Goal: Task Accomplishment & Management: Complete application form

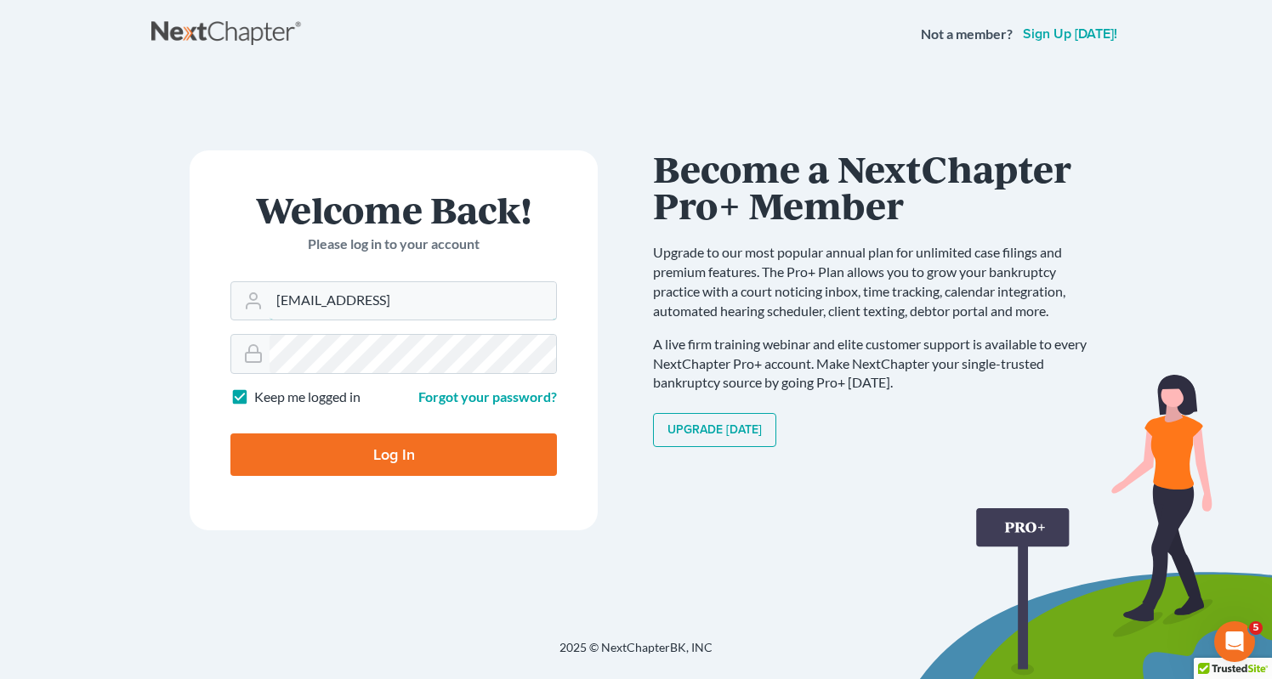
type input "[EMAIL_ADDRESS]"
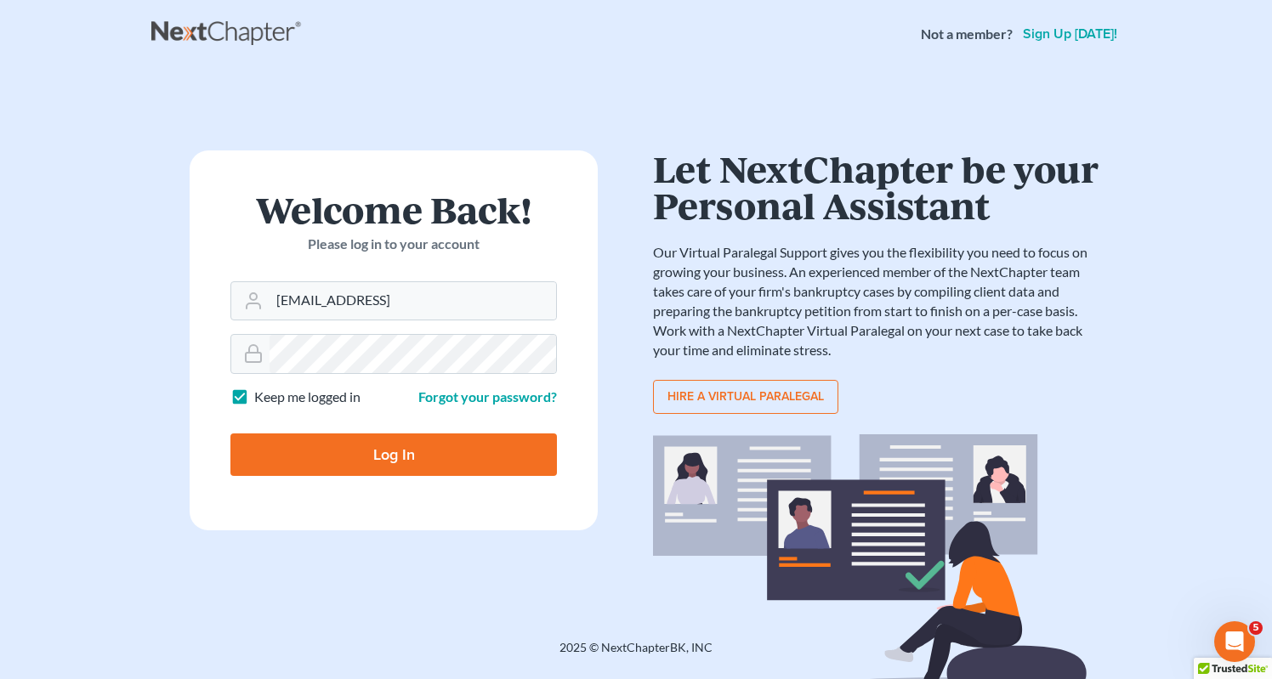
click at [344, 453] on input "Log In" at bounding box center [393, 455] width 327 height 43
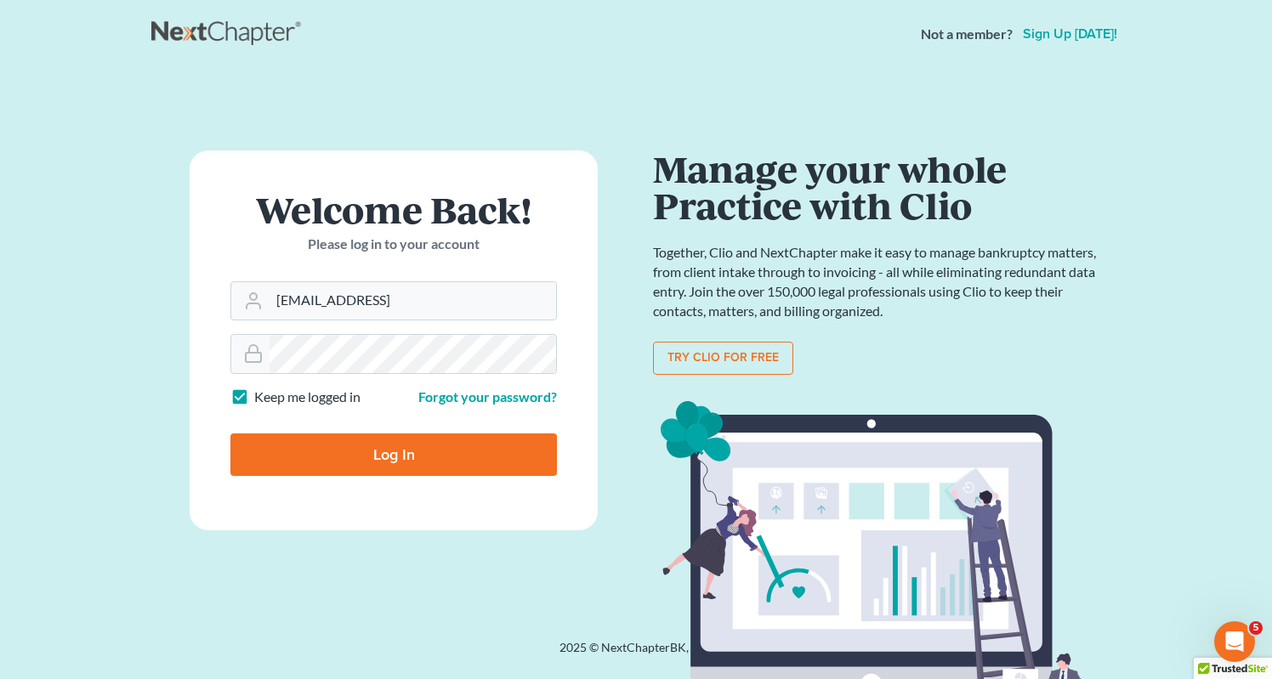
type input "Thinking..."
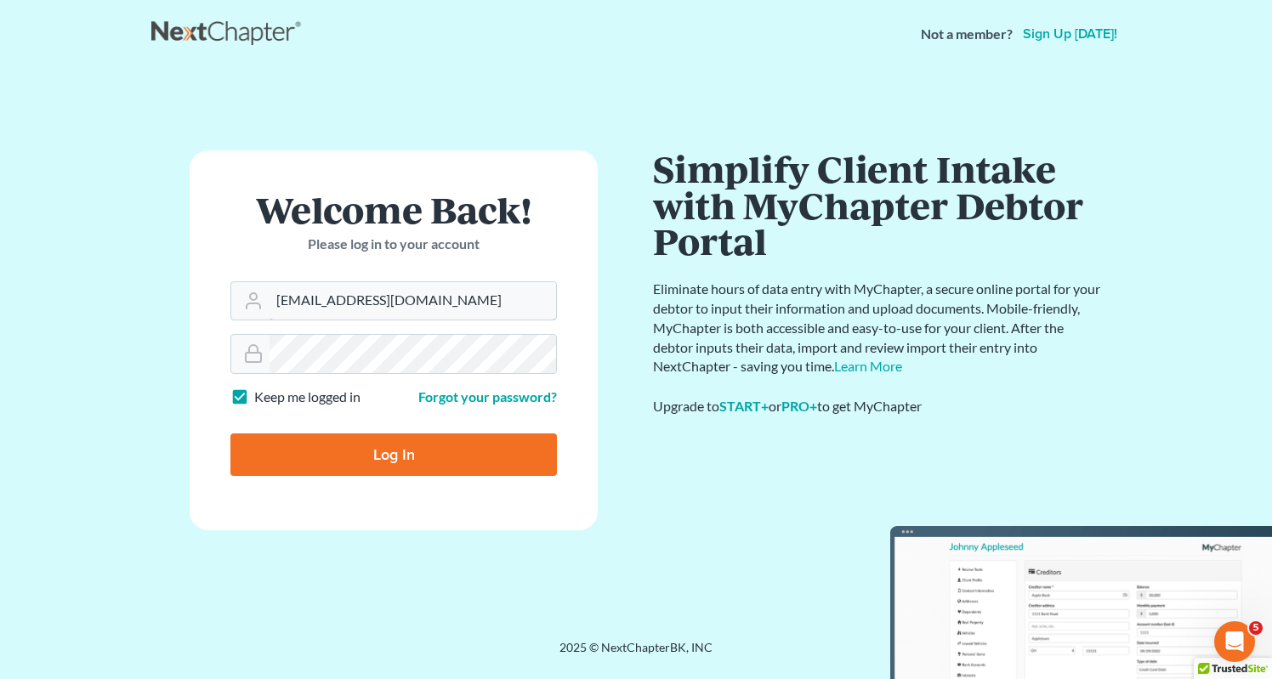
type input "[EMAIL_ADDRESS][DOMAIN_NAME]"
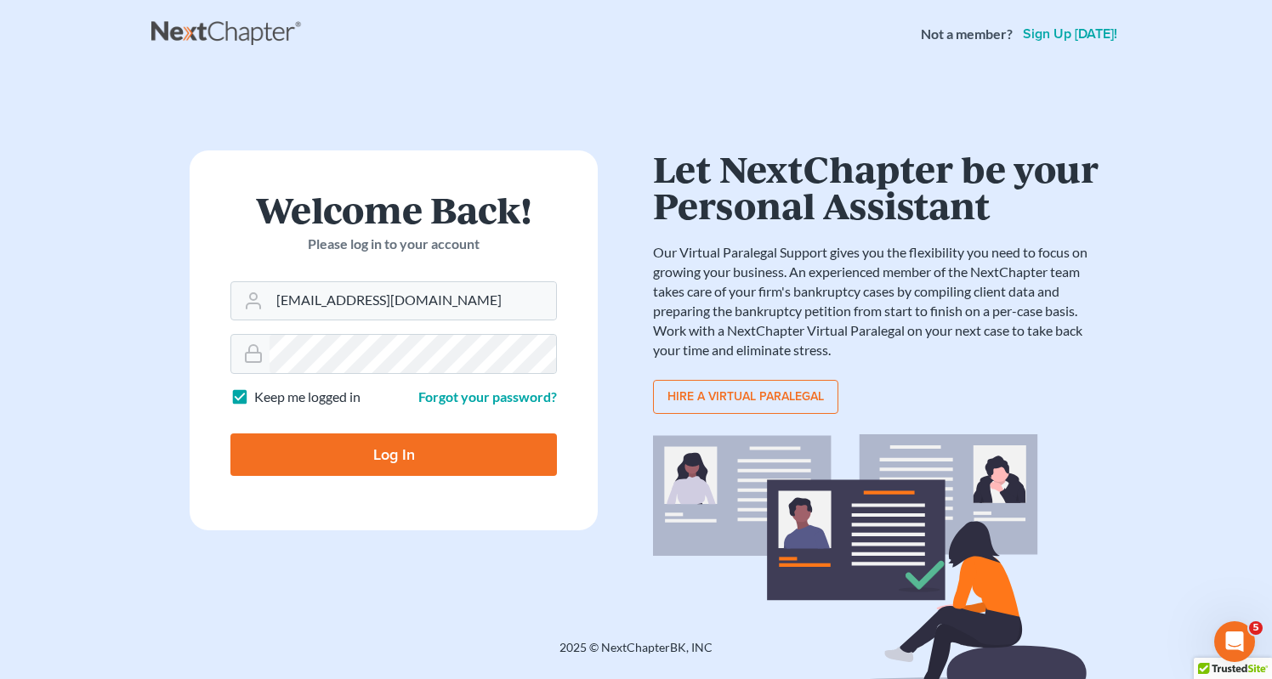
click at [378, 451] on input "Log In" at bounding box center [393, 455] width 327 height 43
type input "Thinking..."
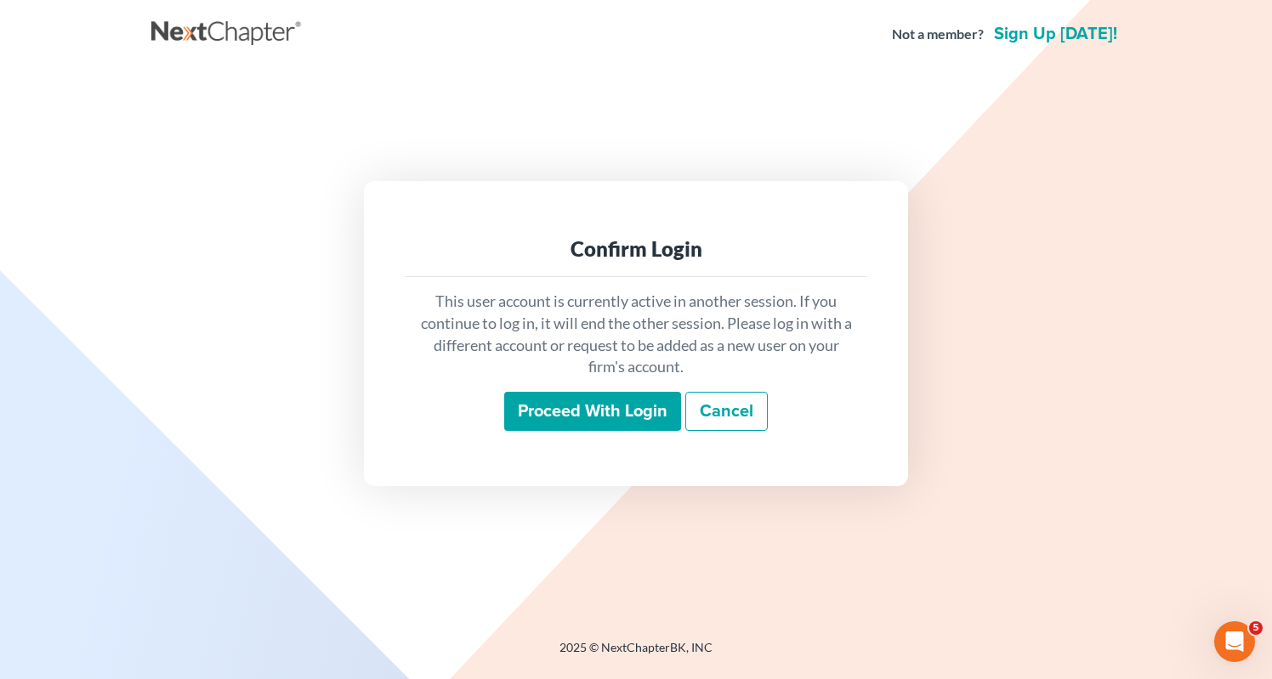
click at [600, 407] on input "Proceed with login" at bounding box center [592, 411] width 177 height 39
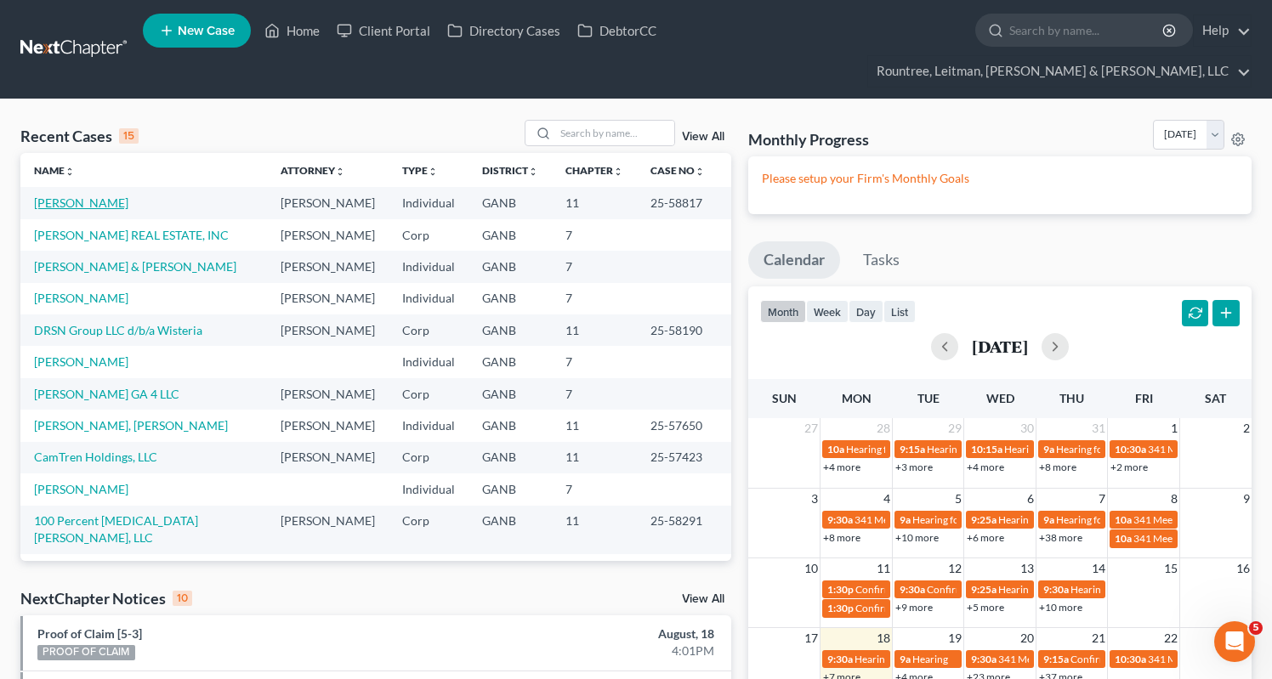
click at [64, 196] on link "Browning, Donny" at bounding box center [81, 203] width 94 height 14
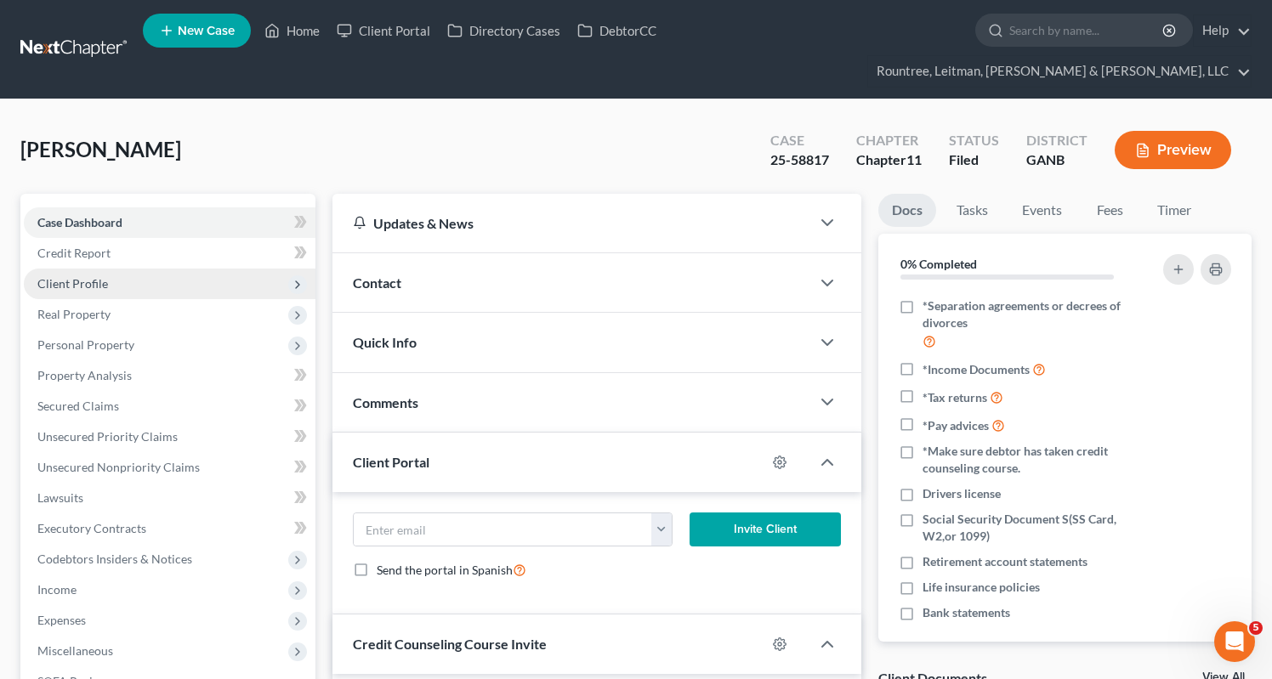
click at [80, 276] on span "Client Profile" at bounding box center [72, 283] width 71 height 14
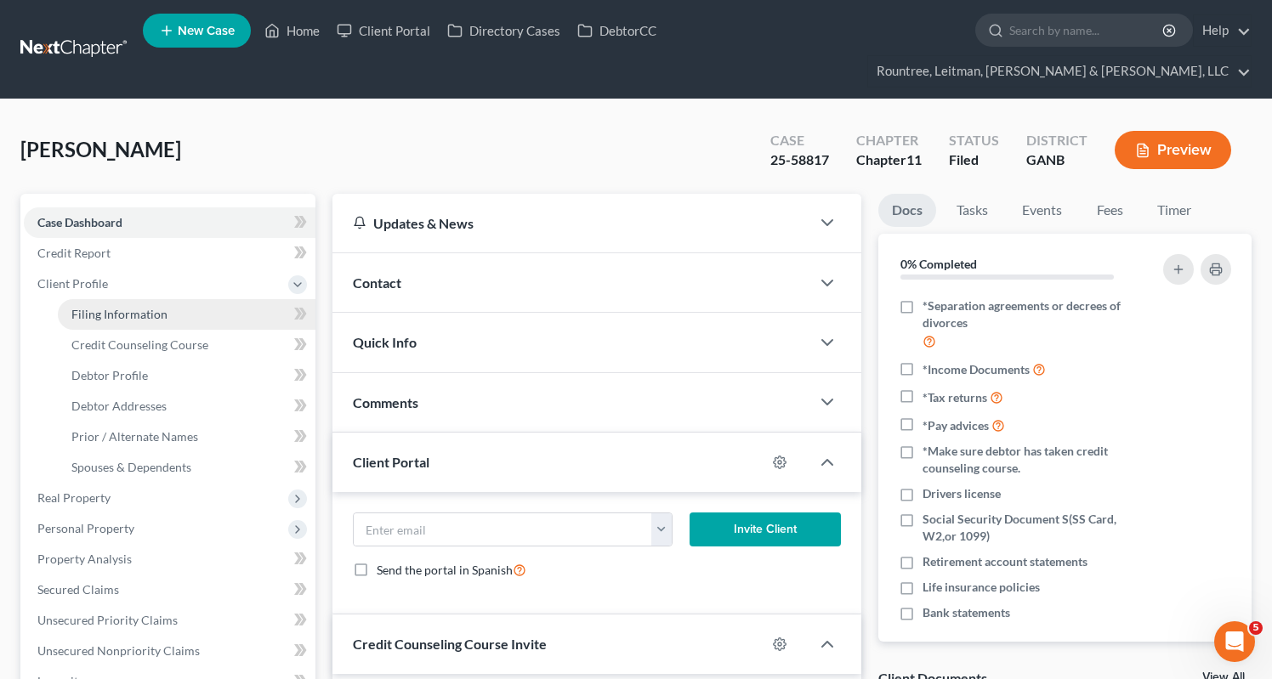
click at [134, 307] on span "Filing Information" at bounding box center [119, 314] width 96 height 14
select select "1"
select select "0"
select select "1"
select select "10"
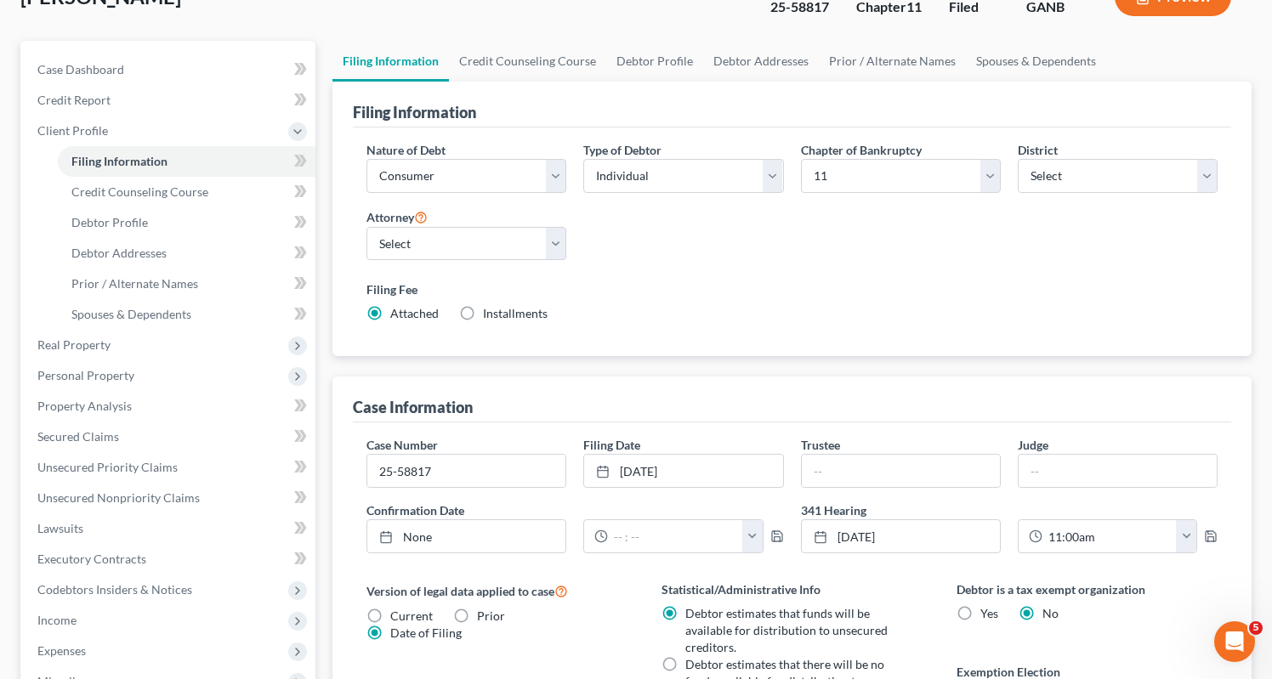
scroll to position [186, 0]
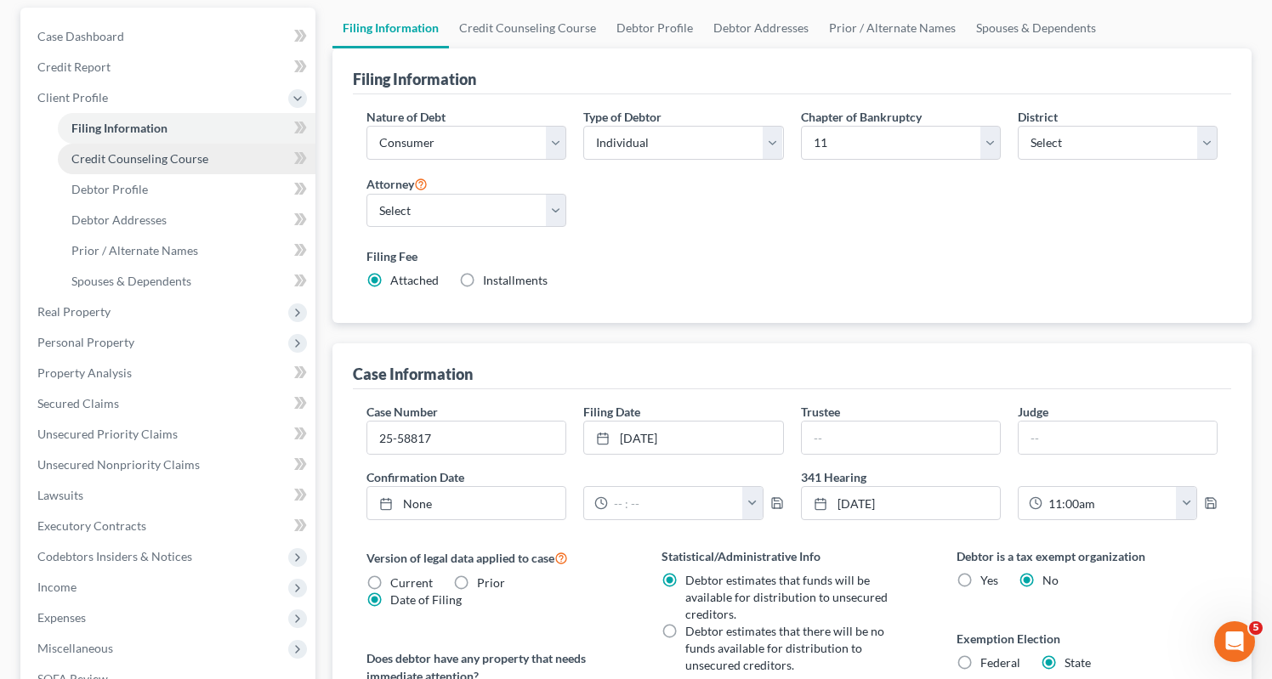
click at [99, 151] on span "Credit Counseling Course" at bounding box center [139, 158] width 137 height 14
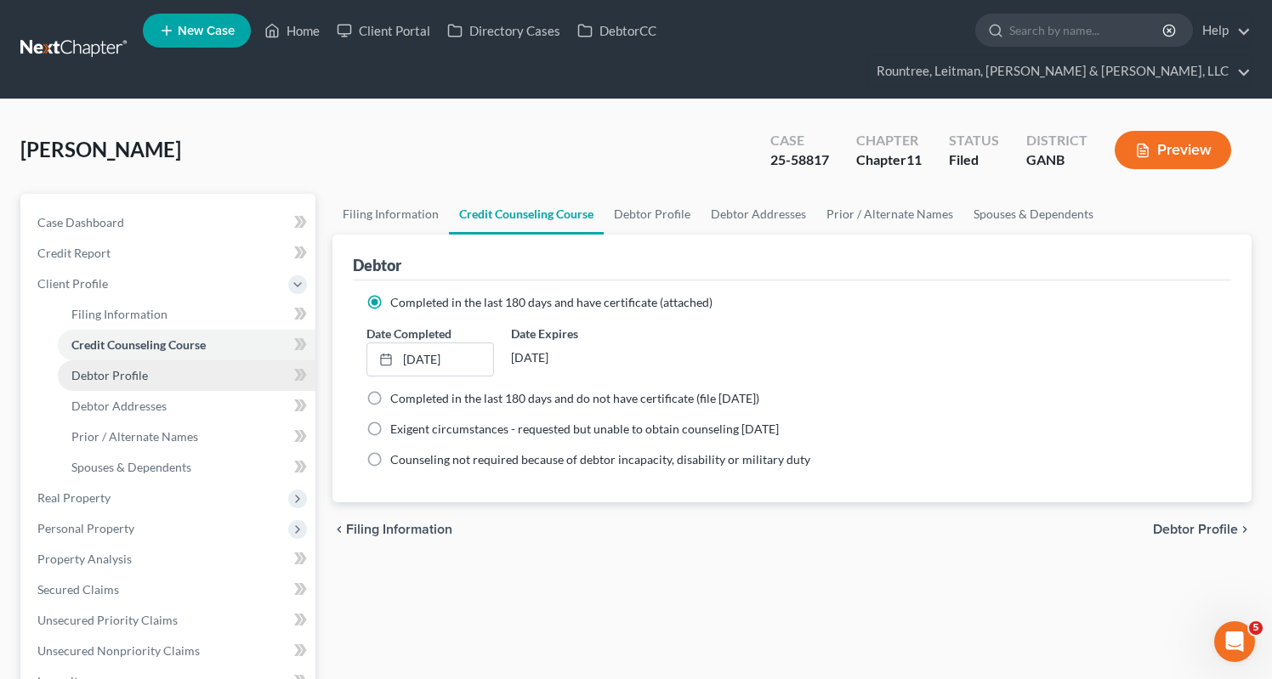
click at [126, 368] on span "Debtor Profile" at bounding box center [109, 375] width 77 height 14
select select "0"
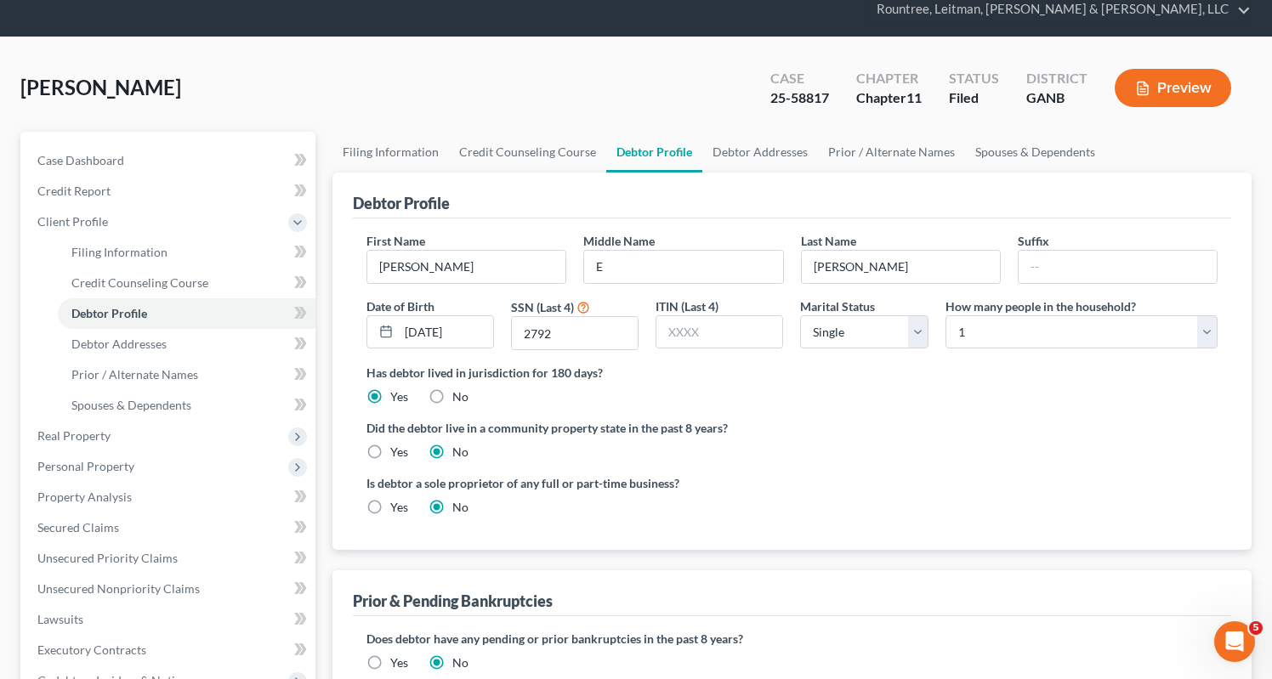
scroll to position [63, 0]
click at [157, 336] on span "Debtor Addresses" at bounding box center [118, 343] width 95 height 14
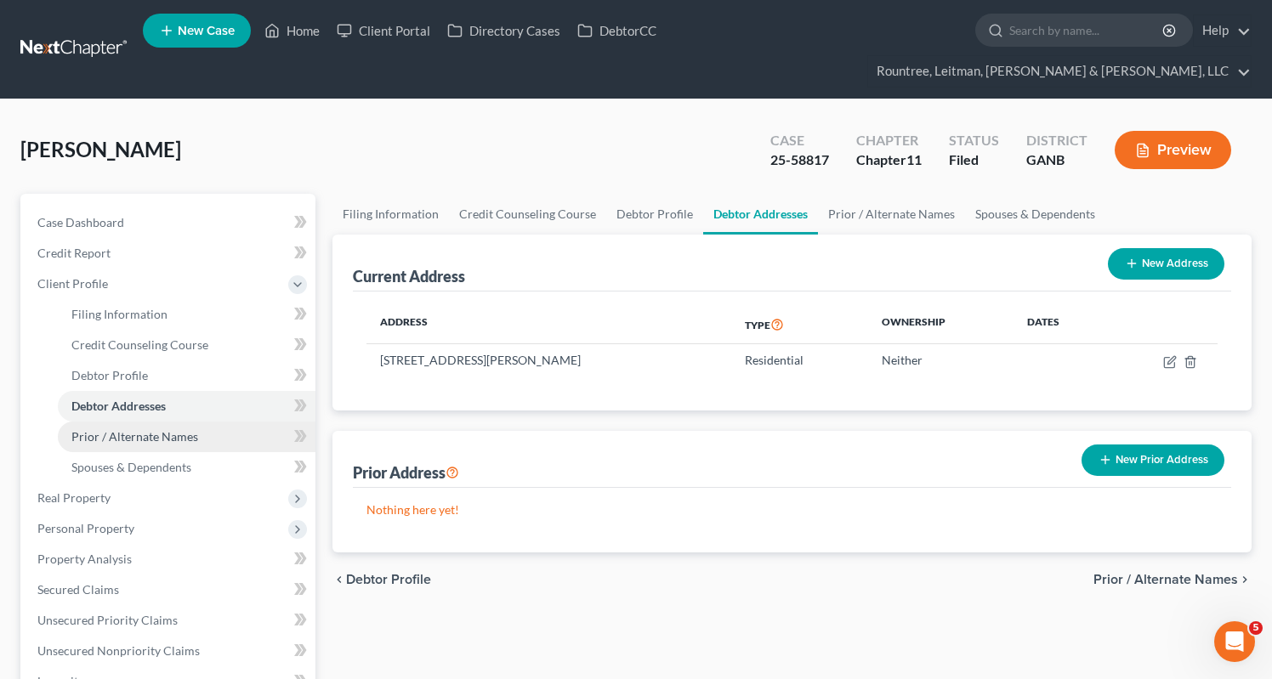
click at [175, 429] on span "Prior / Alternate Names" at bounding box center [134, 436] width 127 height 14
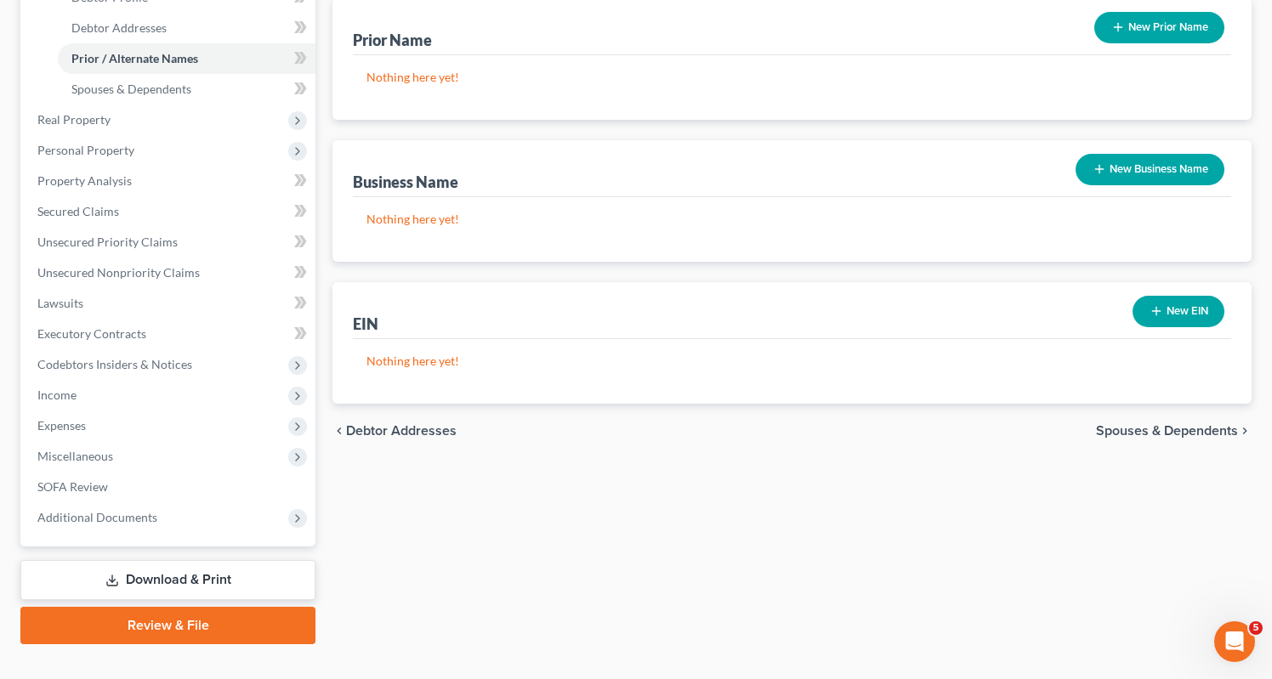
scroll to position [378, 0]
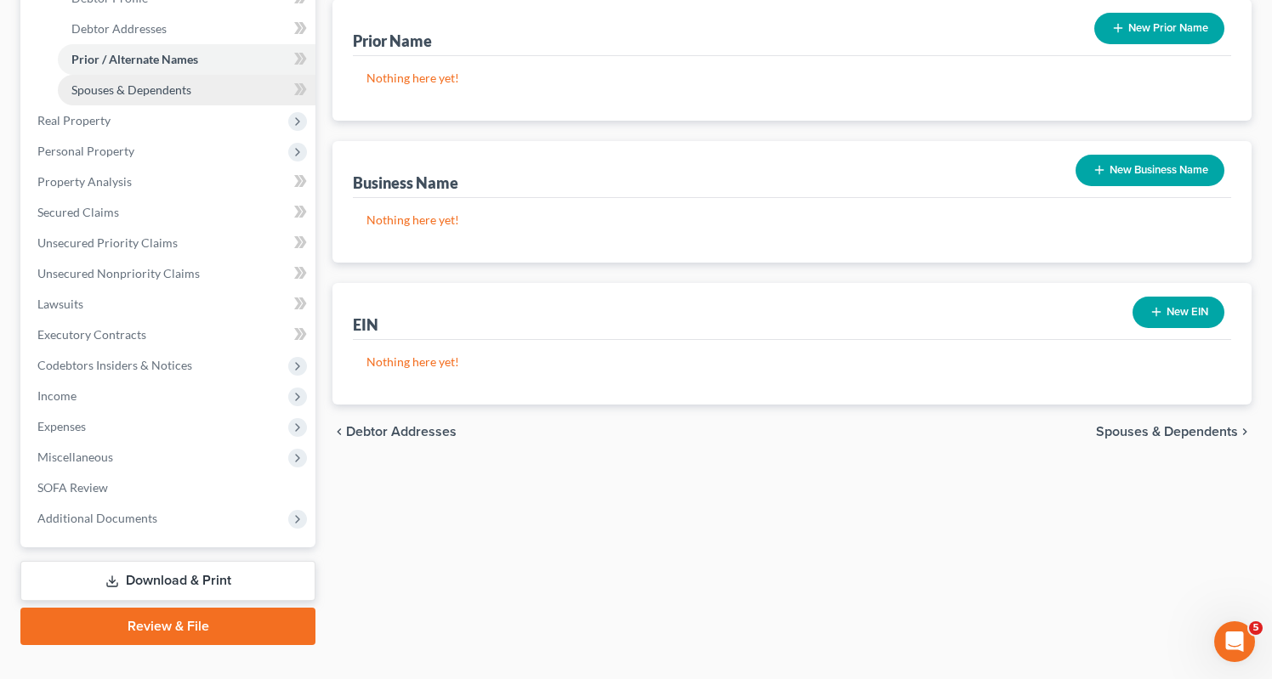
click at [170, 82] on span "Spouses & Dependents" at bounding box center [131, 89] width 120 height 14
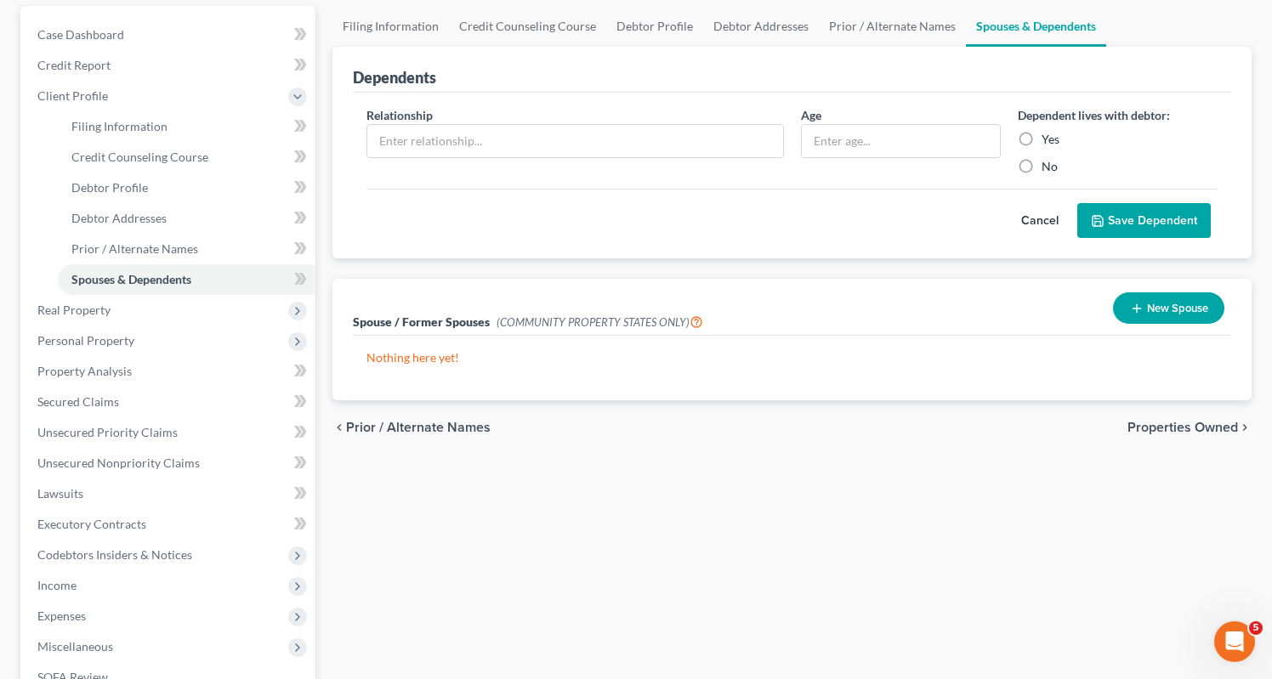
scroll to position [191, 0]
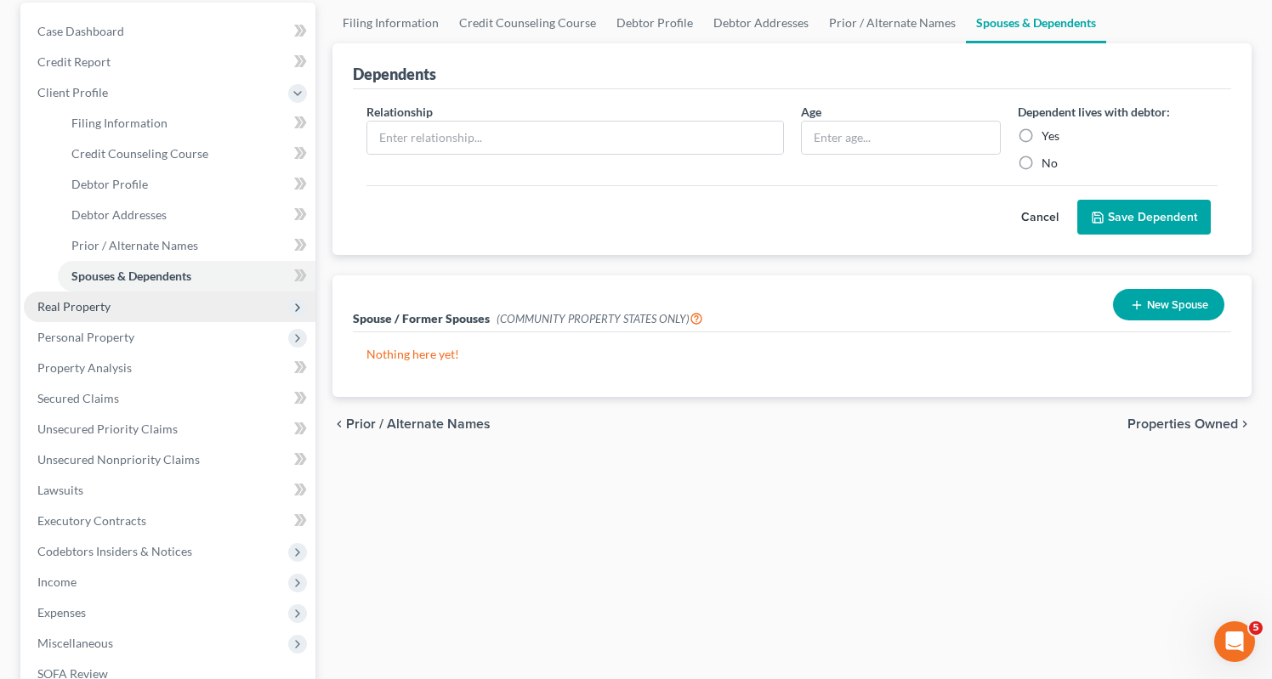
click at [67, 299] on span "Real Property" at bounding box center [73, 306] width 73 height 14
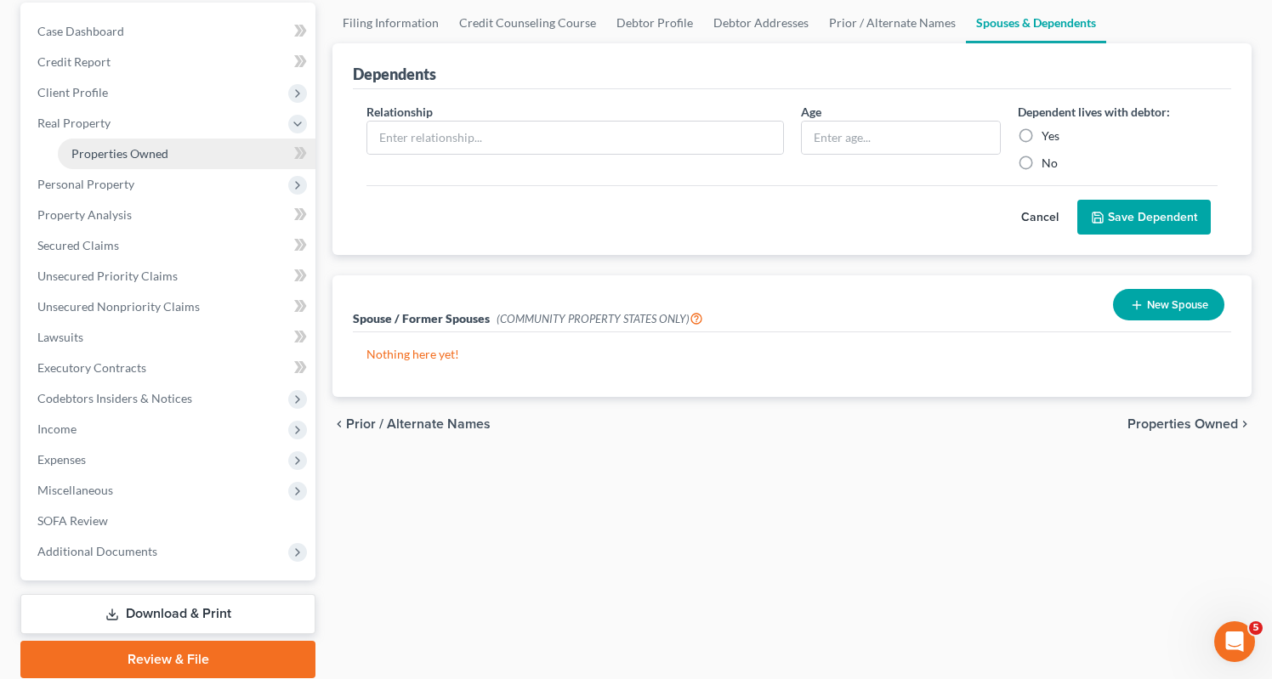
click at [73, 146] on span "Properties Owned" at bounding box center [119, 153] width 97 height 14
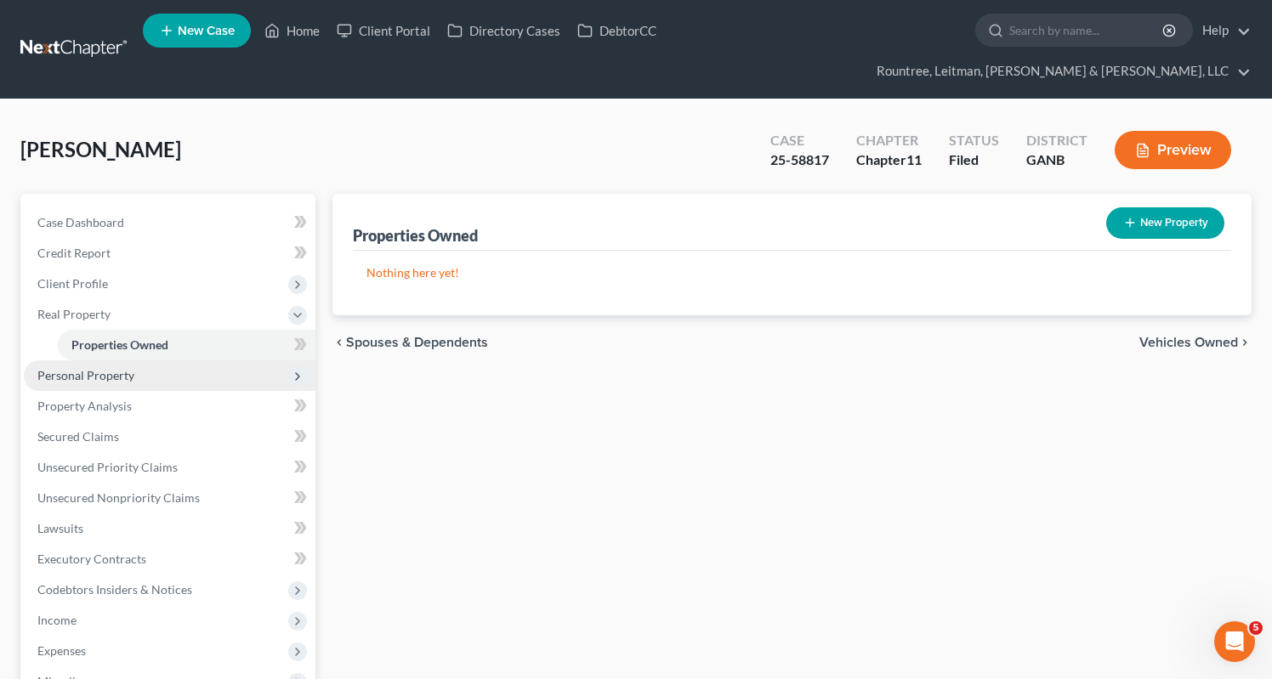
click at [126, 368] on span "Personal Property" at bounding box center [85, 375] width 97 height 14
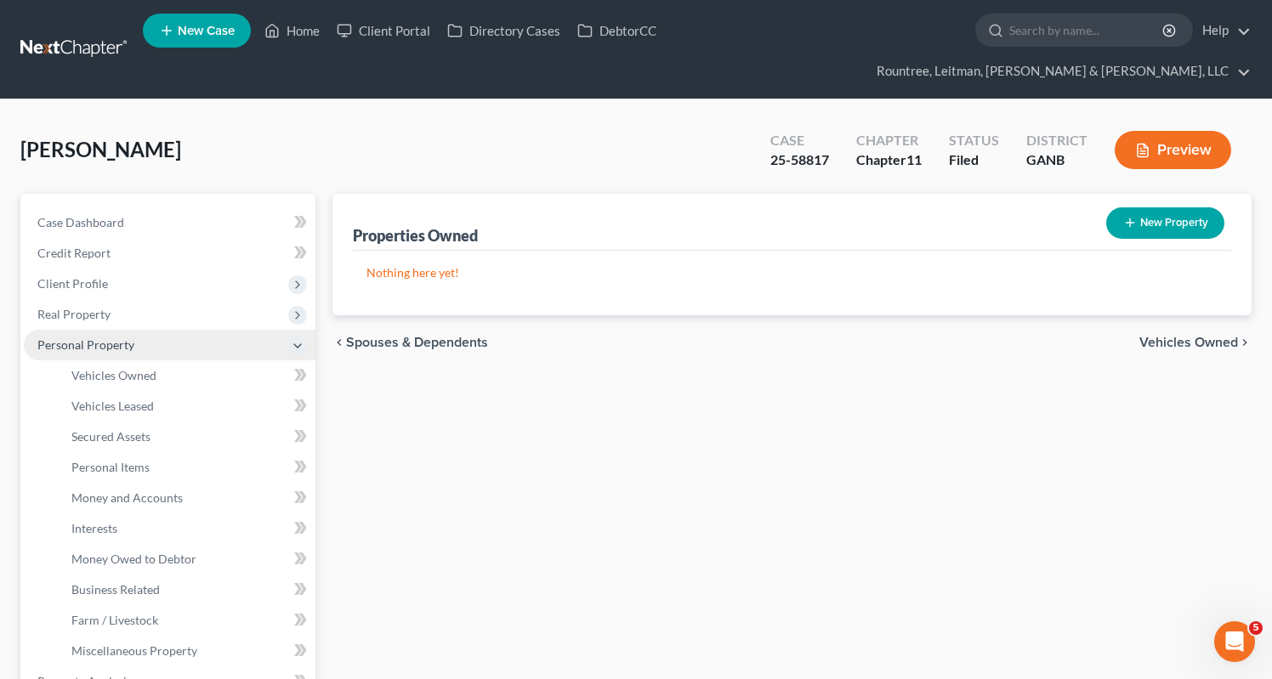
click at [126, 368] on span "Vehicles Owned" at bounding box center [113, 375] width 85 height 14
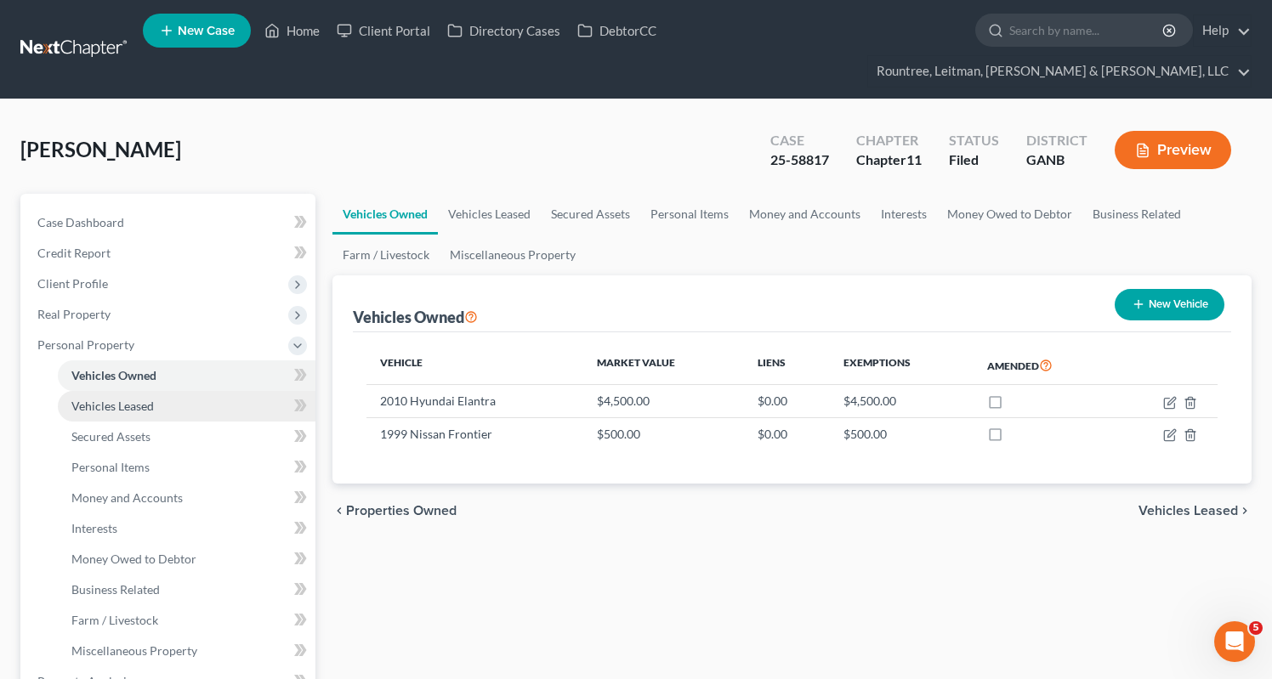
click at [151, 399] on span "Vehicles Leased" at bounding box center [112, 406] width 82 height 14
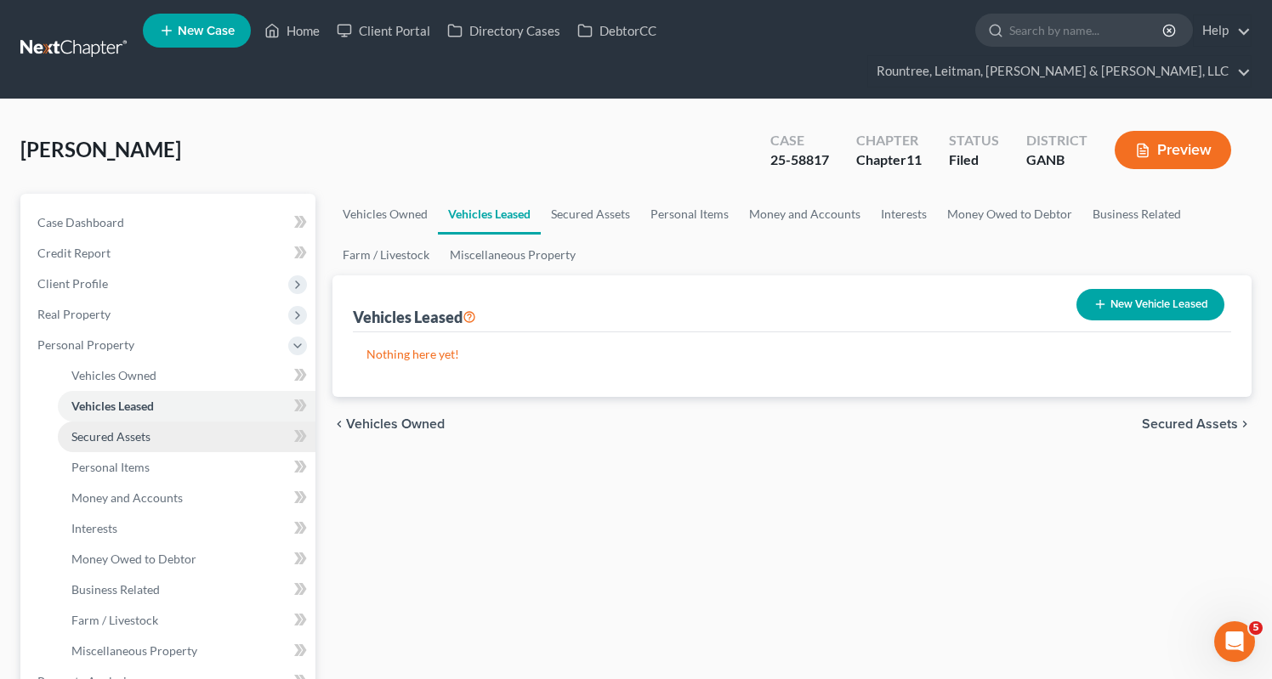
click at [138, 429] on span "Secured Assets" at bounding box center [110, 436] width 79 height 14
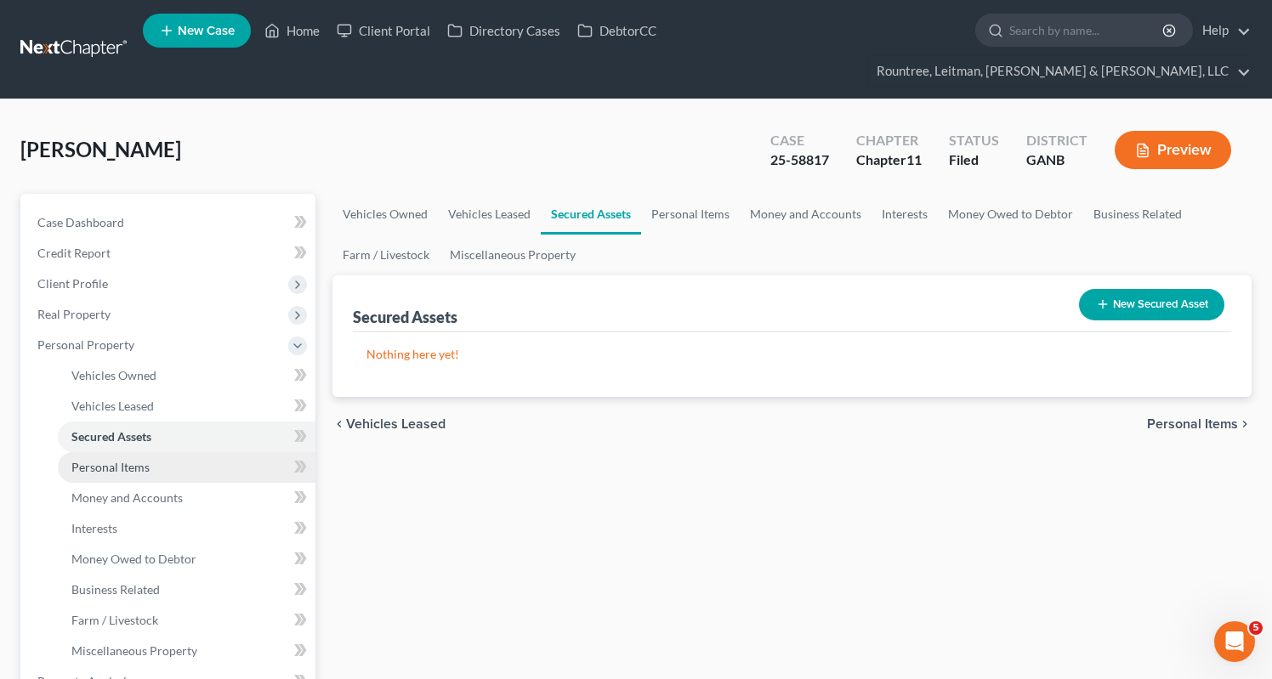
click at [126, 460] on span "Personal Items" at bounding box center [110, 467] width 78 height 14
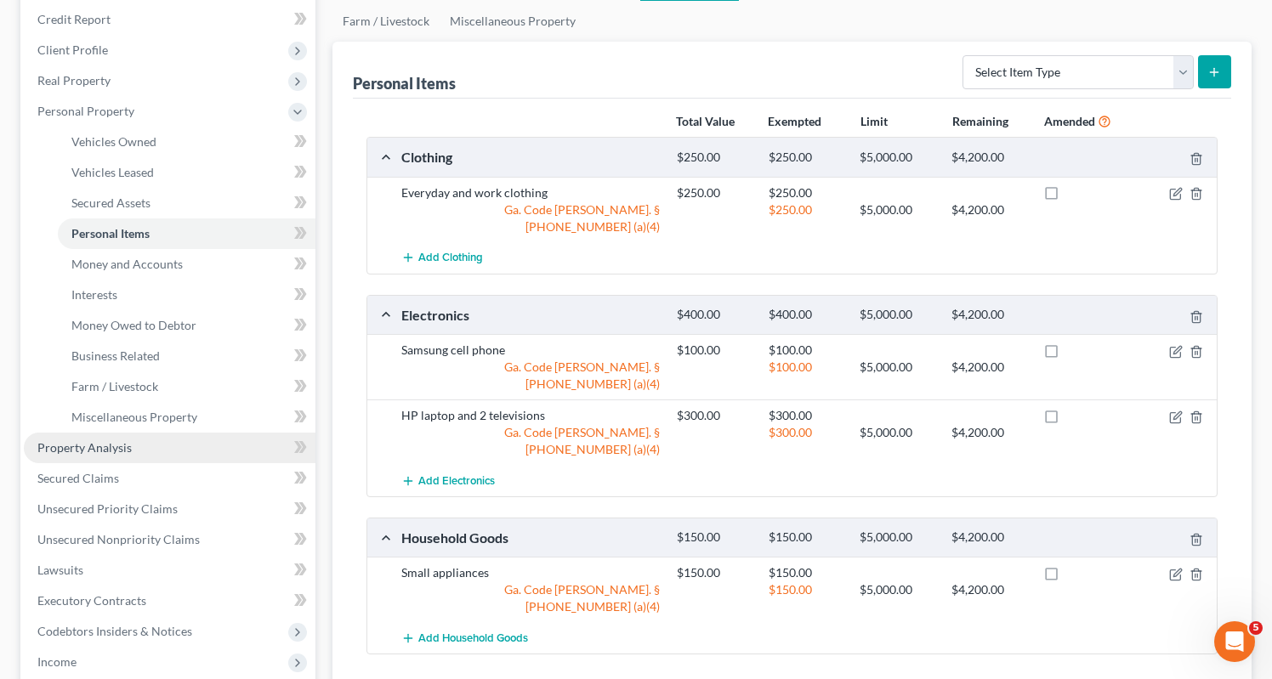
scroll to position [250, 0]
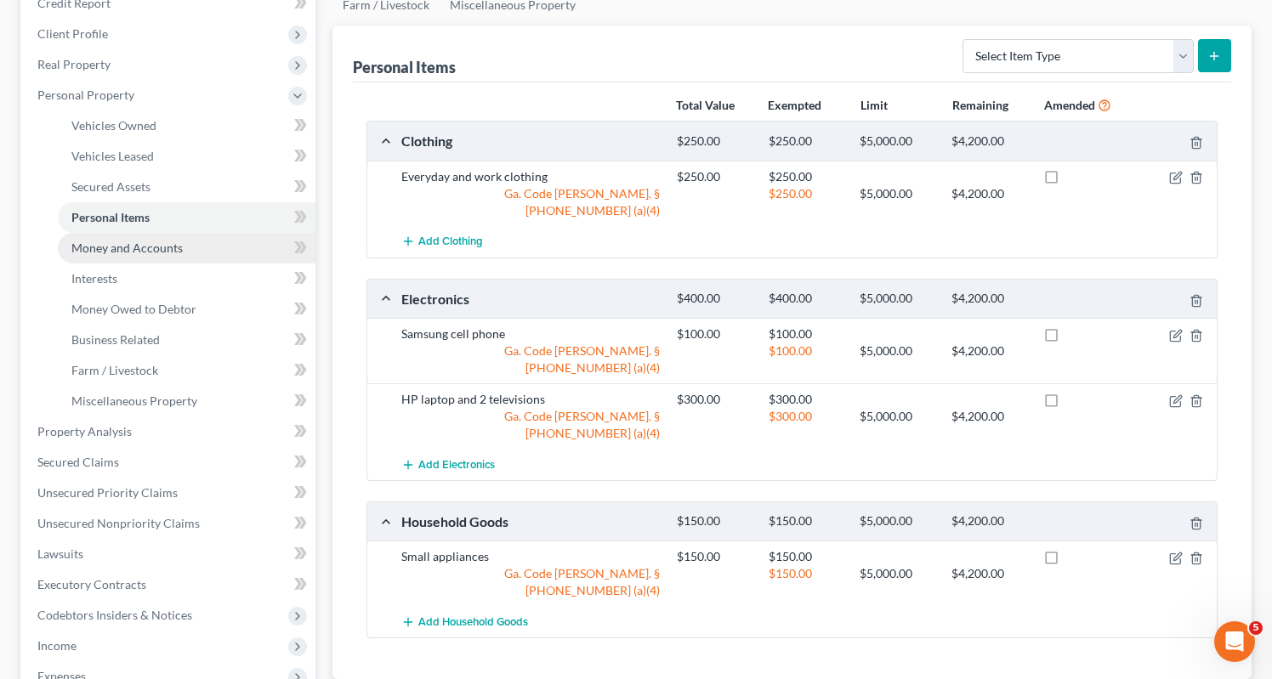
click at [92, 241] on span "Money and Accounts" at bounding box center [126, 248] width 111 height 14
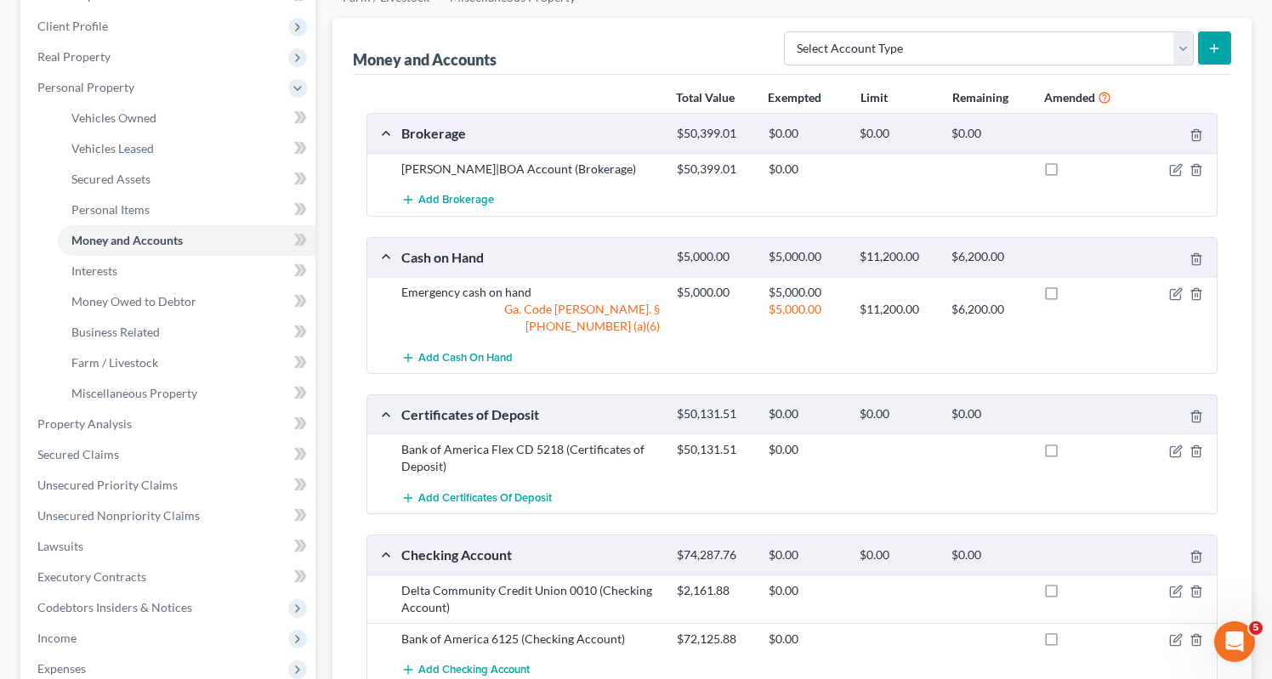
scroll to position [254, 0]
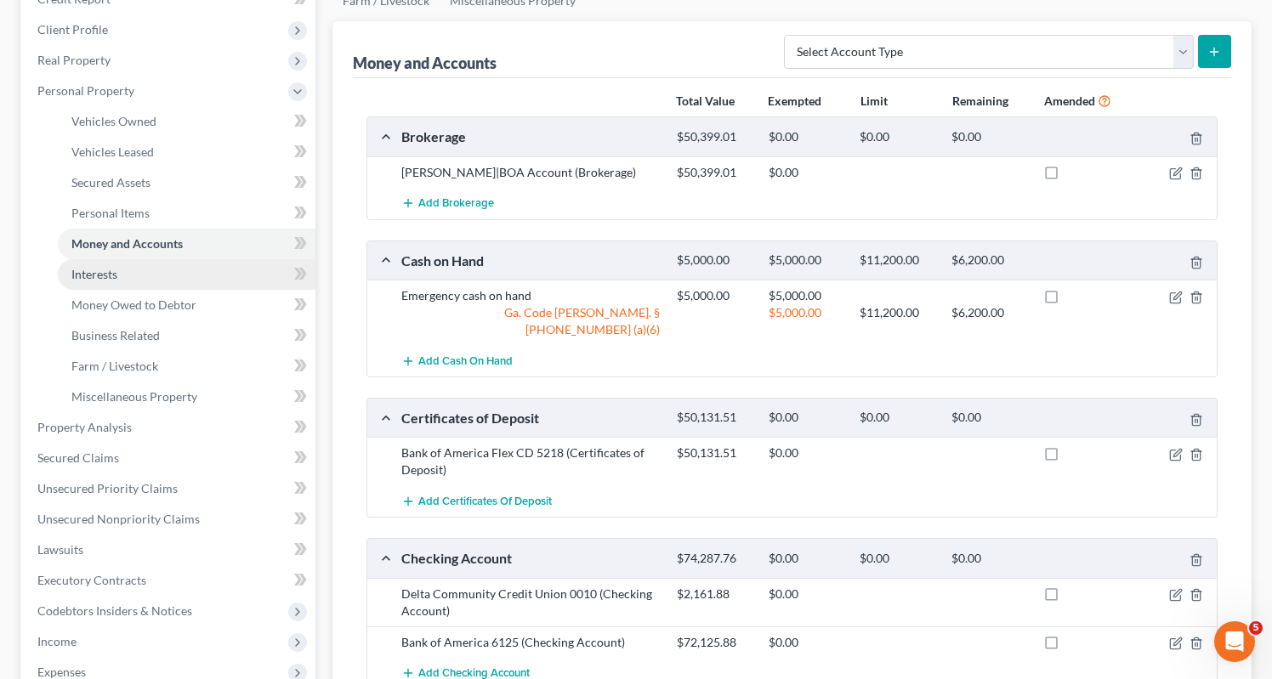
click at [103, 267] on span "Interests" at bounding box center [94, 274] width 46 height 14
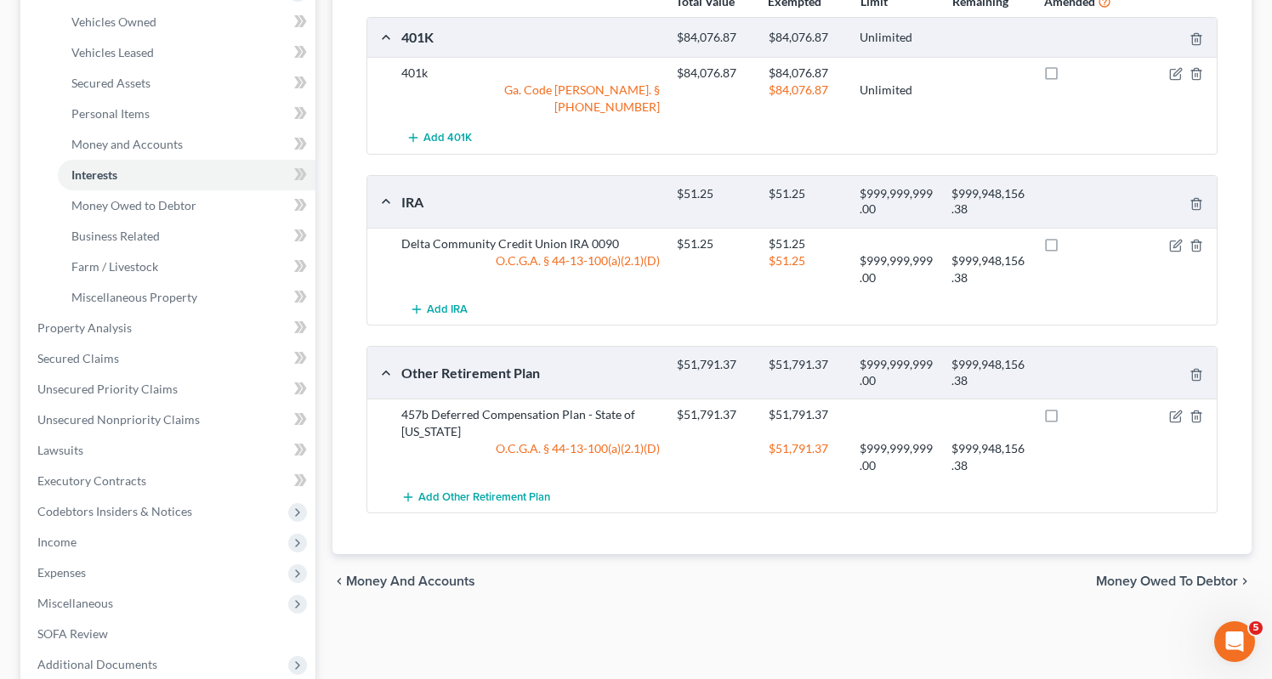
scroll to position [355, 0]
click at [129, 197] on span "Money Owed to Debtor" at bounding box center [133, 204] width 125 height 14
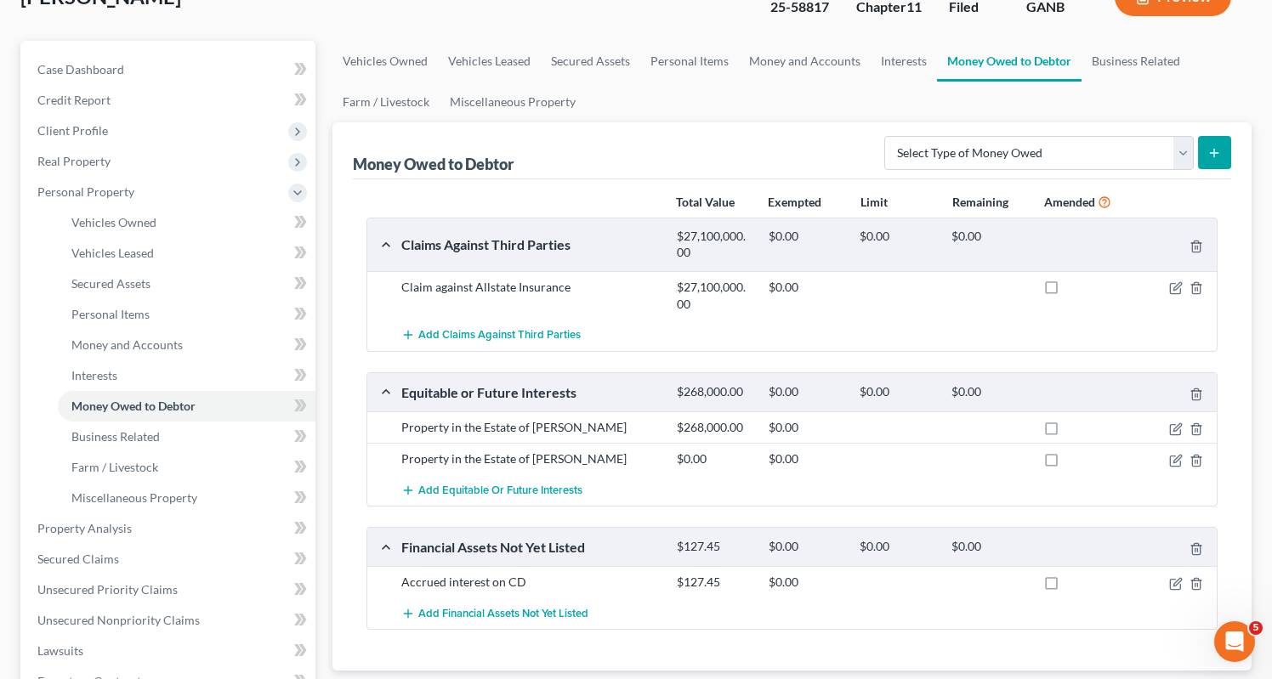
scroll to position [171, 0]
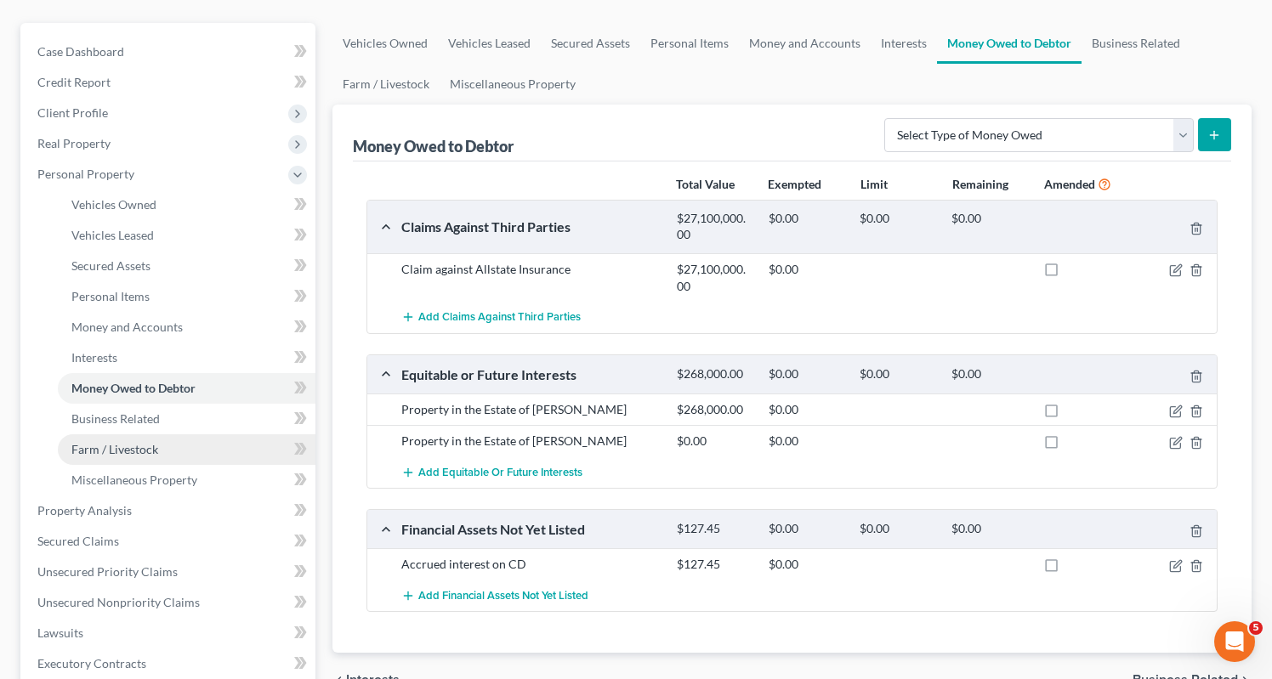
click at [110, 442] on span "Farm / Livestock" at bounding box center [114, 449] width 87 height 14
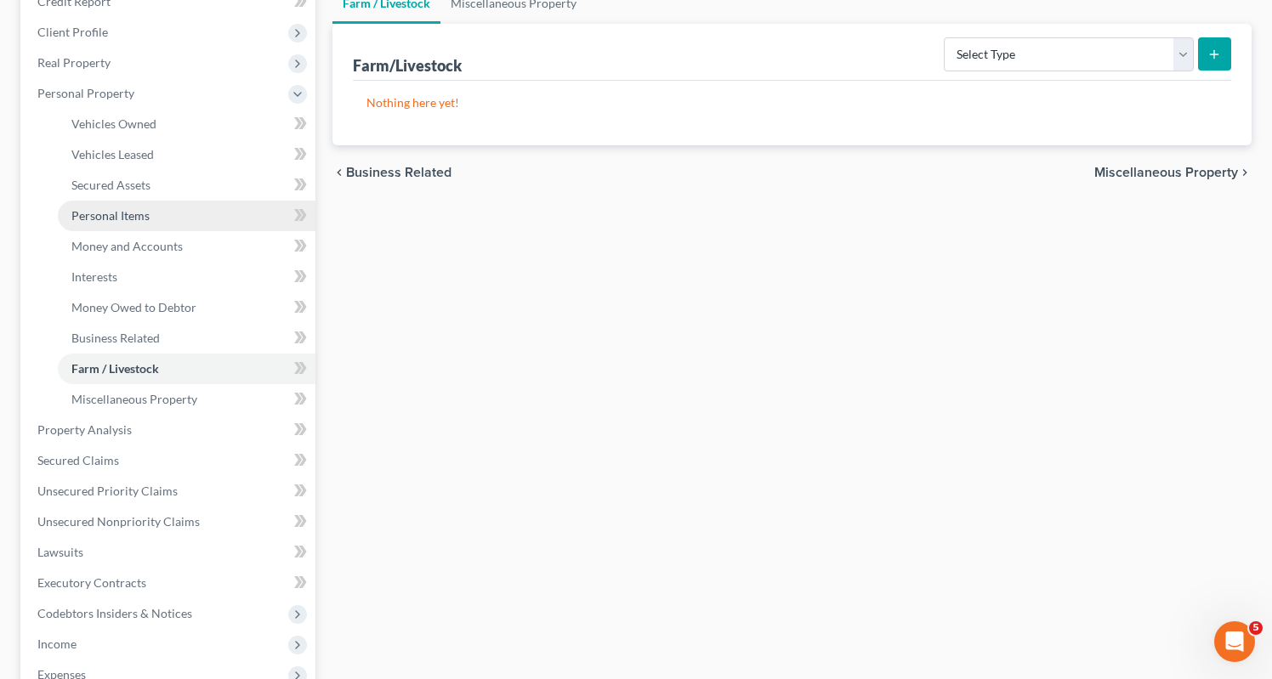
scroll to position [253, 0]
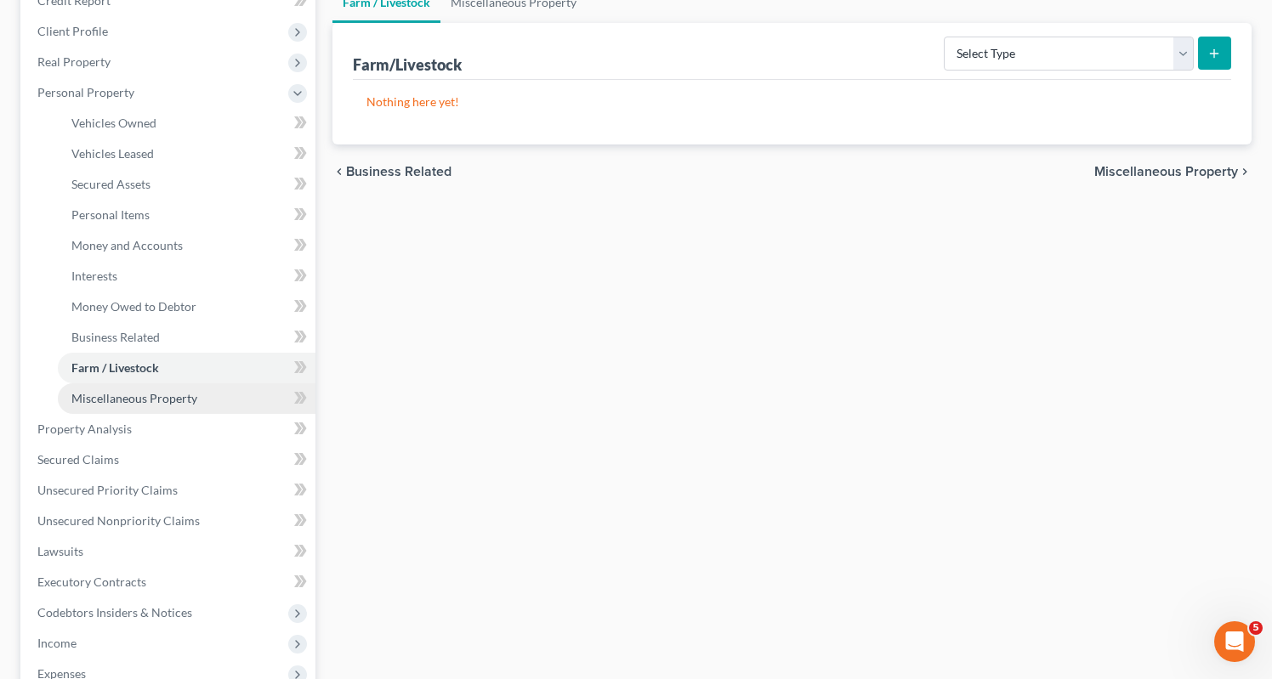
click at [113, 391] on span "Miscellaneous Property" at bounding box center [134, 398] width 126 height 14
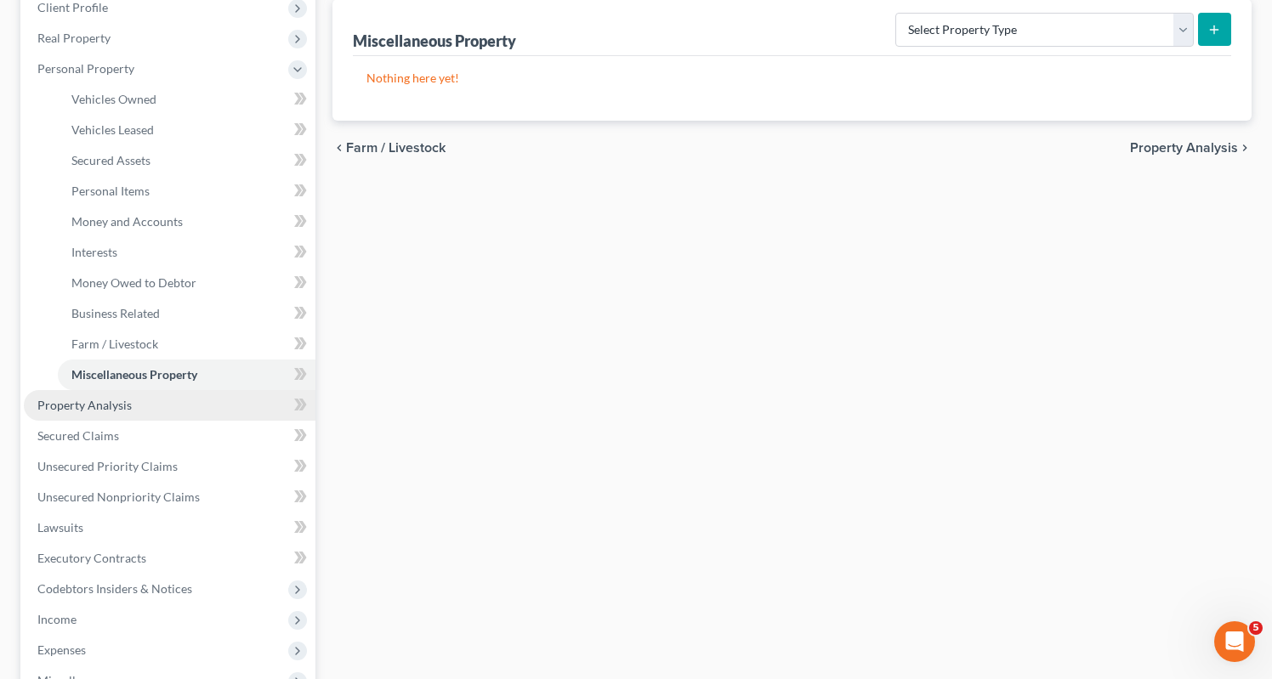
click at [106, 398] on span "Property Analysis" at bounding box center [84, 405] width 94 height 14
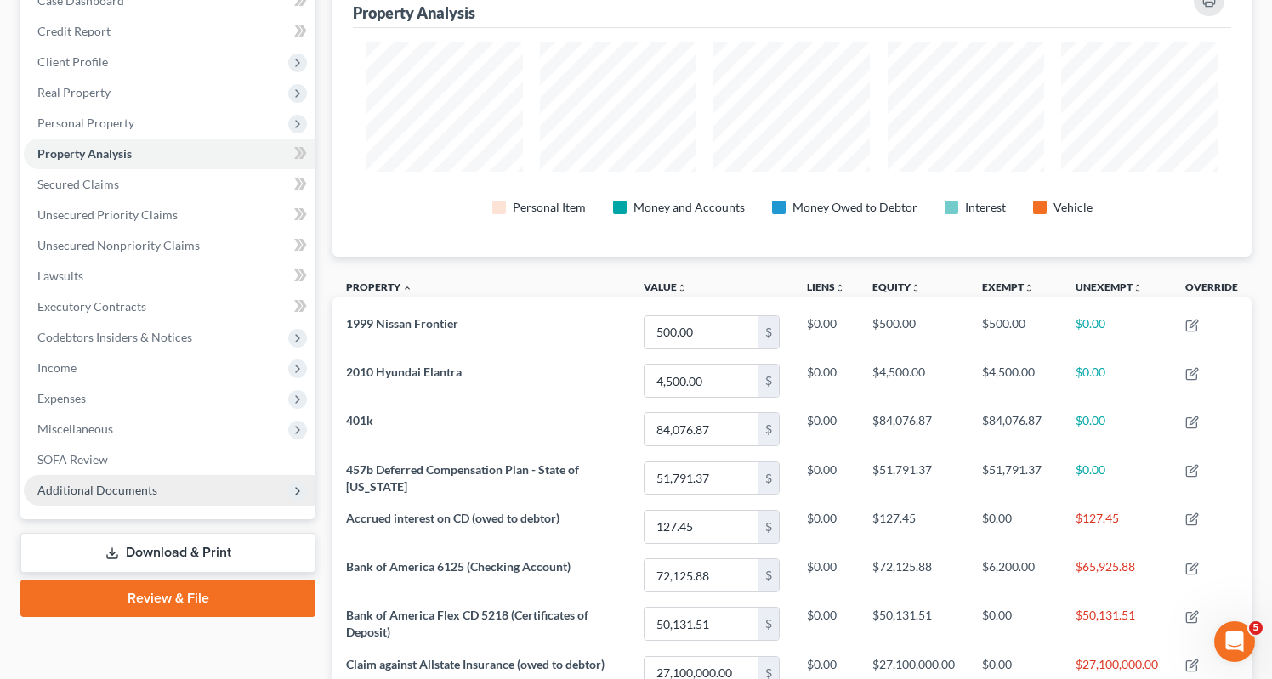
scroll to position [196, 0]
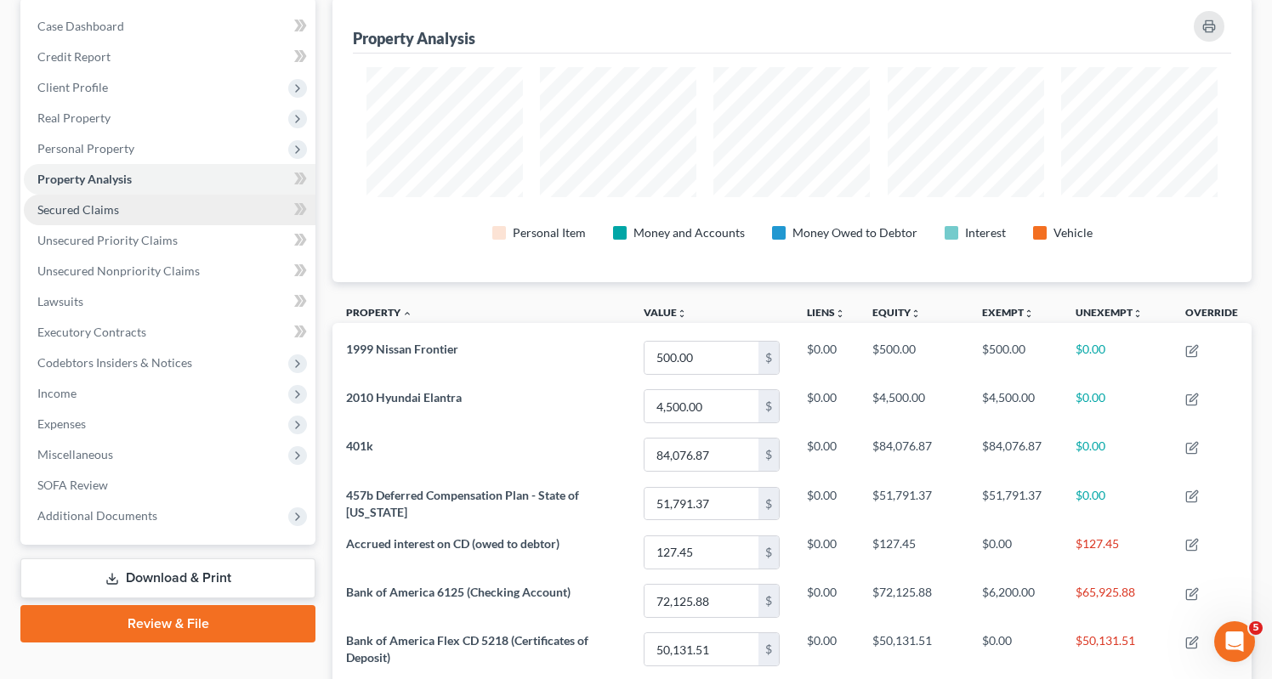
click at [60, 202] on span "Secured Claims" at bounding box center [78, 209] width 82 height 14
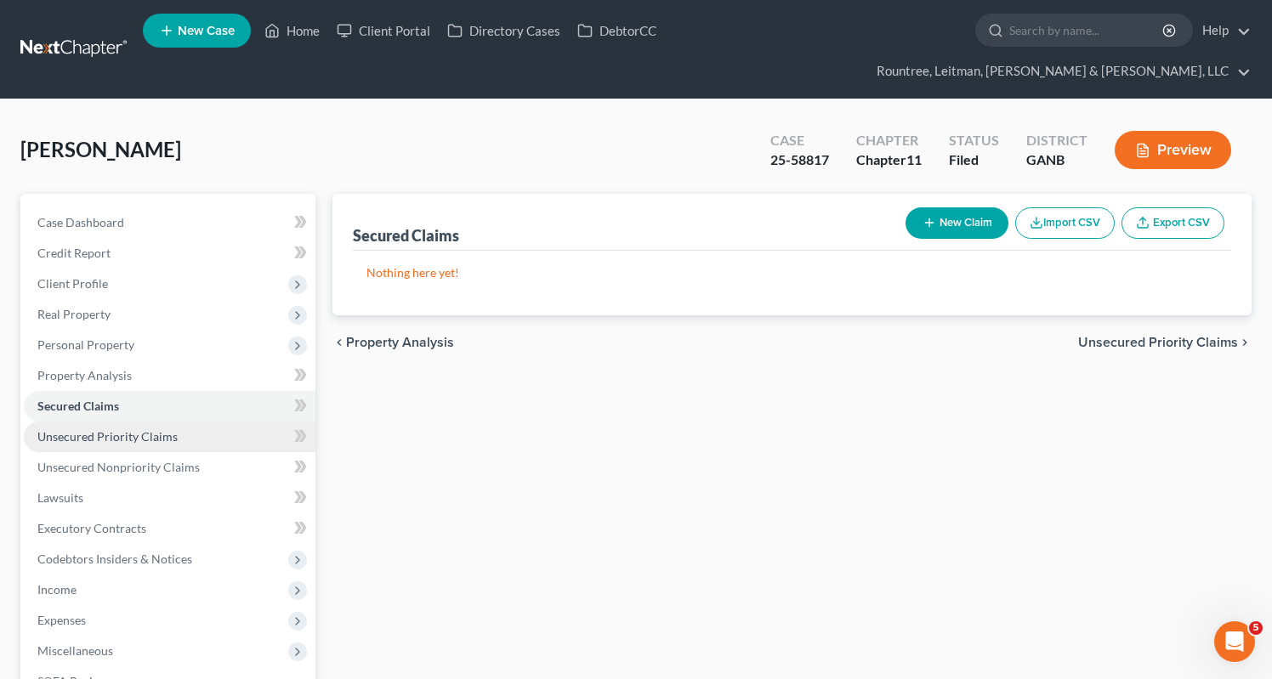
click at [114, 429] on span "Unsecured Priority Claims" at bounding box center [107, 436] width 140 height 14
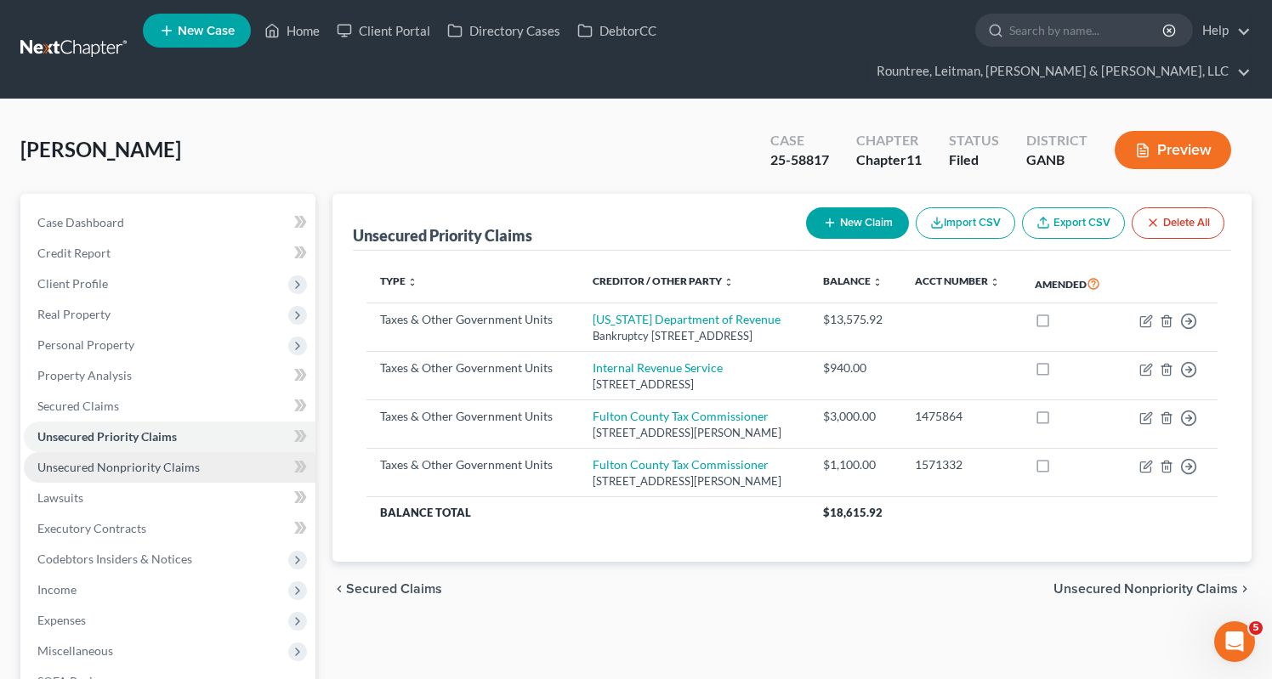
click at [119, 460] on span "Unsecured Nonpriority Claims" at bounding box center [118, 467] width 162 height 14
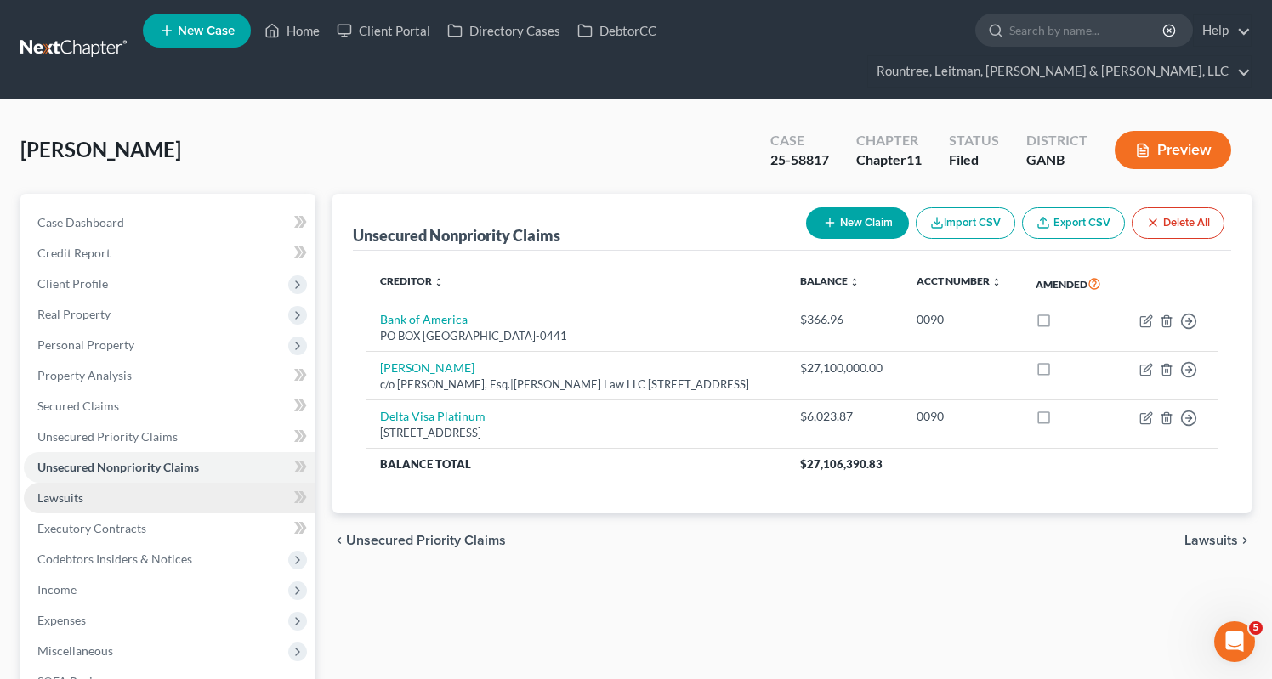
click at [58, 491] on span "Lawsuits" at bounding box center [60, 498] width 46 height 14
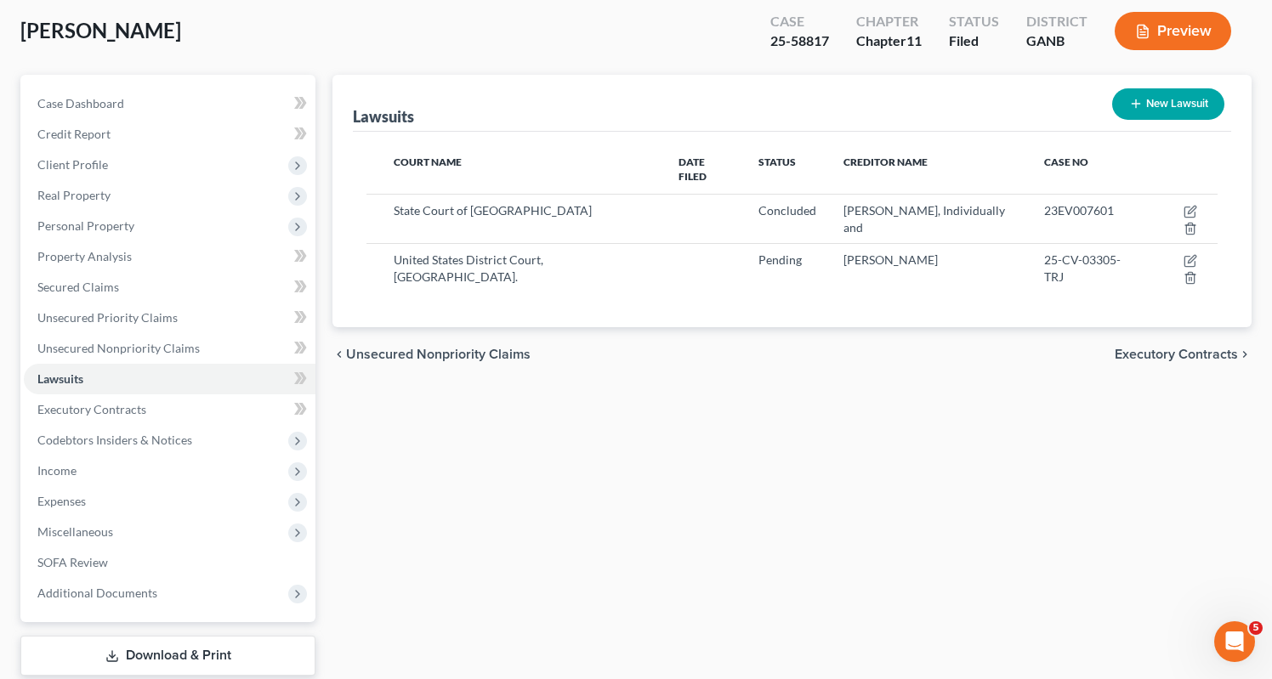
scroll to position [119, 0]
click at [117, 402] on span "Executory Contracts" at bounding box center [91, 409] width 109 height 14
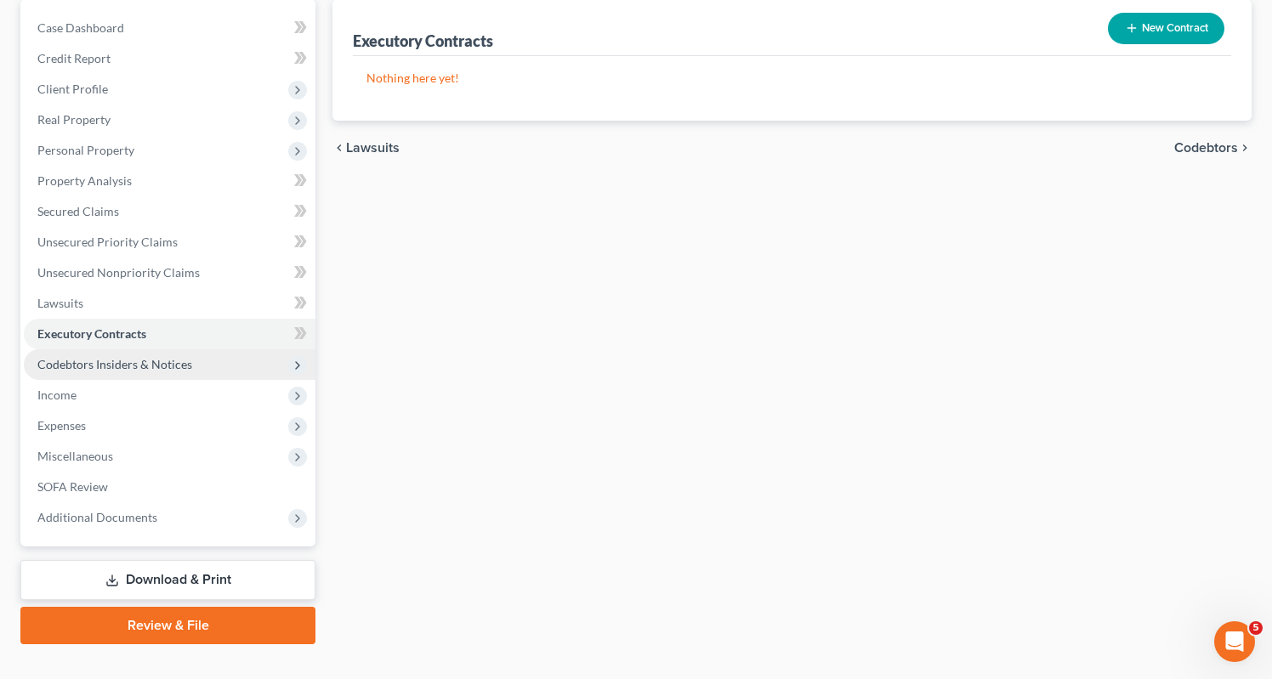
scroll to position [194, 0]
click at [111, 358] on span "Codebtors Insiders & Notices" at bounding box center [114, 365] width 155 height 14
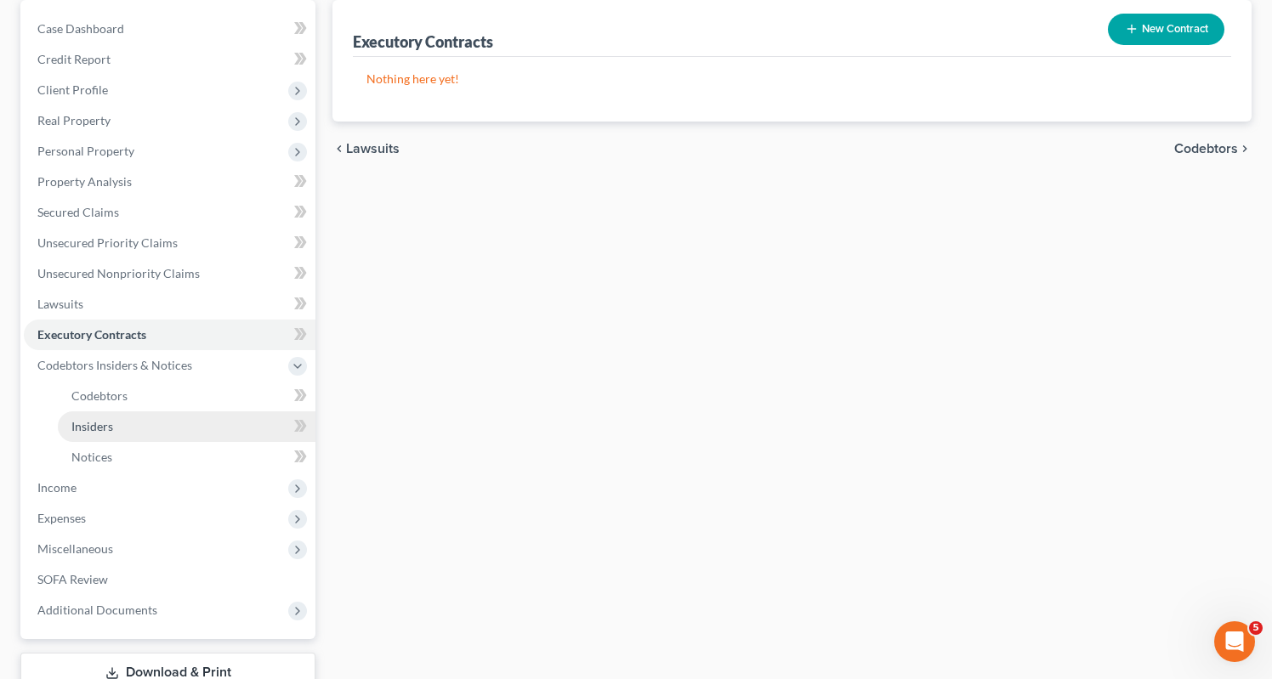
click at [95, 419] on span "Insiders" at bounding box center [92, 426] width 42 height 14
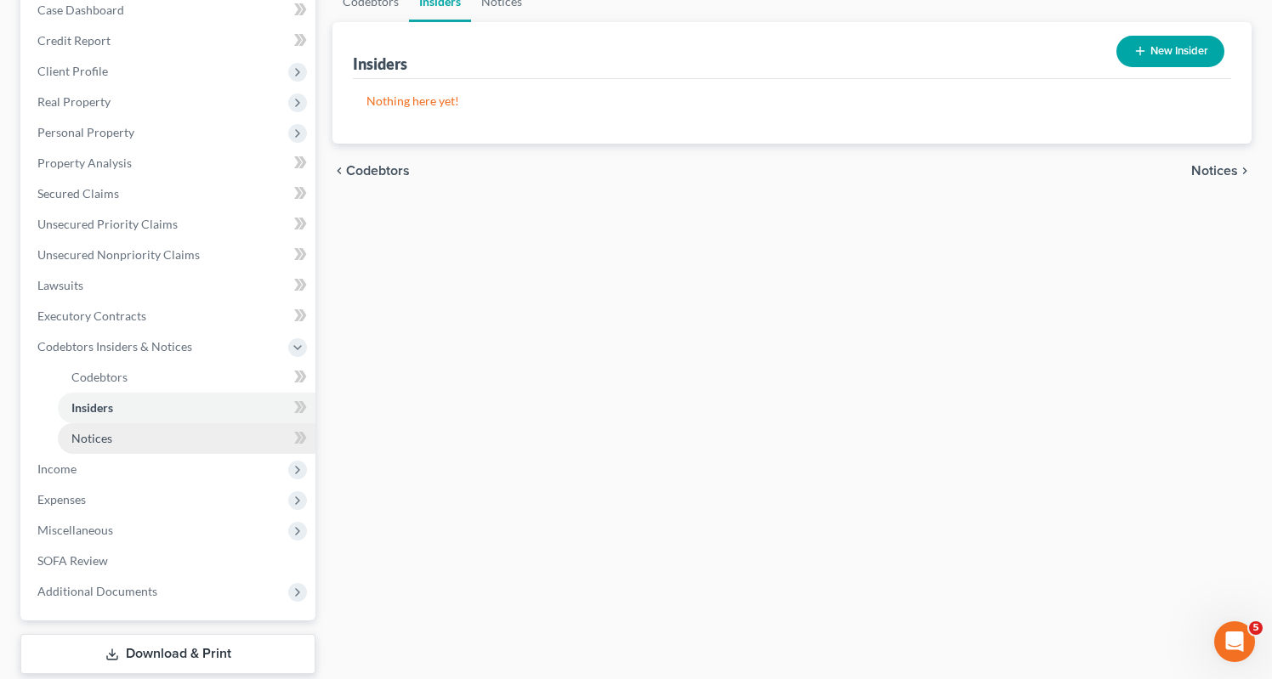
click at [98, 431] on span "Notices" at bounding box center [91, 438] width 41 height 14
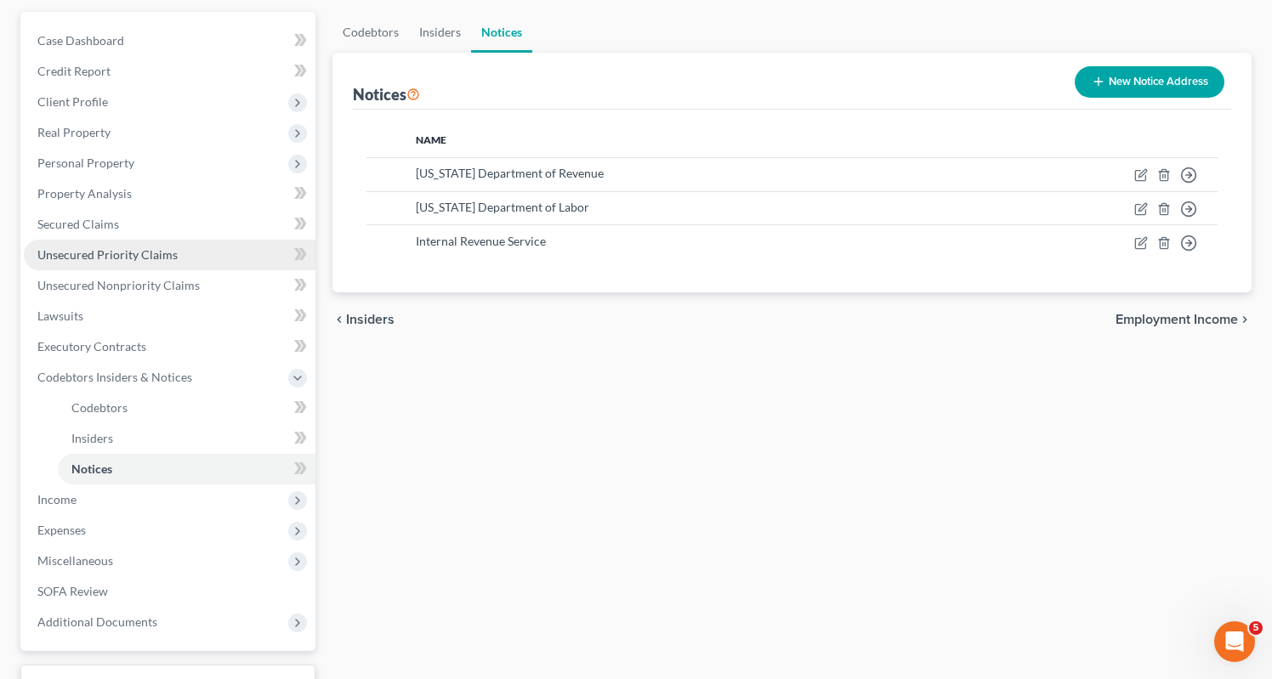
scroll to position [187, 0]
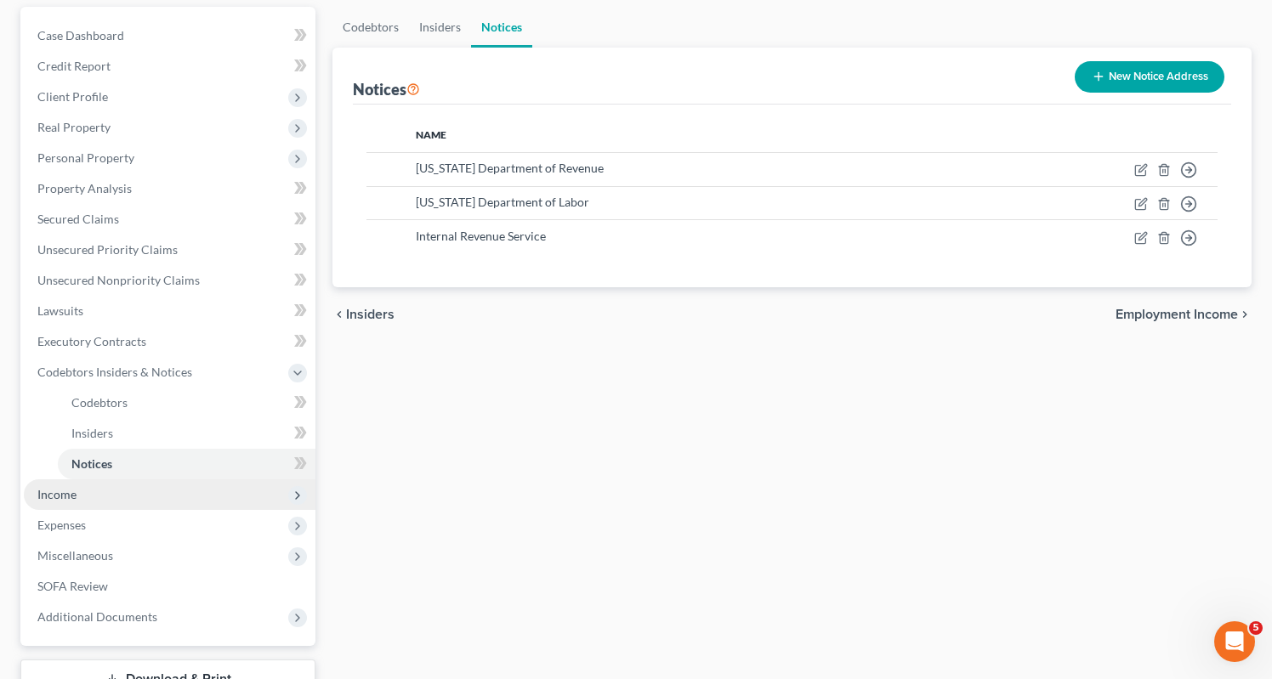
click at [54, 487] on span "Income" at bounding box center [56, 494] width 39 height 14
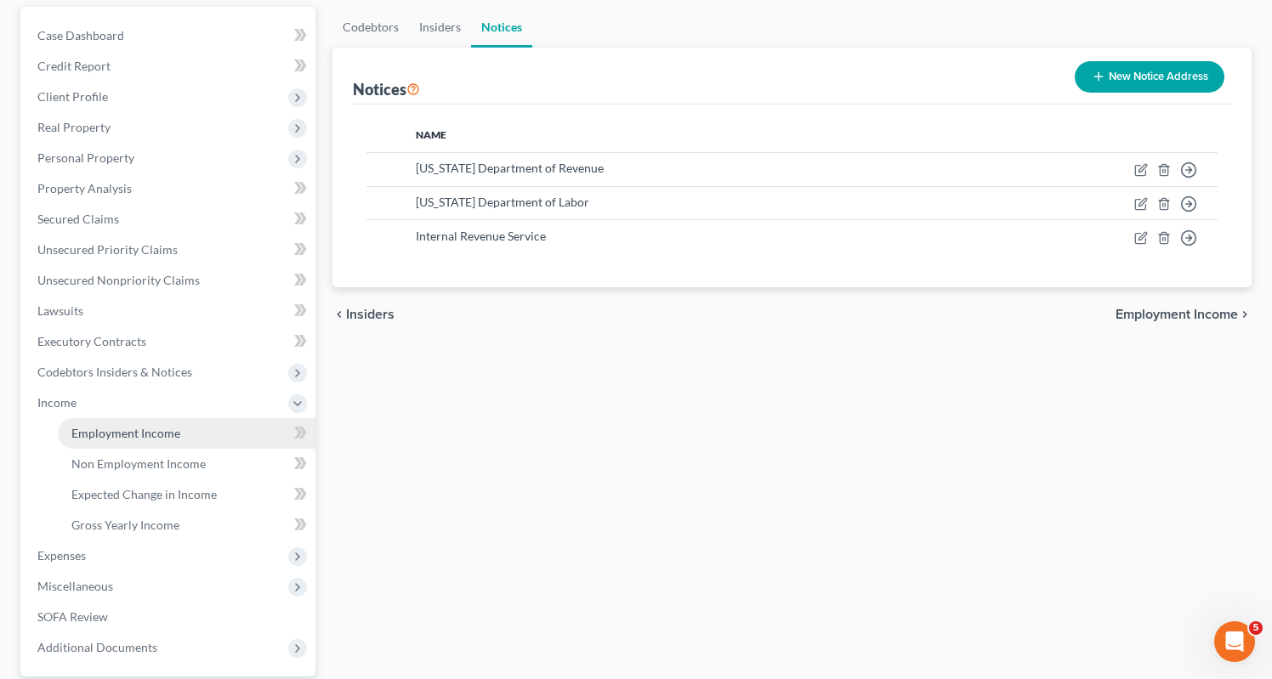
click at [123, 426] on span "Employment Income" at bounding box center [125, 433] width 109 height 14
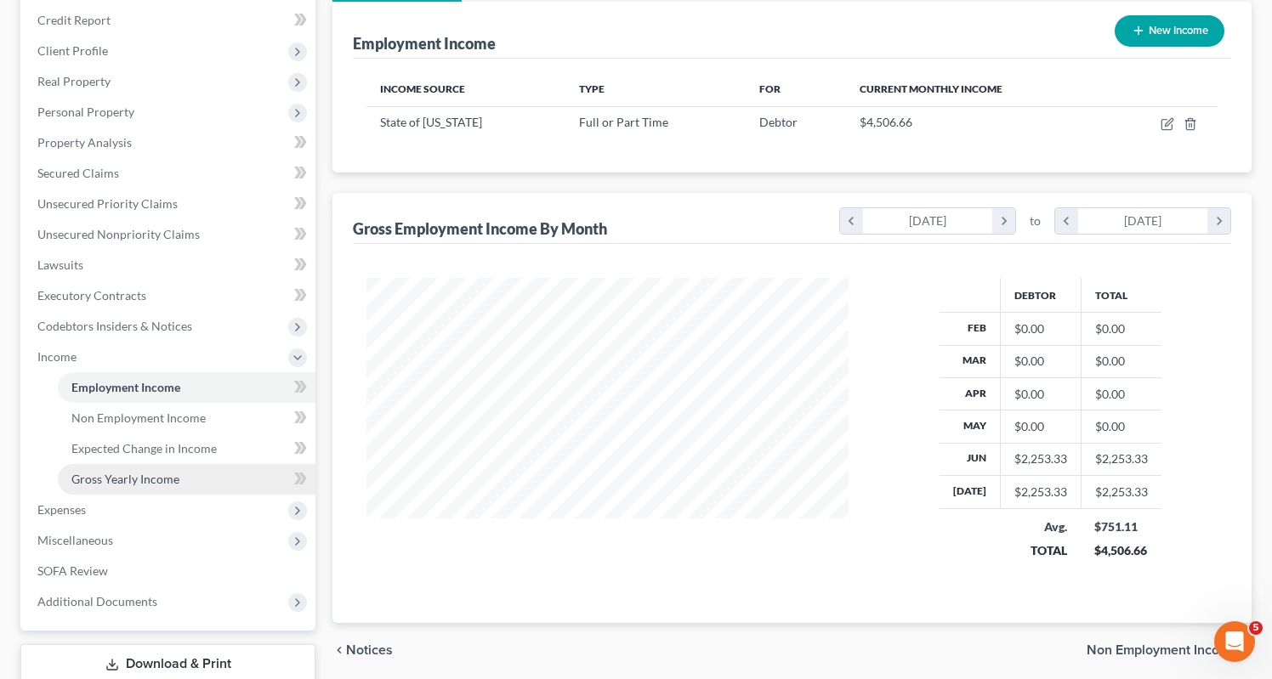
scroll to position [234, 0]
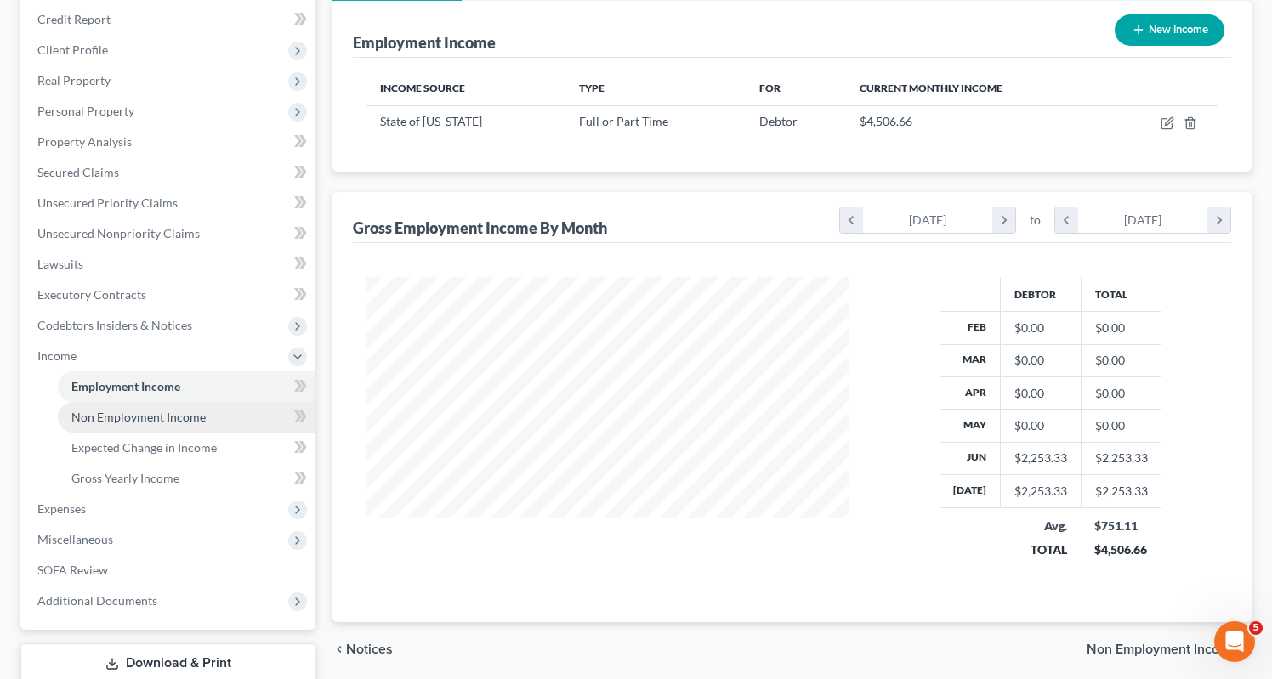
click at [169, 410] on span "Non Employment Income" at bounding box center [138, 417] width 134 height 14
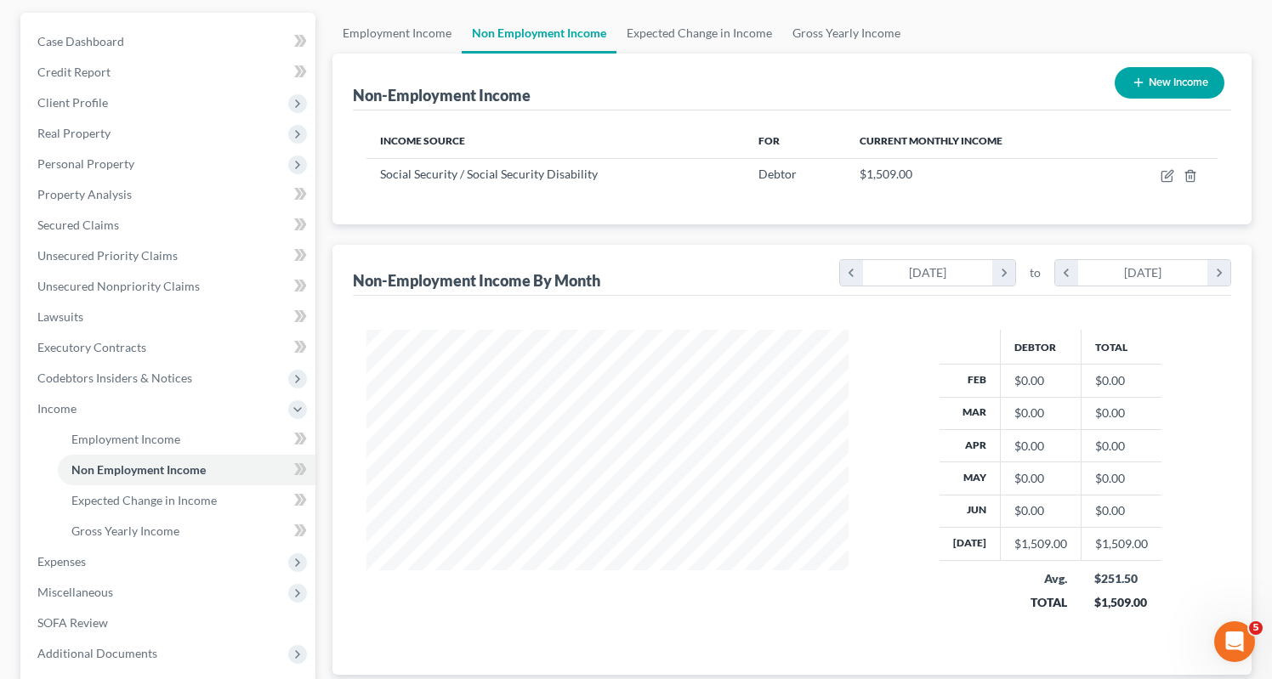
scroll to position [221, 0]
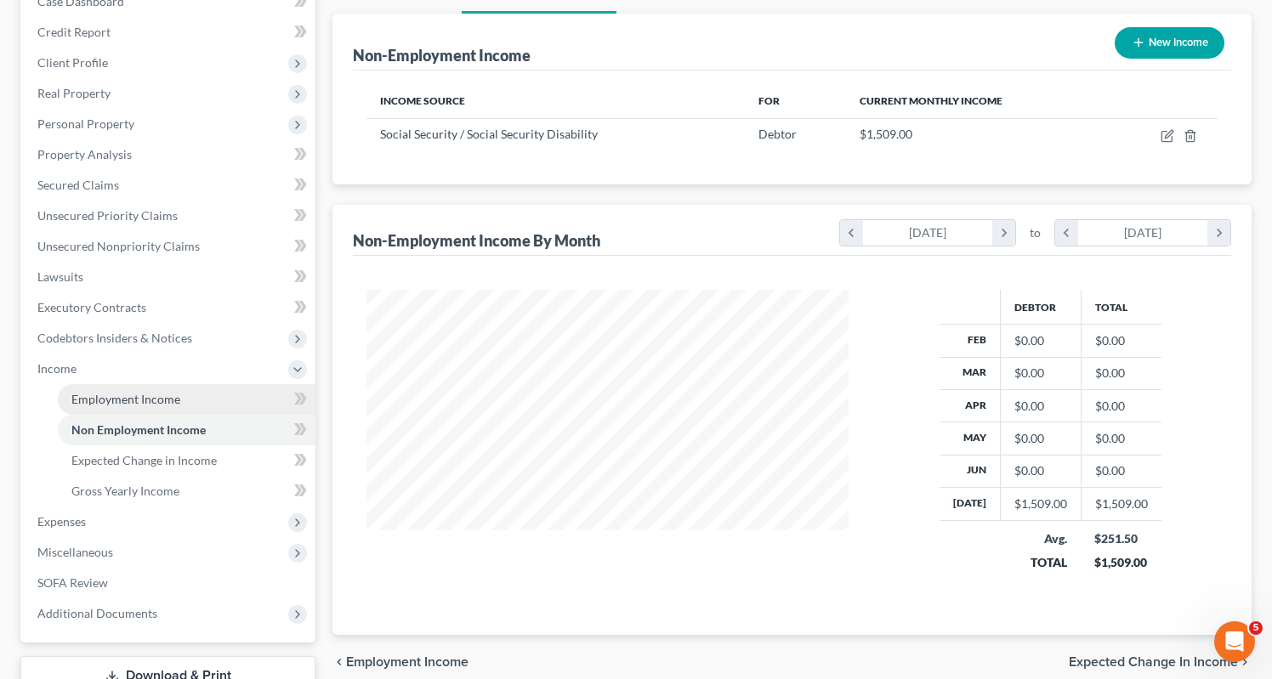
click at [166, 392] on span "Employment Income" at bounding box center [125, 399] width 109 height 14
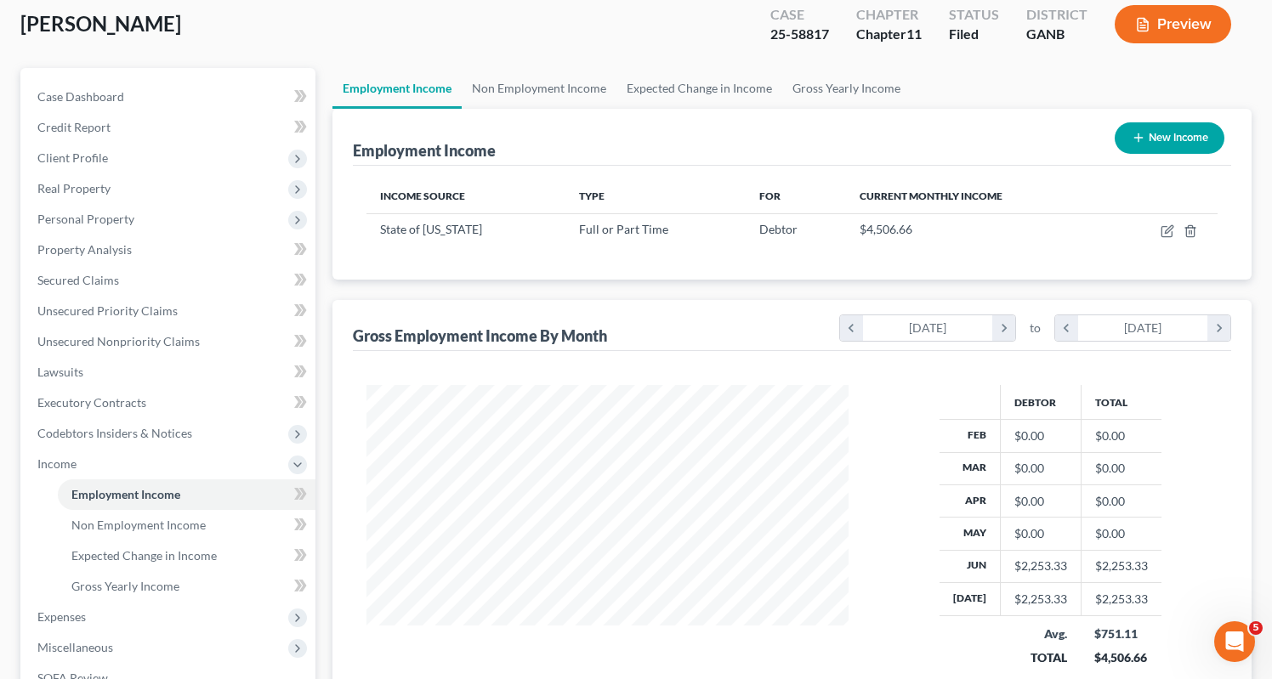
scroll to position [128, 0]
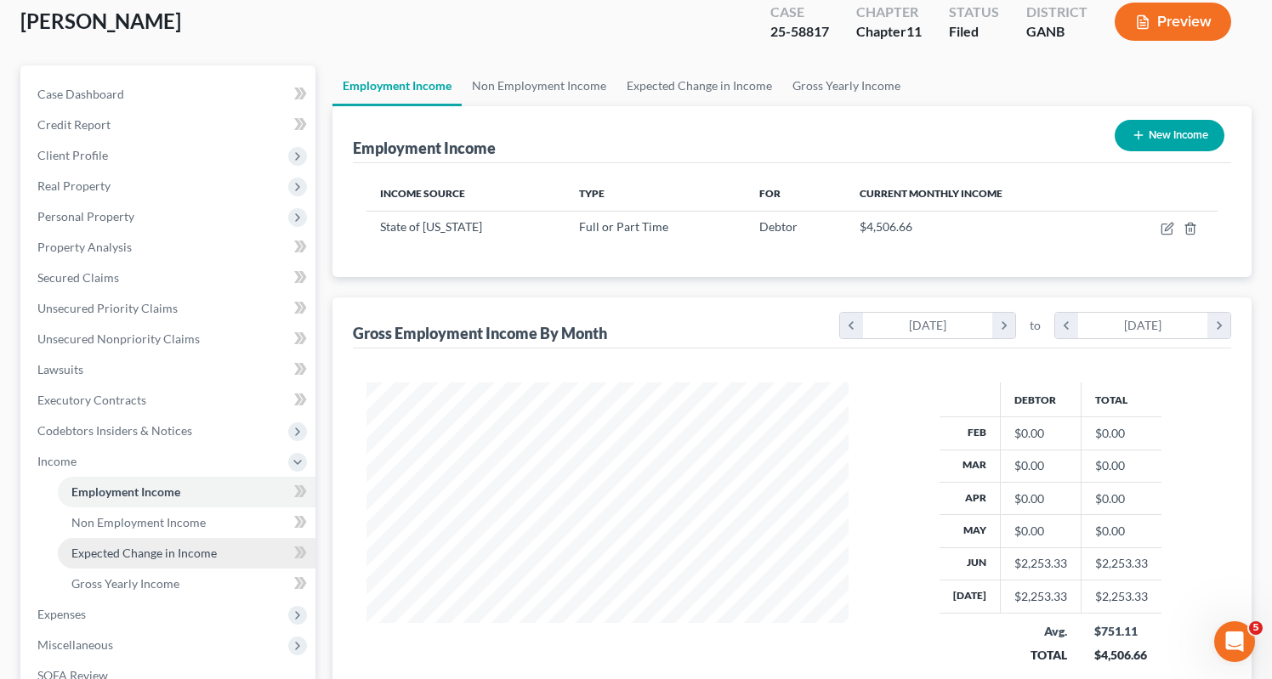
click at [159, 546] on span "Expected Change in Income" at bounding box center [143, 553] width 145 height 14
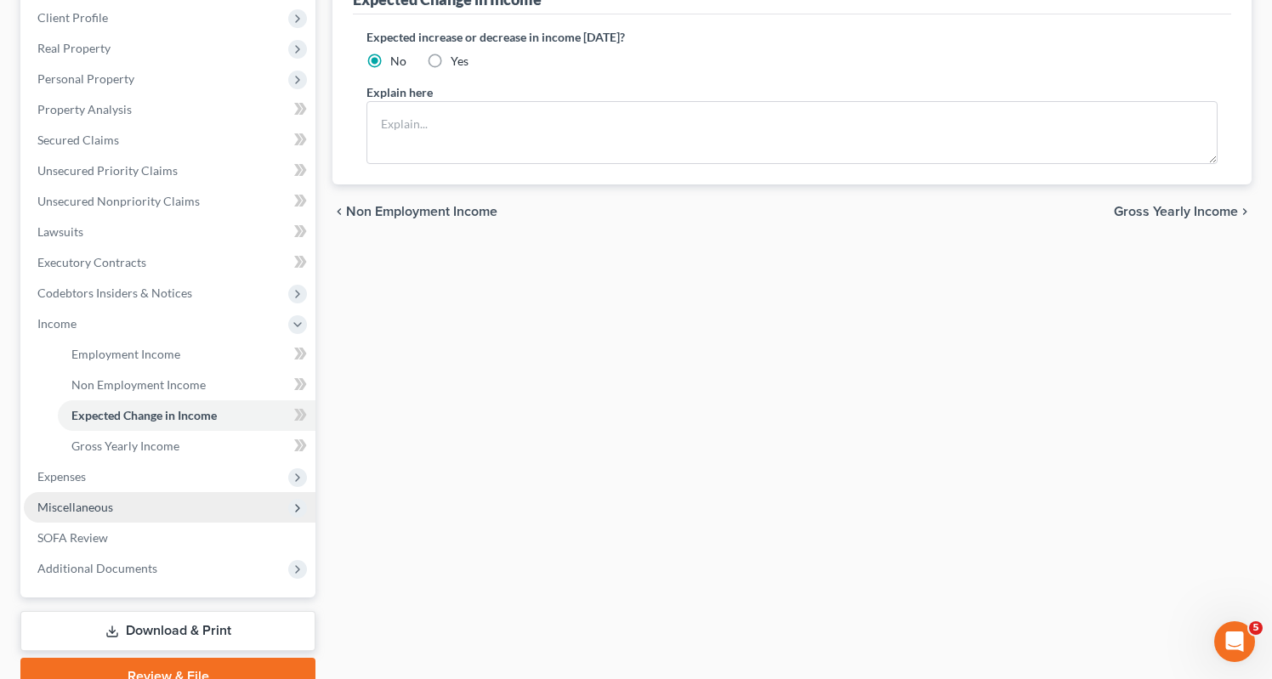
scroll to position [277, 0]
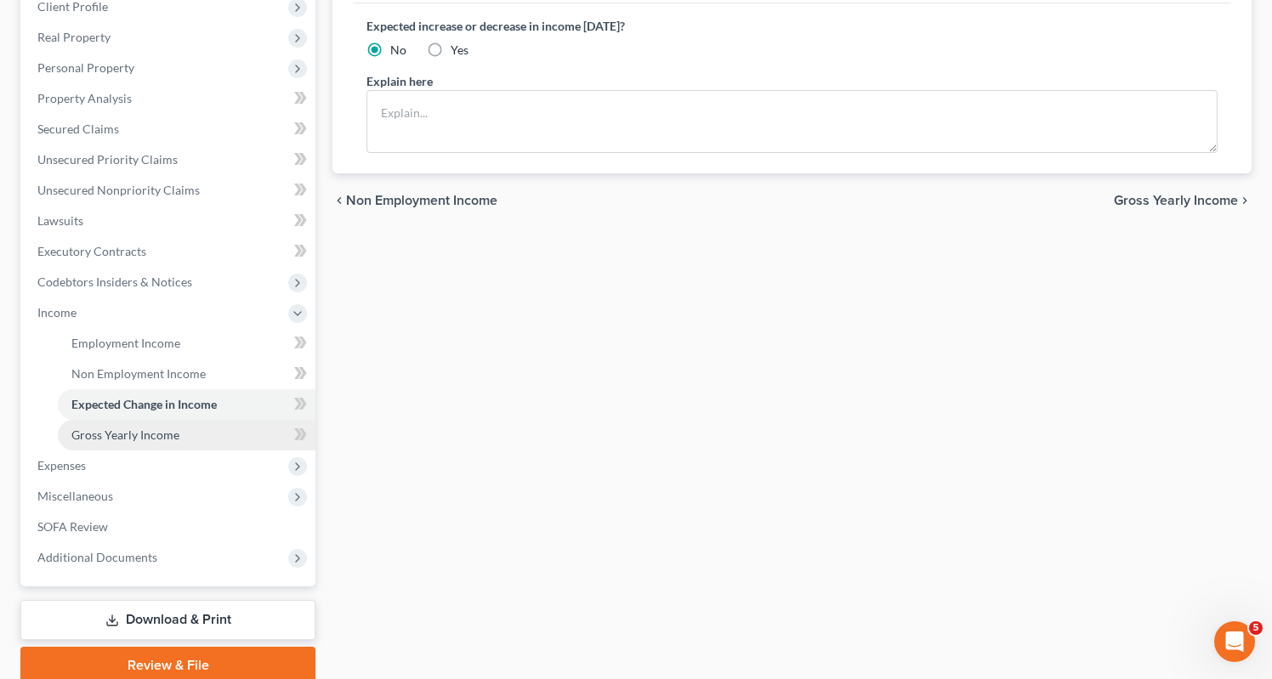
click at [151, 428] on span "Gross Yearly Income" at bounding box center [125, 435] width 108 height 14
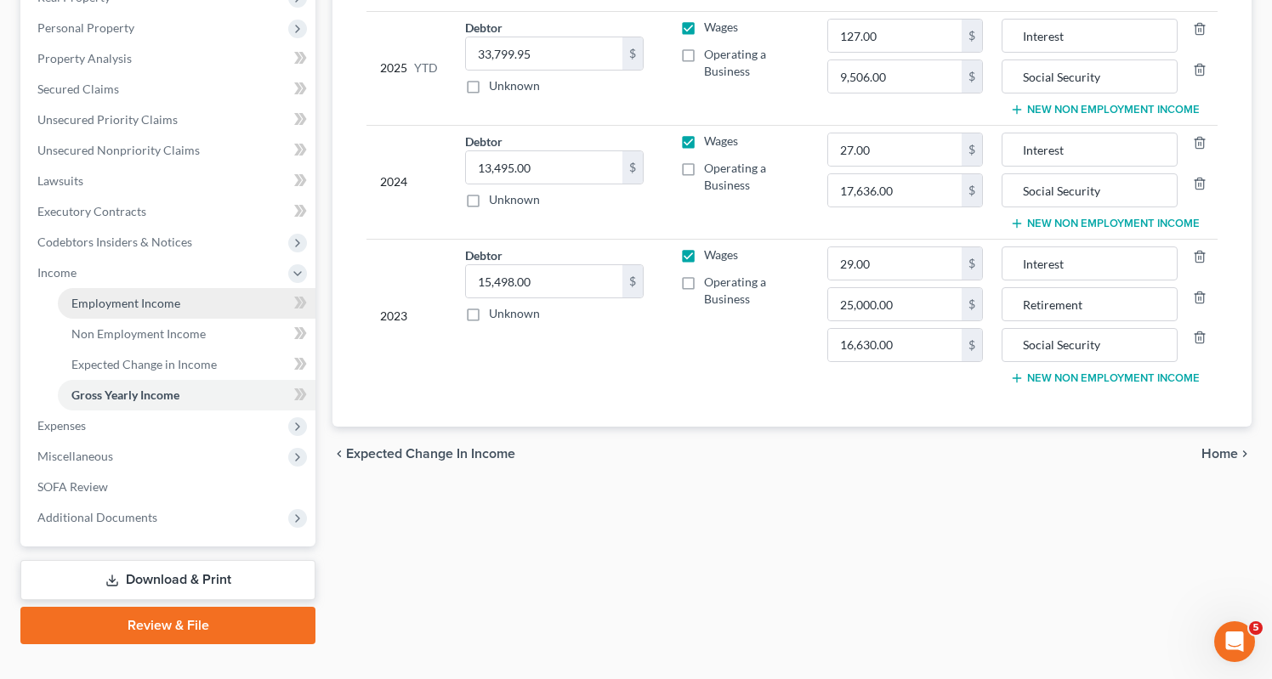
scroll to position [316, 0]
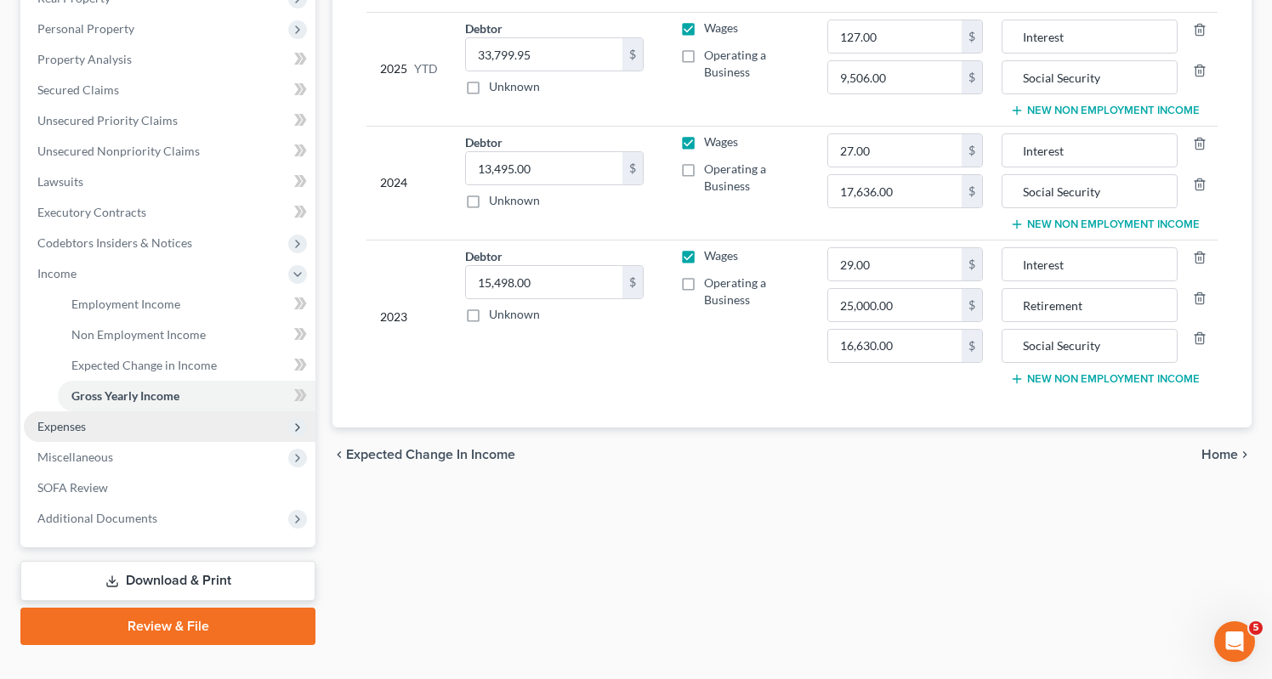
click at [56, 419] on span "Expenses" at bounding box center [61, 426] width 48 height 14
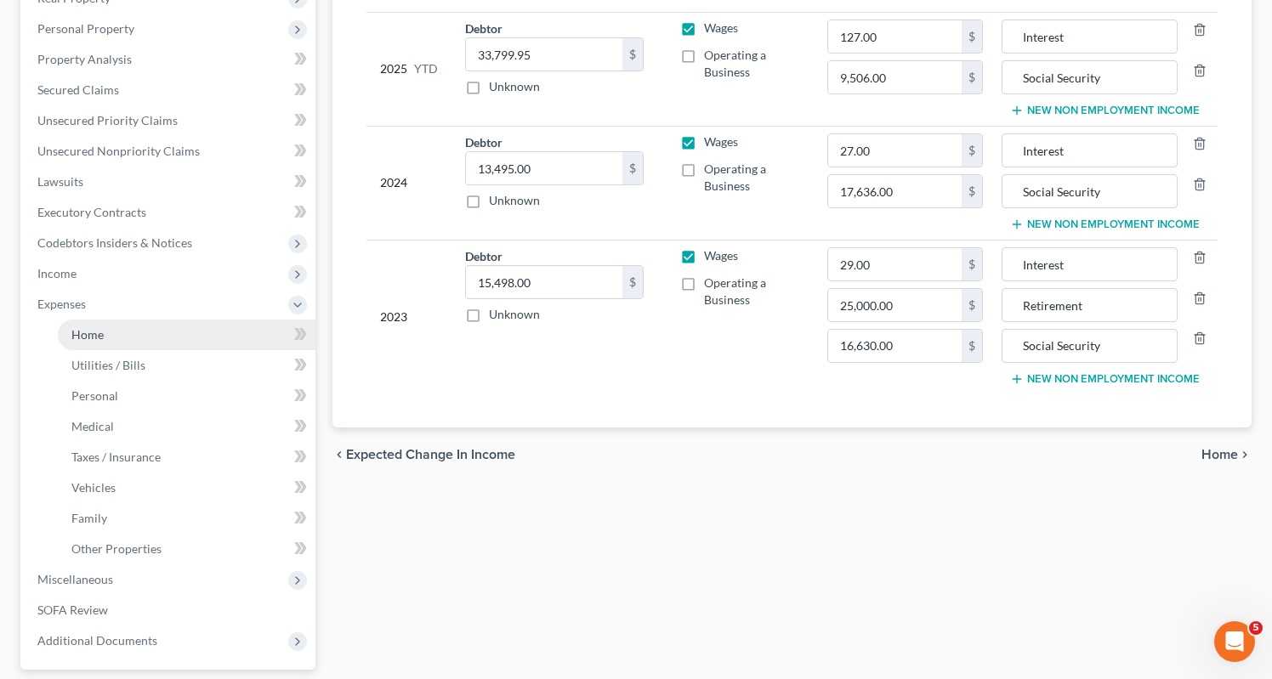
click at [82, 327] on span "Home" at bounding box center [87, 334] width 32 height 14
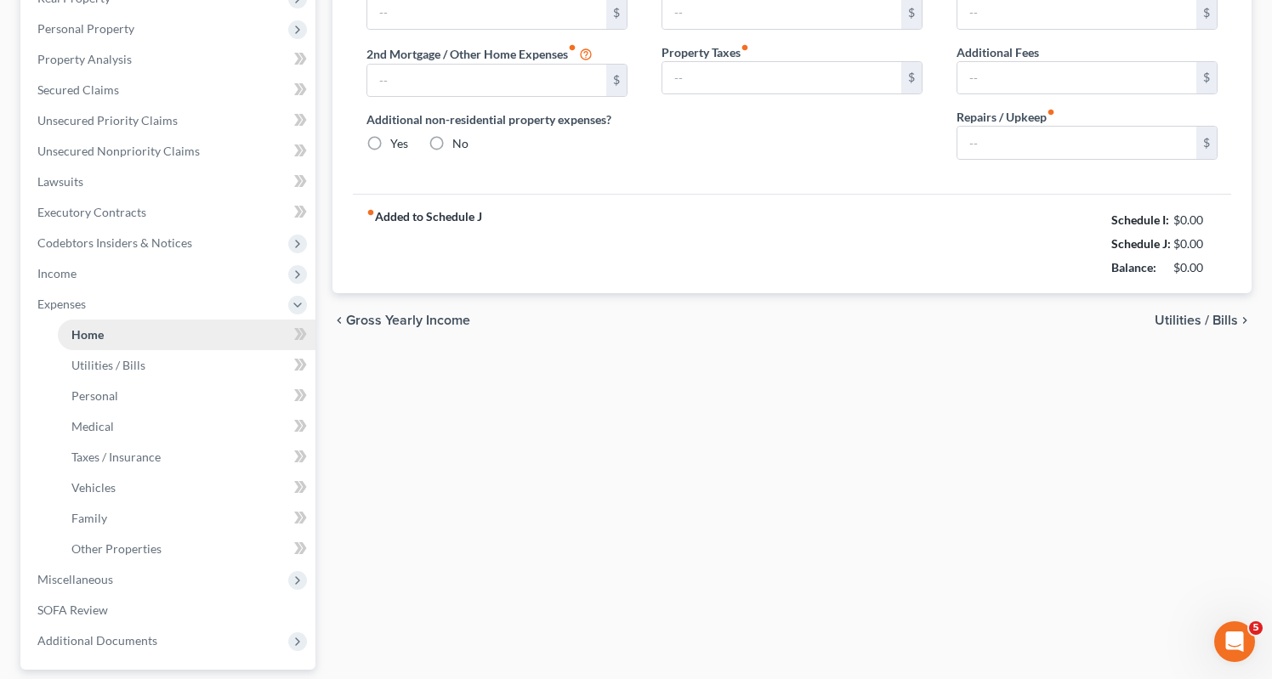
scroll to position [73, 0]
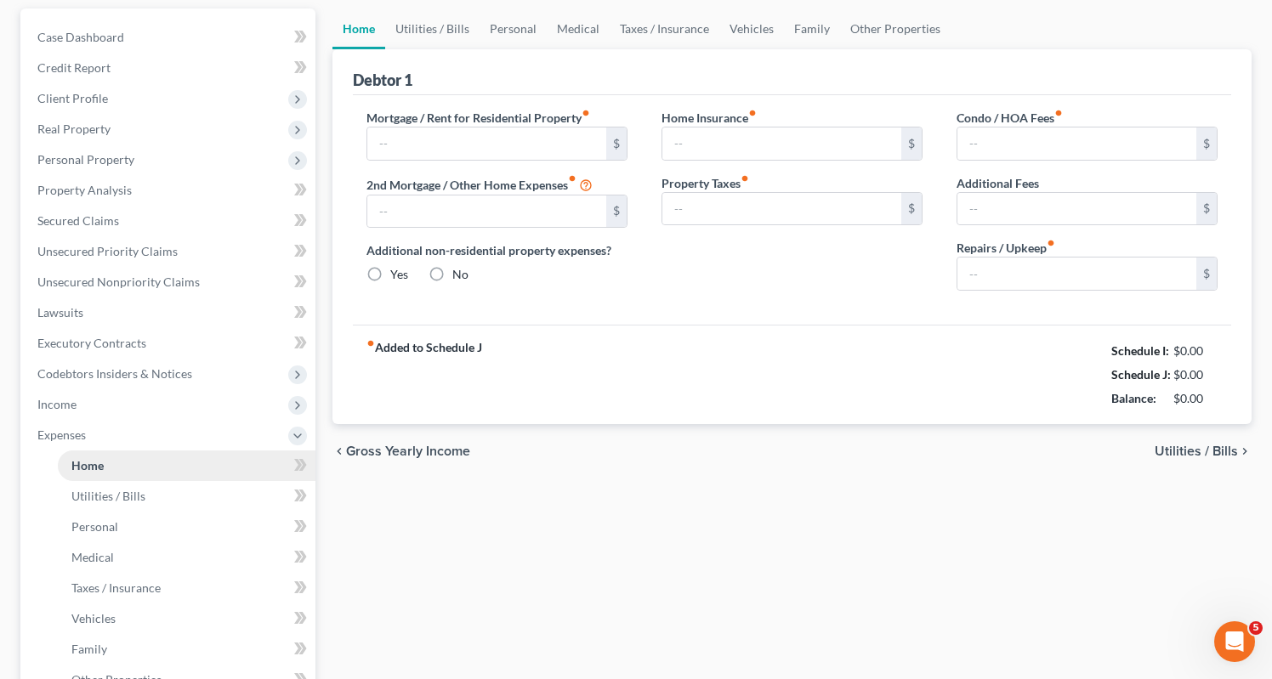
type input "0.00"
radio input "true"
type input "182.91"
type input "91.66"
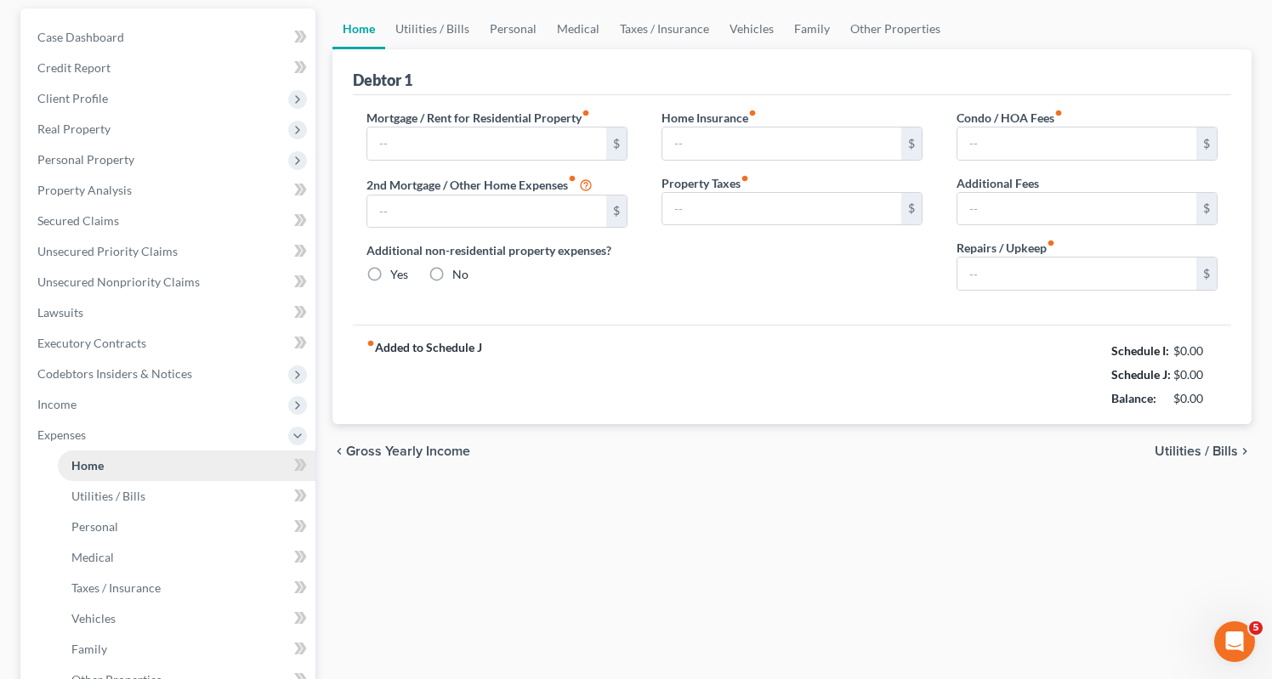
type input "0.00"
type input "200.00"
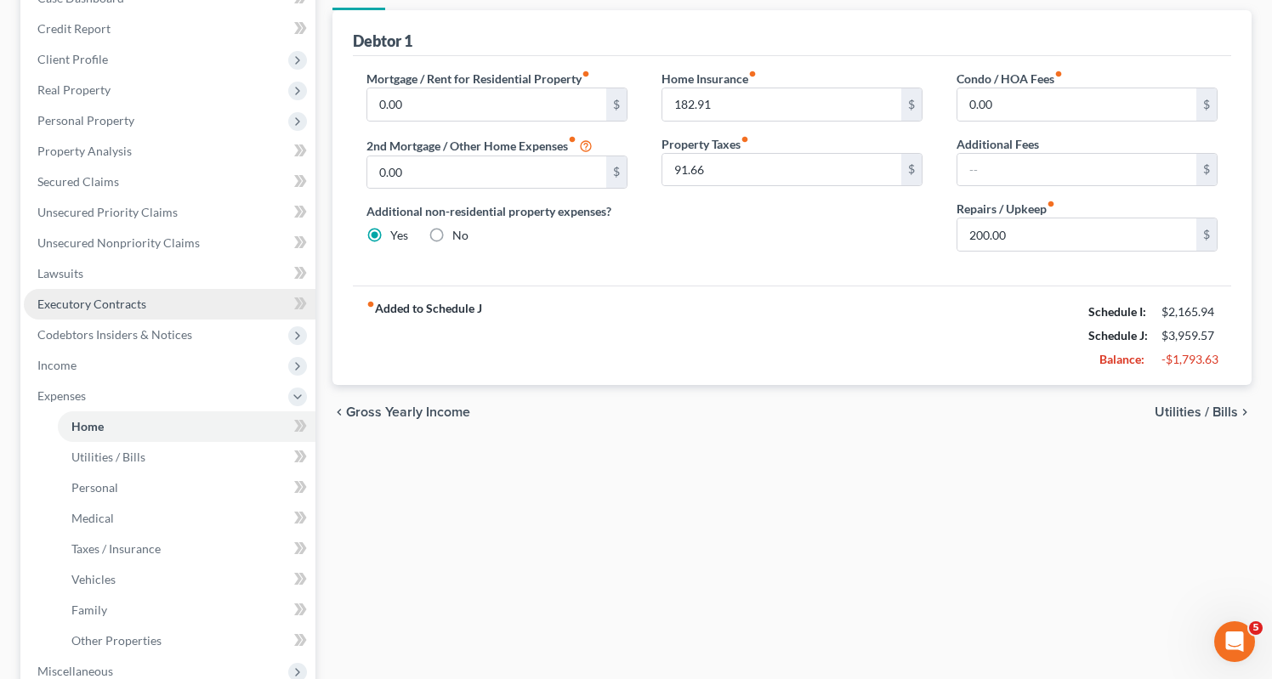
scroll to position [267, 1]
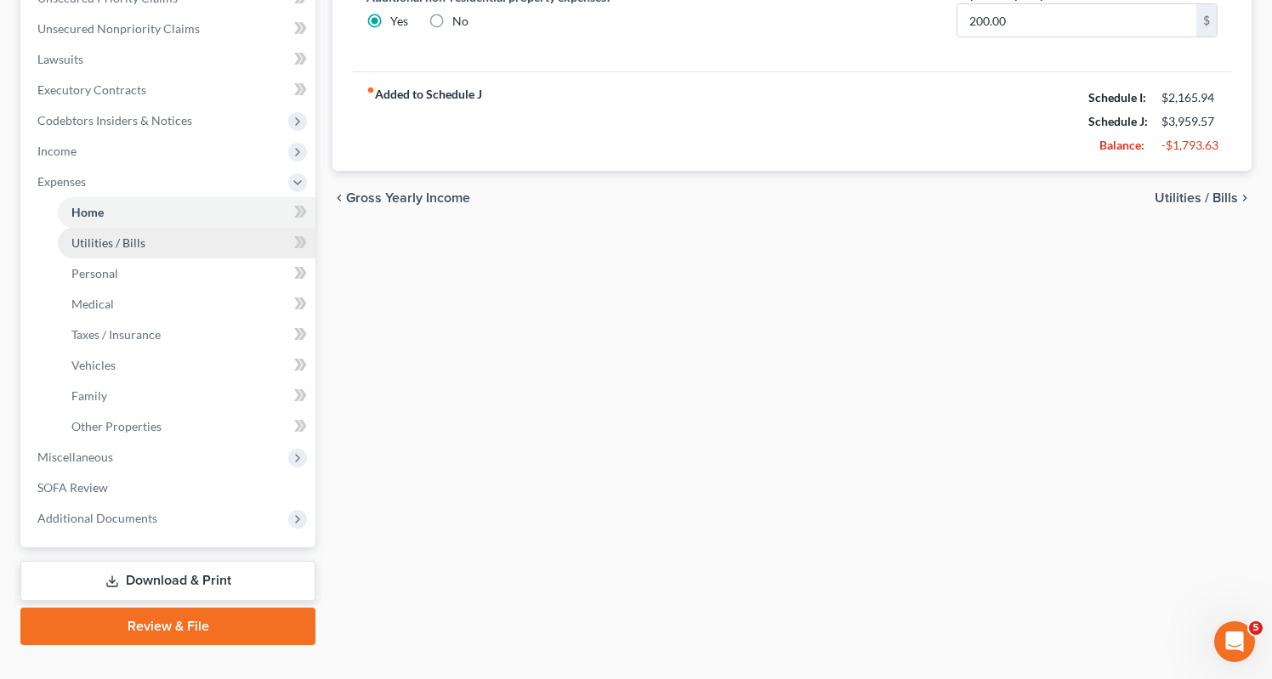
click at [95, 236] on span "Utilities / Bills" at bounding box center [108, 243] width 74 height 14
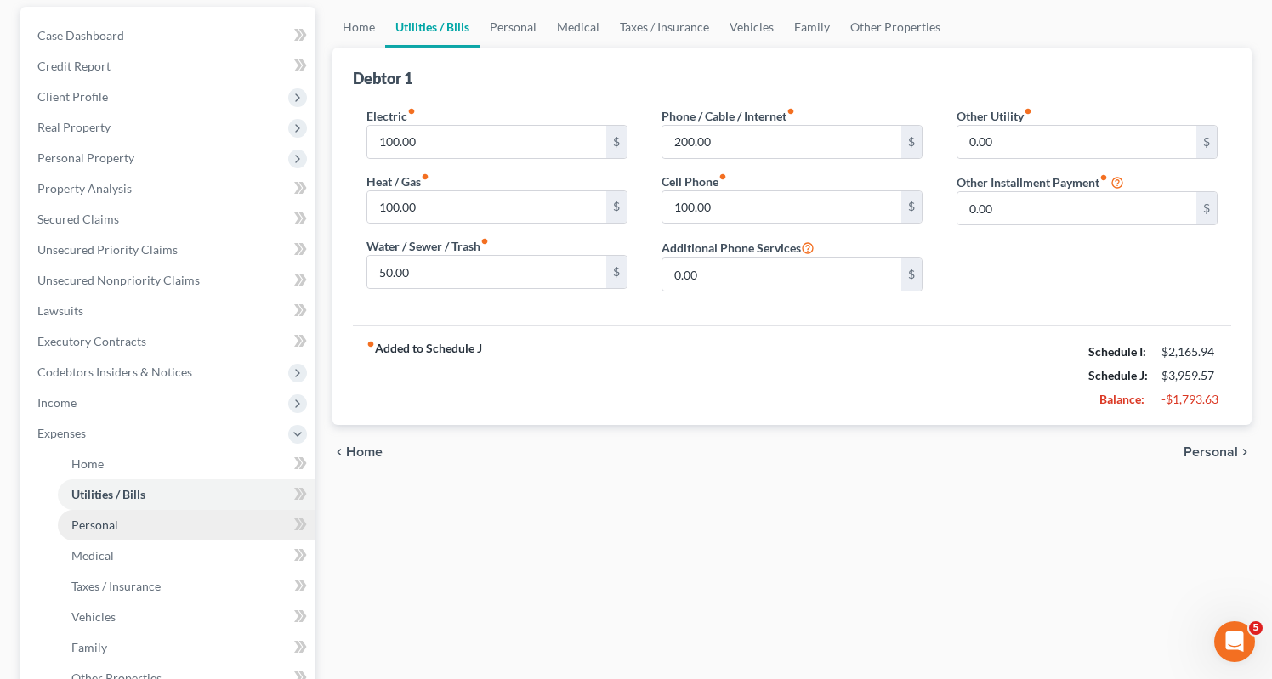
click at [94, 518] on span "Personal" at bounding box center [94, 525] width 47 height 14
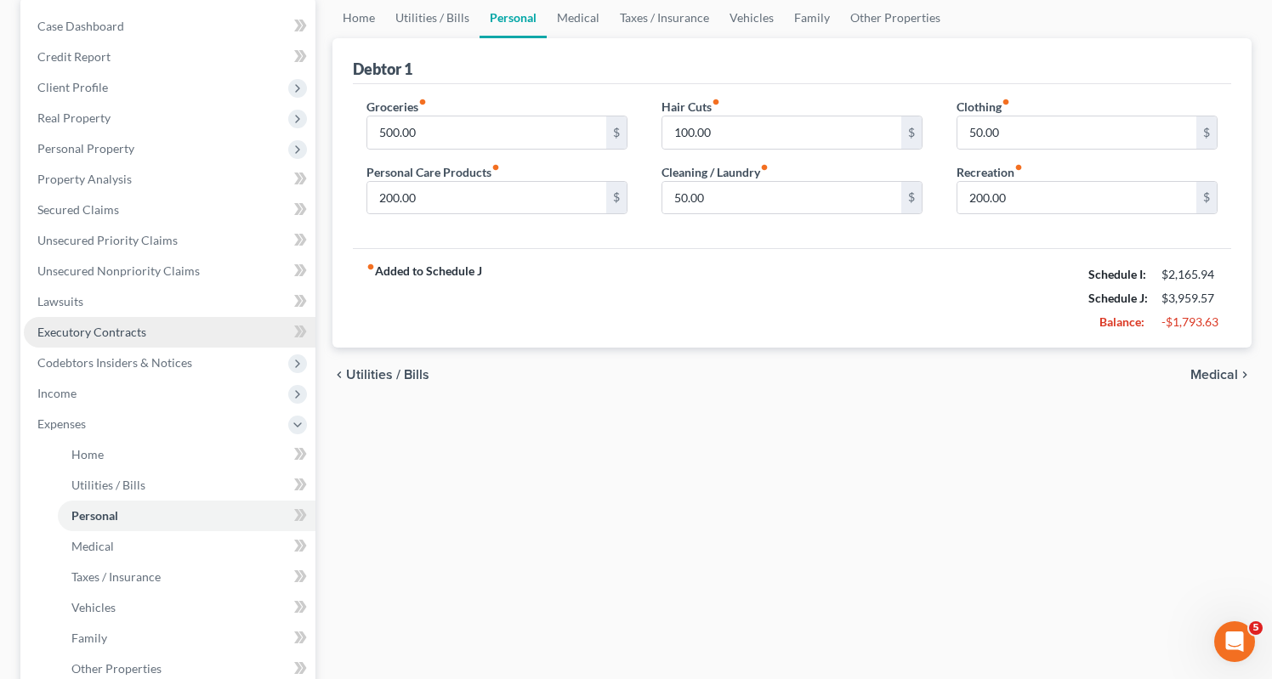
scroll to position [197, 0]
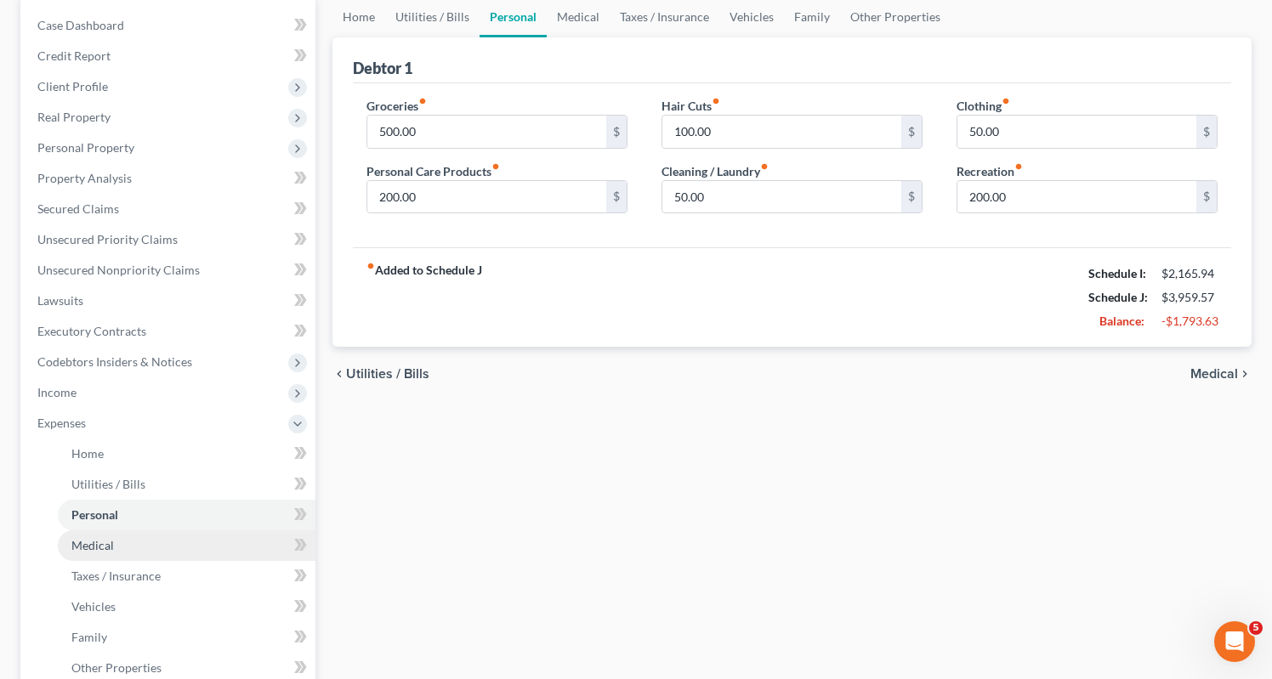
click at [94, 538] on span "Medical" at bounding box center [92, 545] width 43 height 14
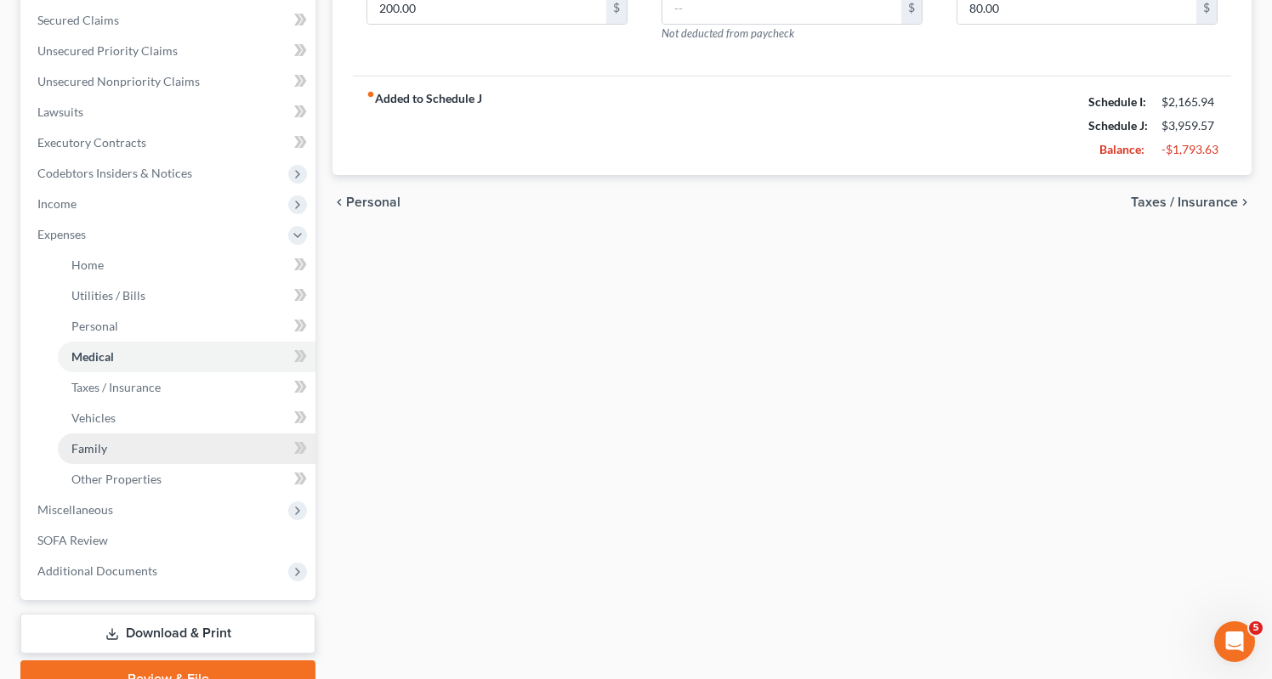
scroll to position [389, 0]
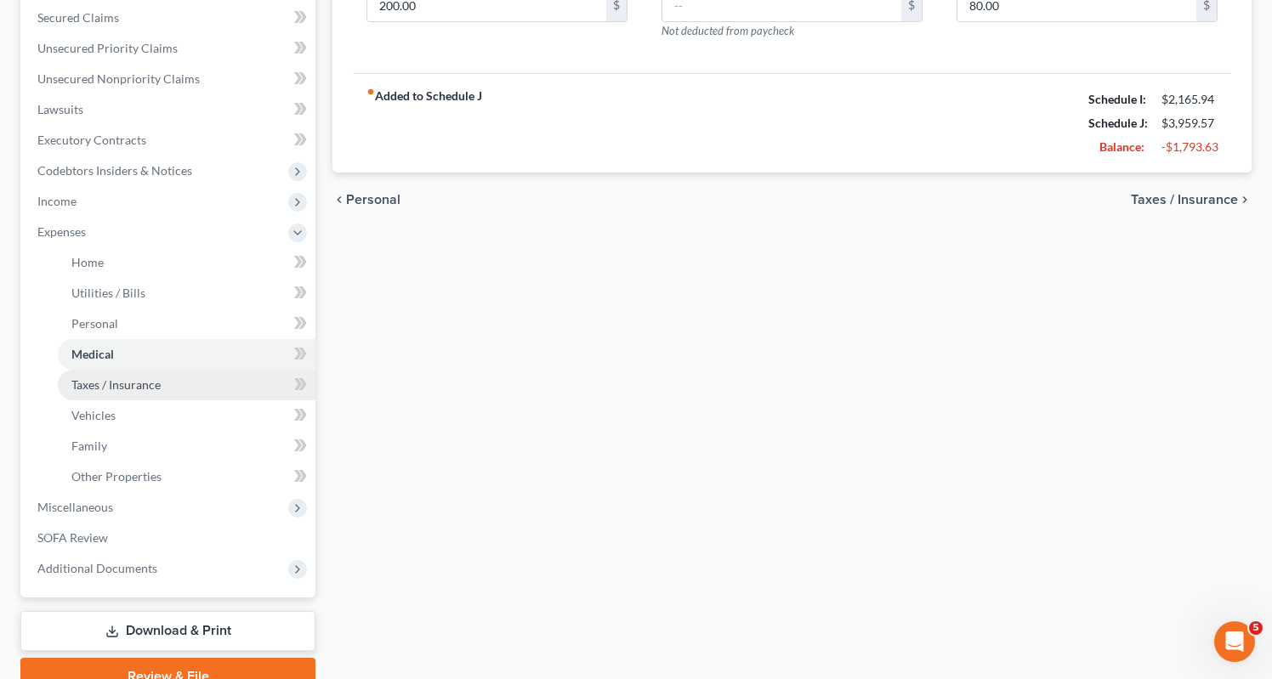
click at [111, 378] on span "Taxes / Insurance" at bounding box center [115, 385] width 89 height 14
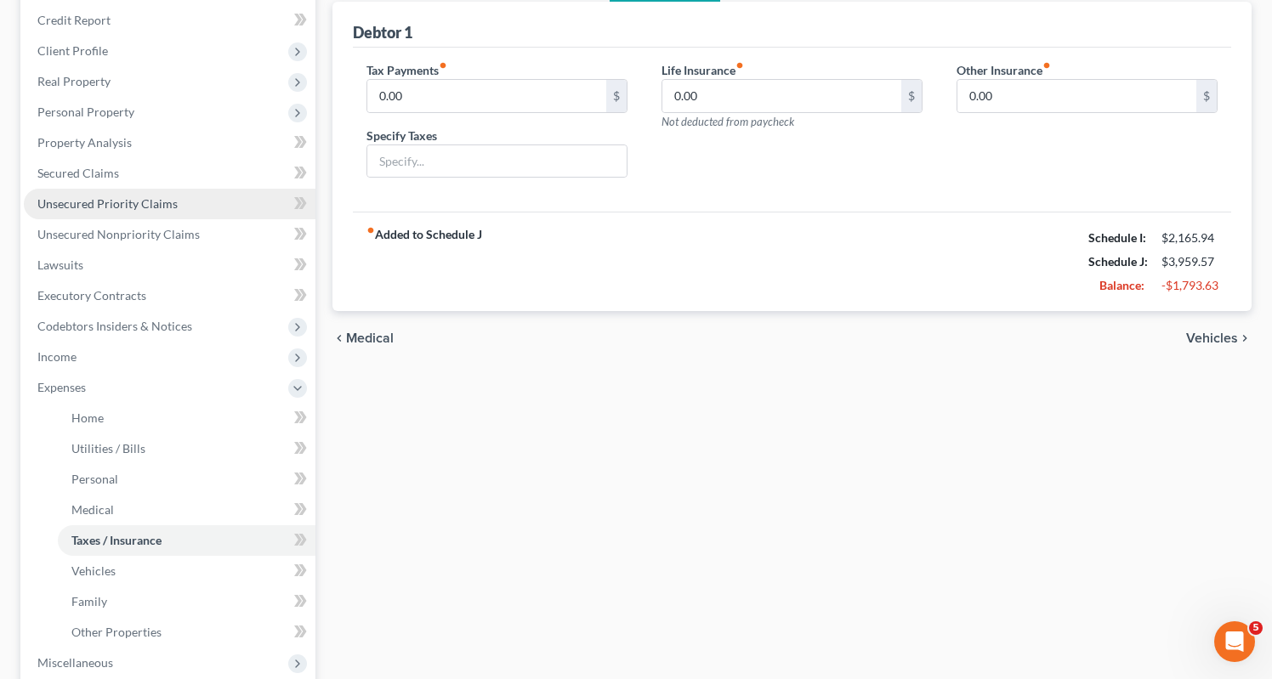
scroll to position [257, 0]
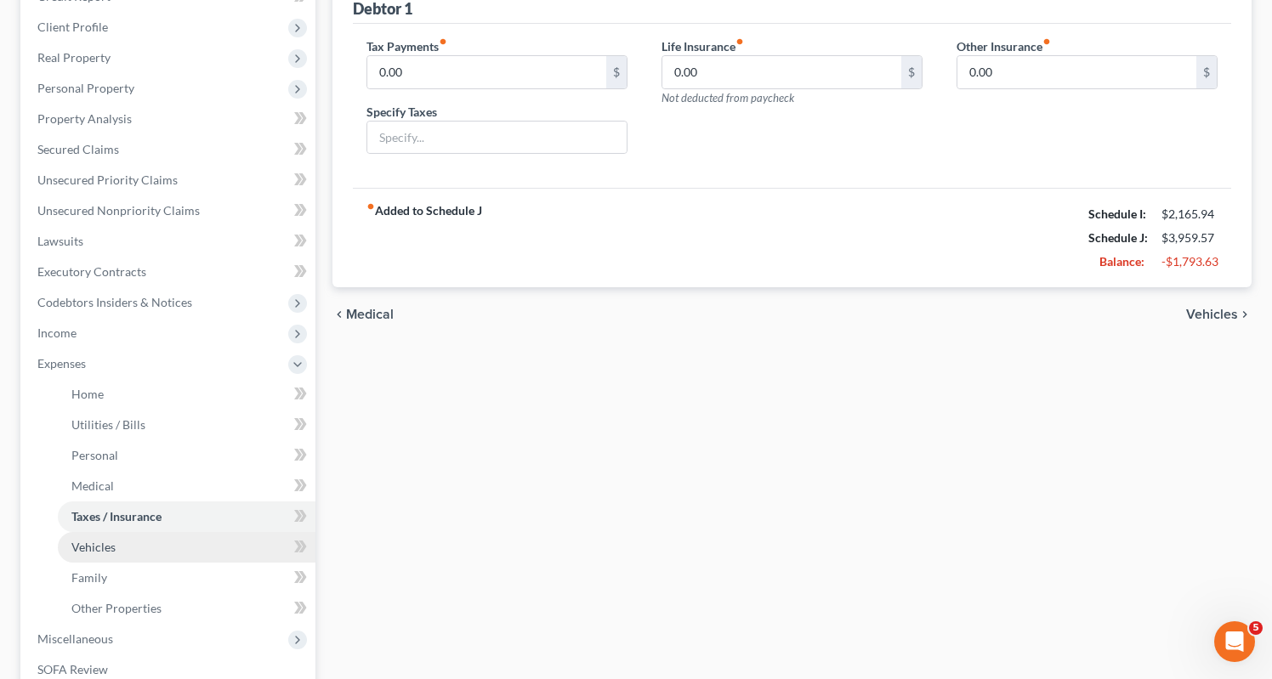
click at [104, 540] on span "Vehicles" at bounding box center [93, 547] width 44 height 14
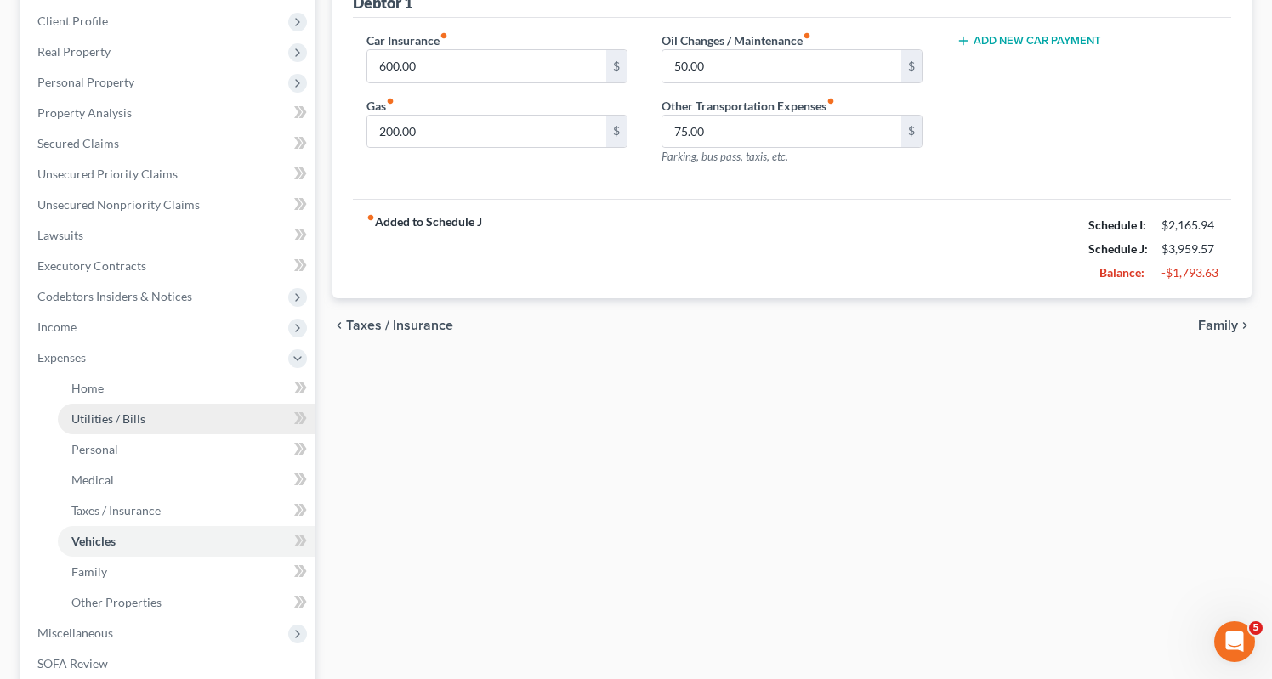
scroll to position [273, 0]
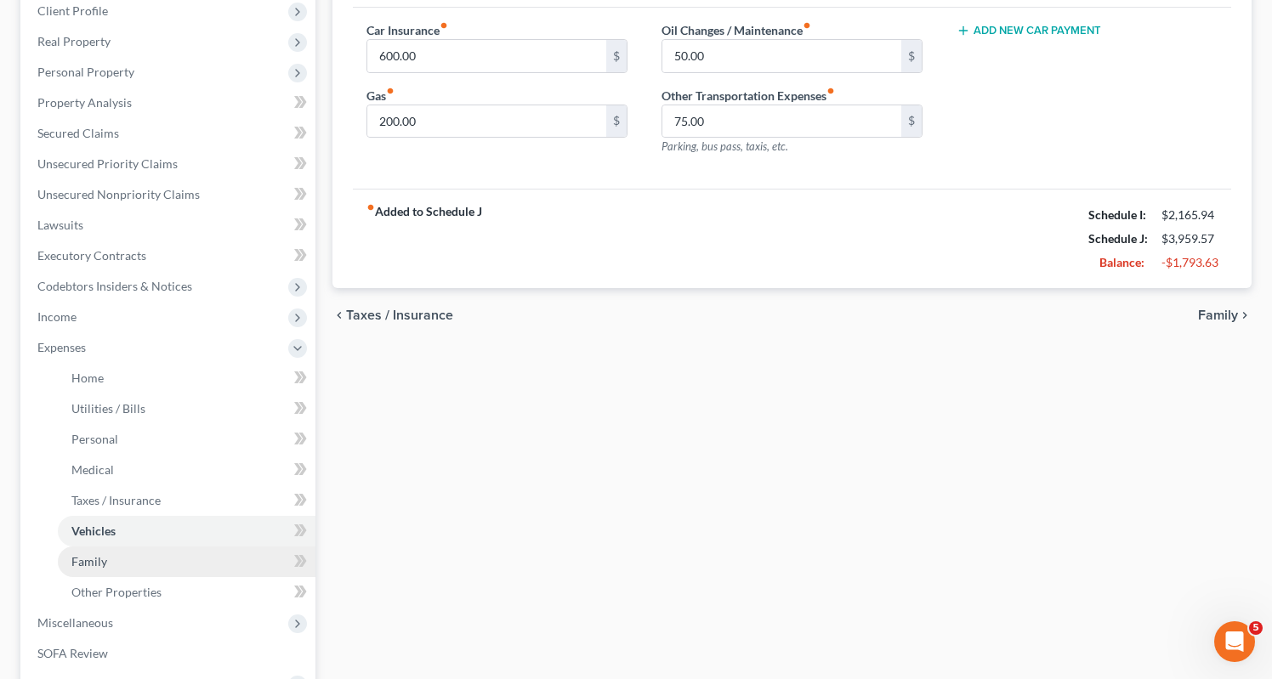
click at [96, 554] on span "Family" at bounding box center [89, 561] width 36 height 14
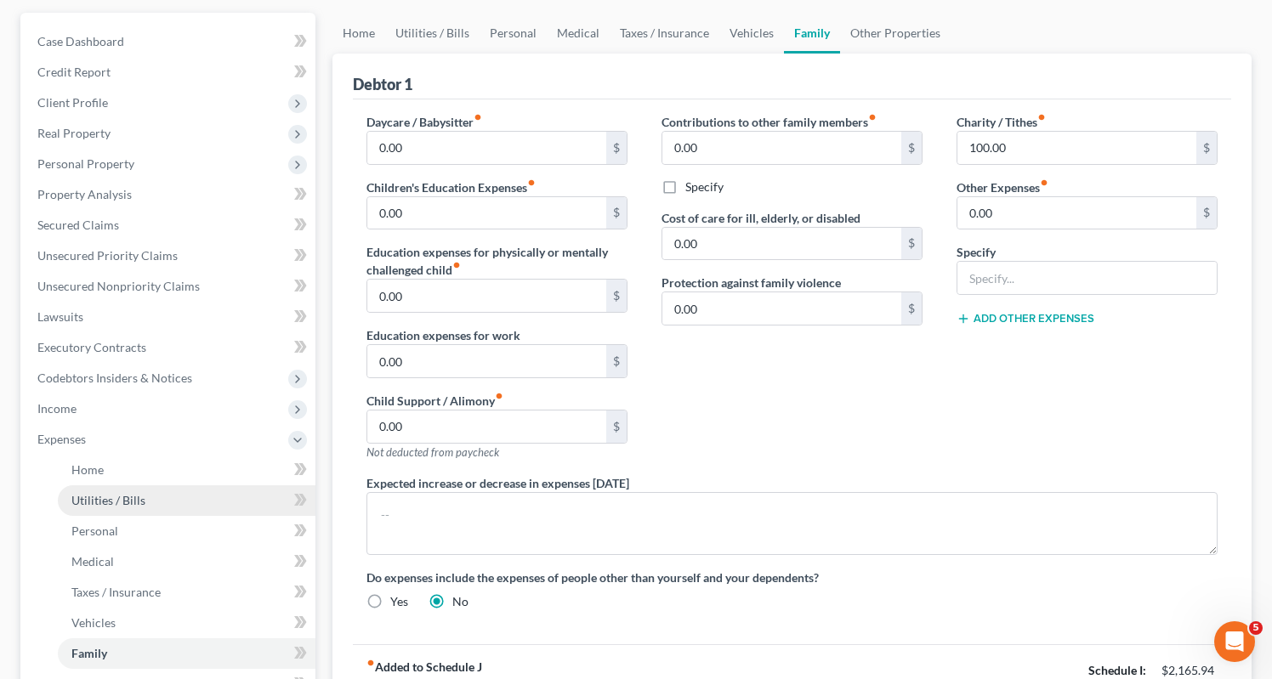
scroll to position [207, 0]
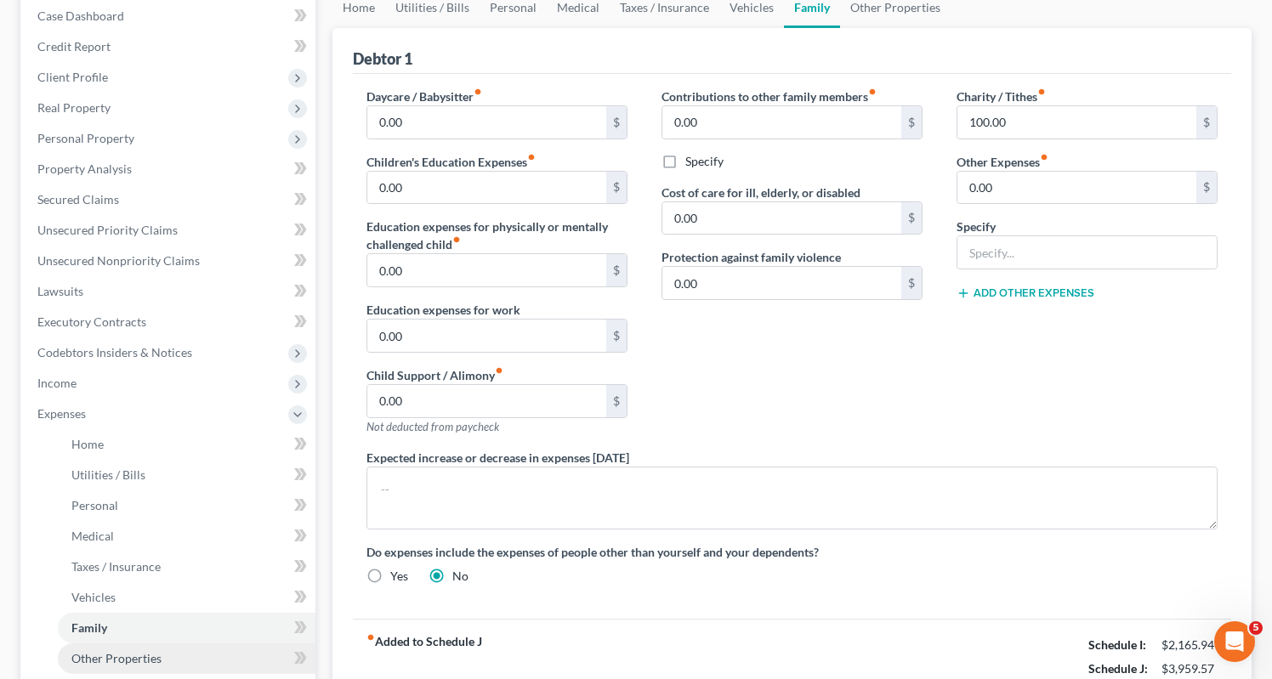
click at [93, 651] on span "Other Properties" at bounding box center [116, 658] width 90 height 14
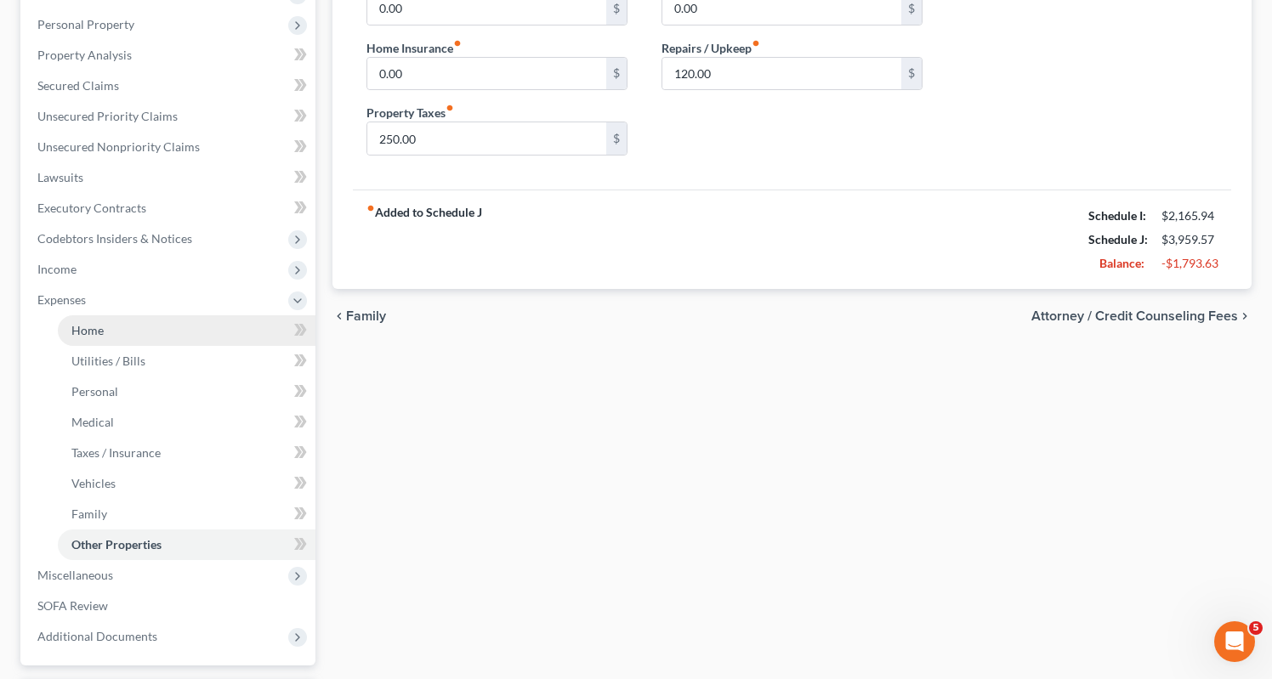
scroll to position [344, 0]
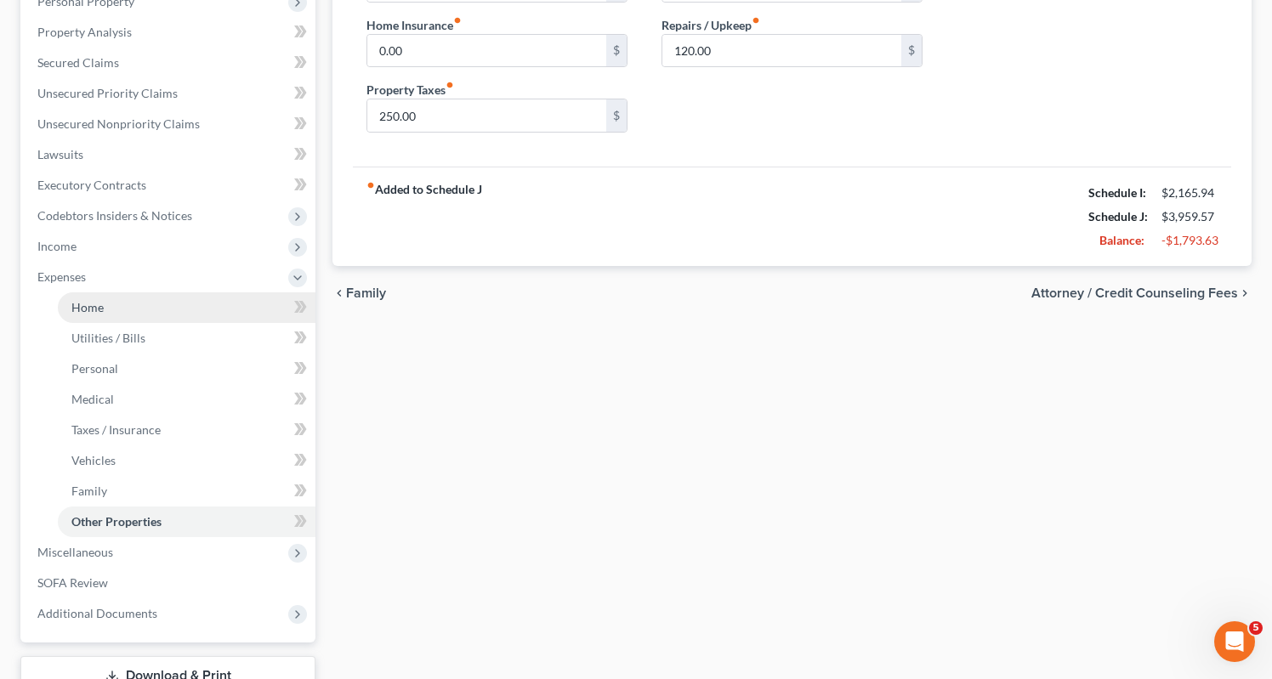
click at [88, 300] on span "Home" at bounding box center [87, 307] width 32 height 14
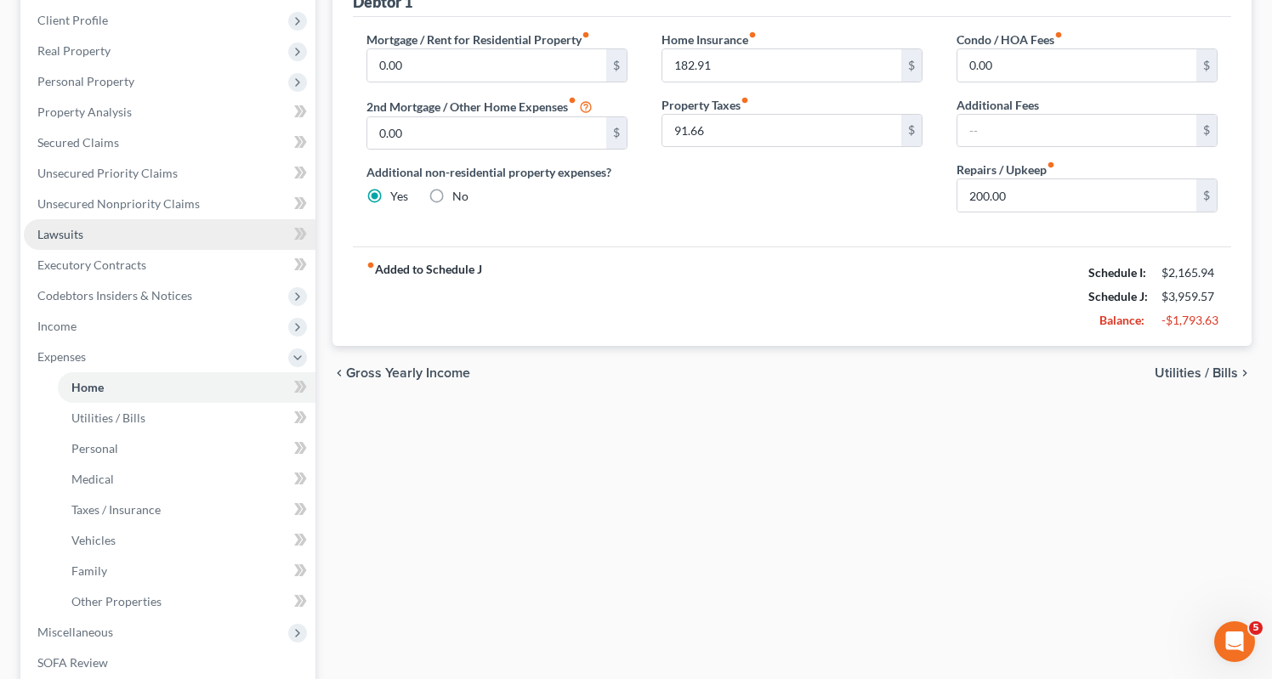
scroll to position [304, 0]
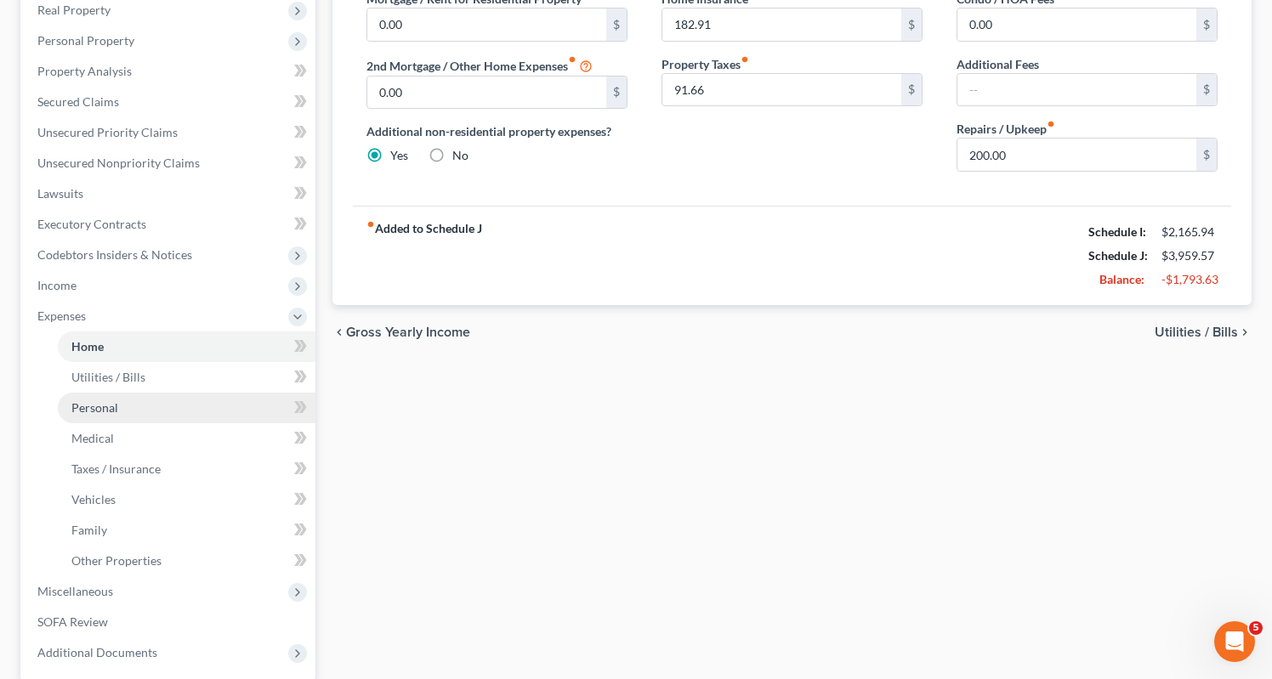
click at [104, 401] on span "Personal" at bounding box center [94, 408] width 47 height 14
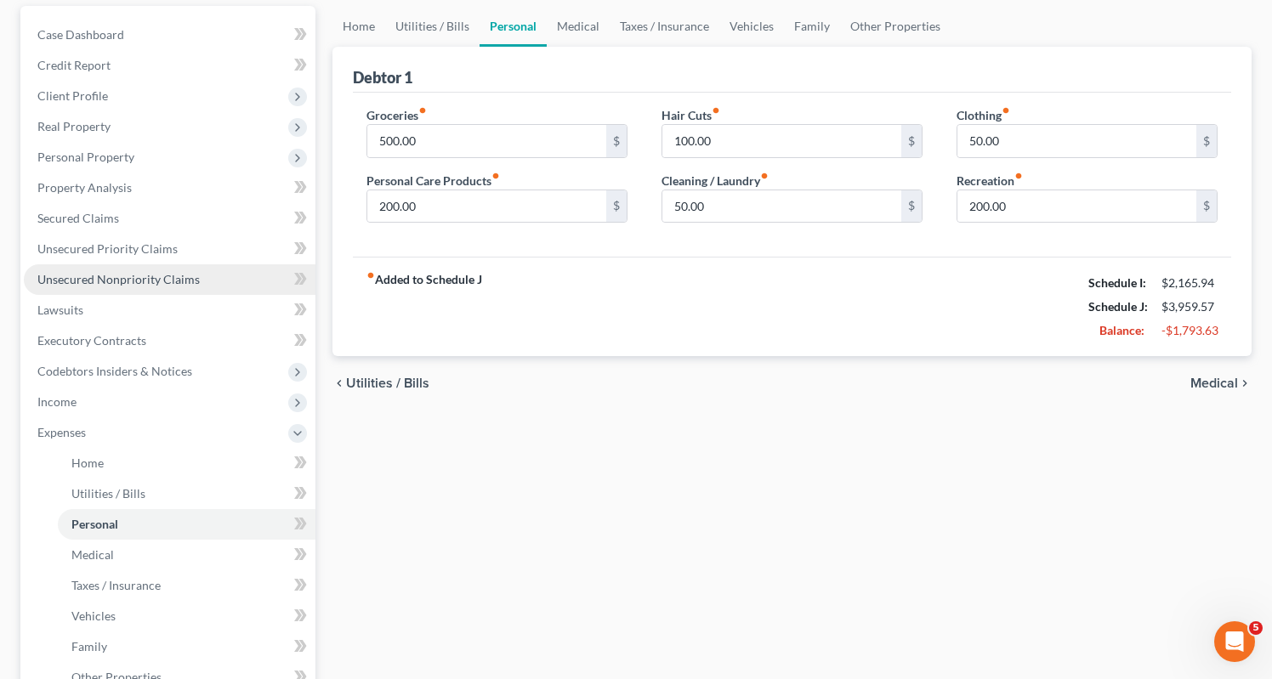
scroll to position [189, 0]
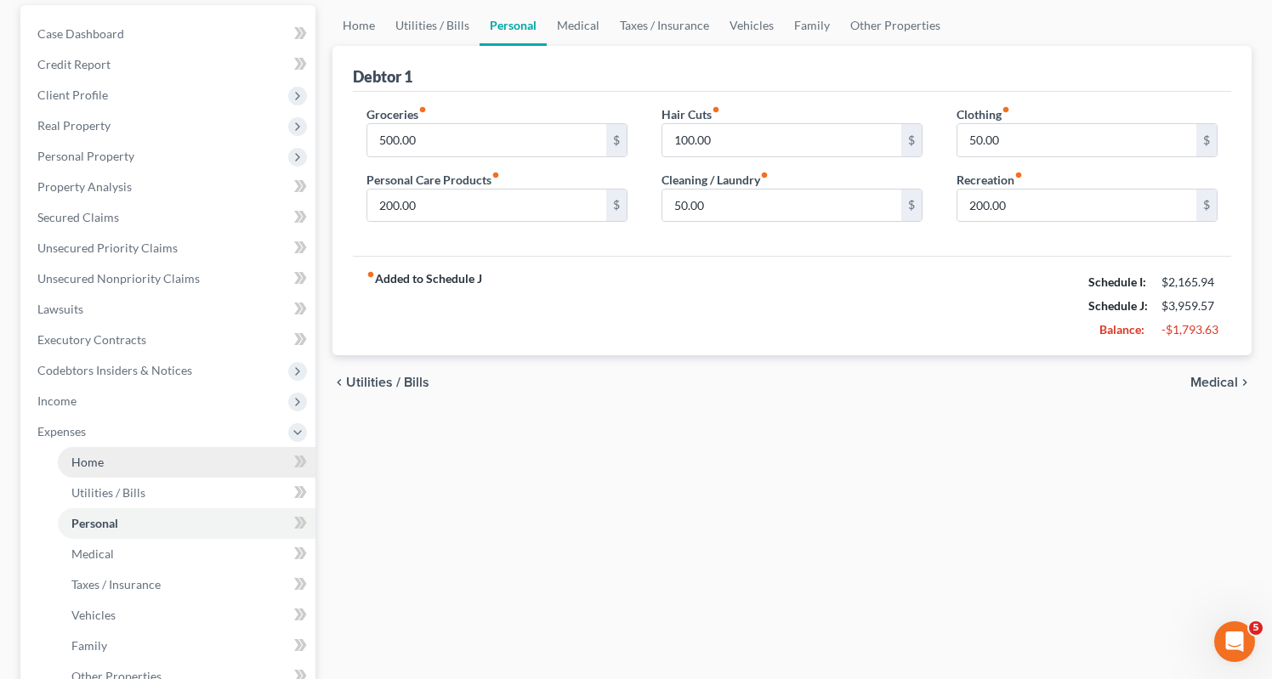
click at [94, 455] on span "Home" at bounding box center [87, 462] width 32 height 14
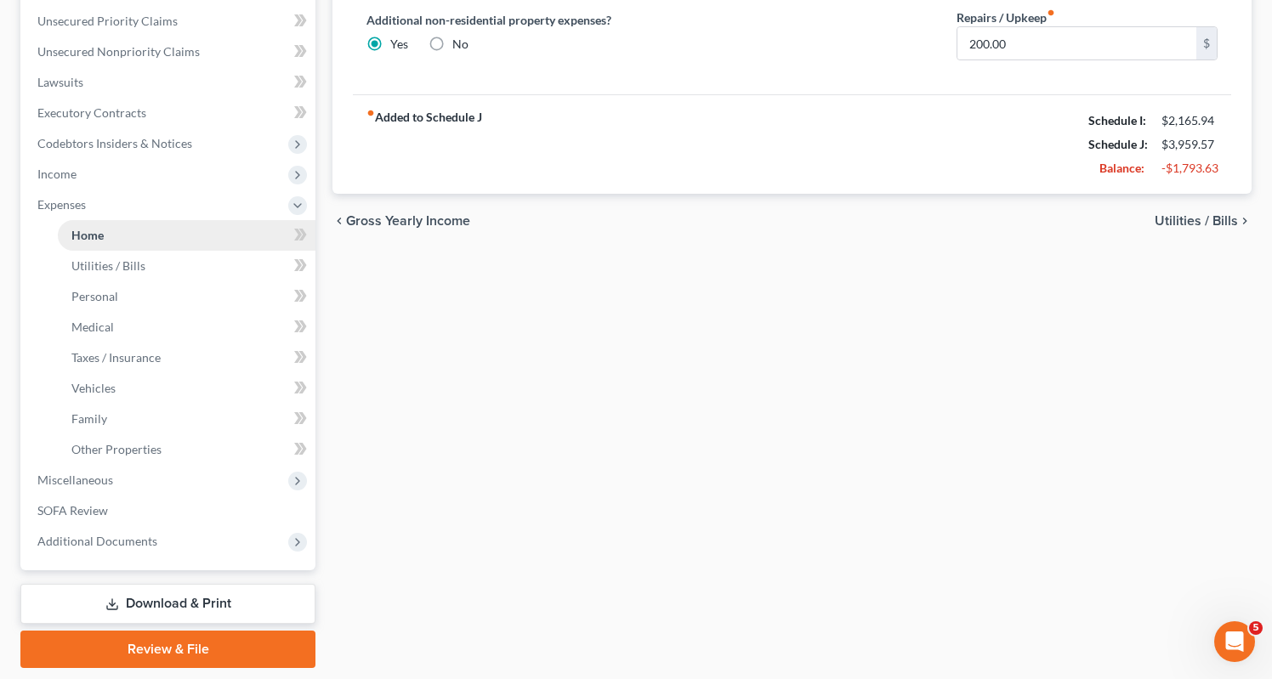
scroll to position [417, 0]
click at [87, 472] on span "Miscellaneous" at bounding box center [75, 479] width 76 height 14
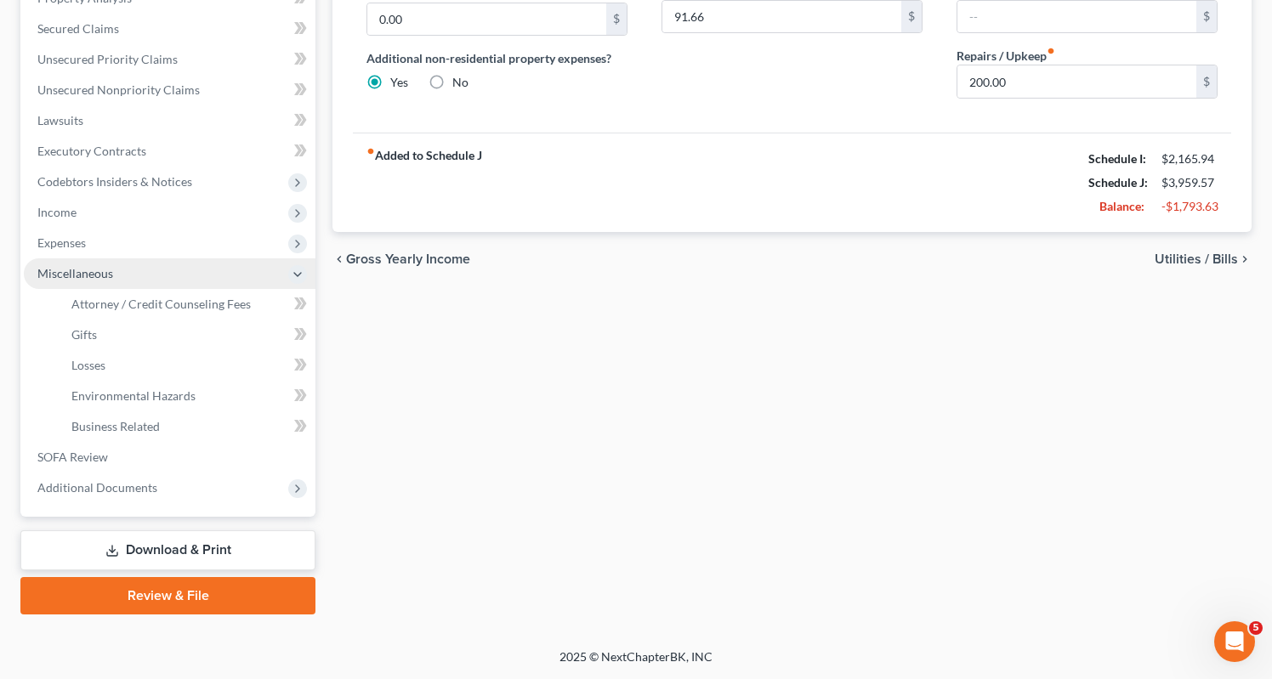
scroll to position [347, 0]
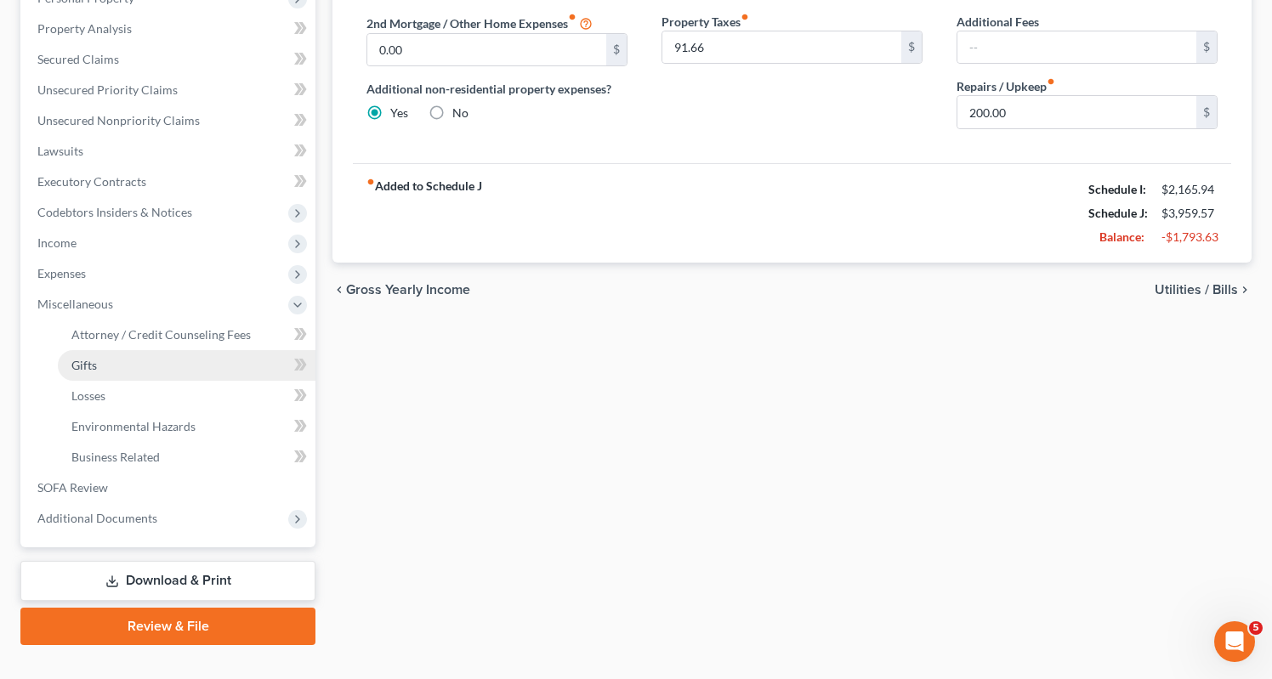
click at [82, 358] on span "Gifts" at bounding box center [84, 365] width 26 height 14
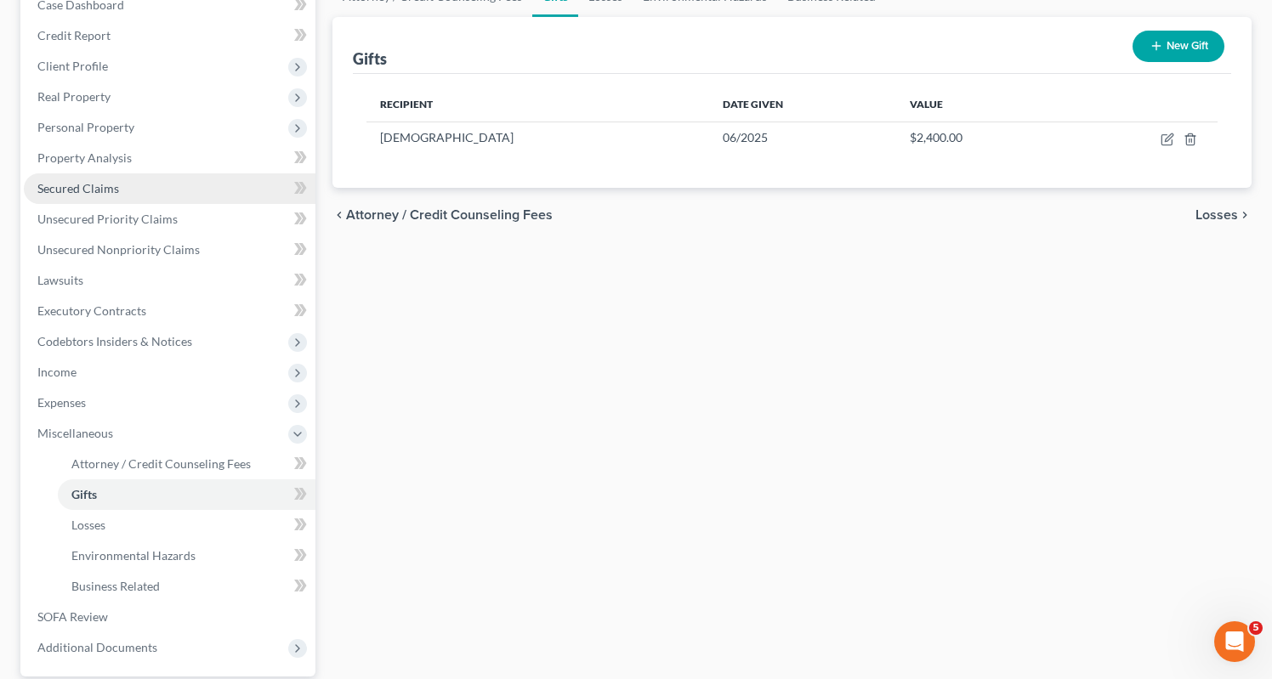
scroll to position [235, 0]
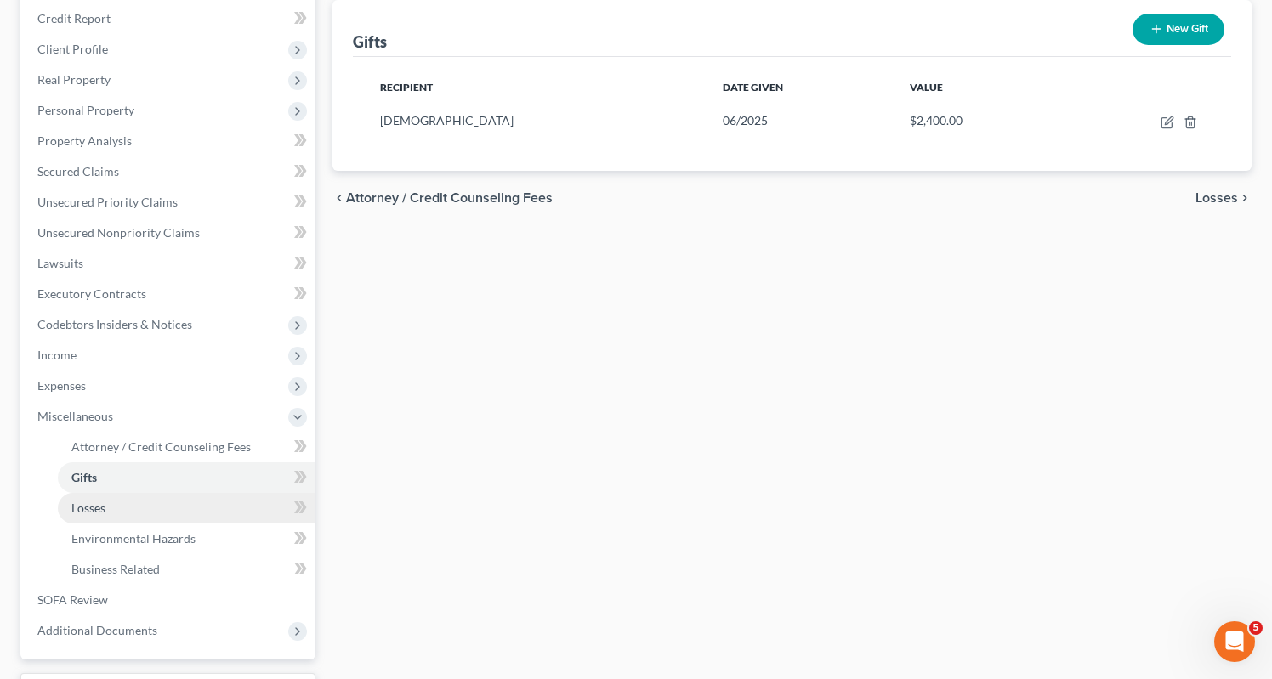
click at [102, 501] on span "Losses" at bounding box center [88, 508] width 34 height 14
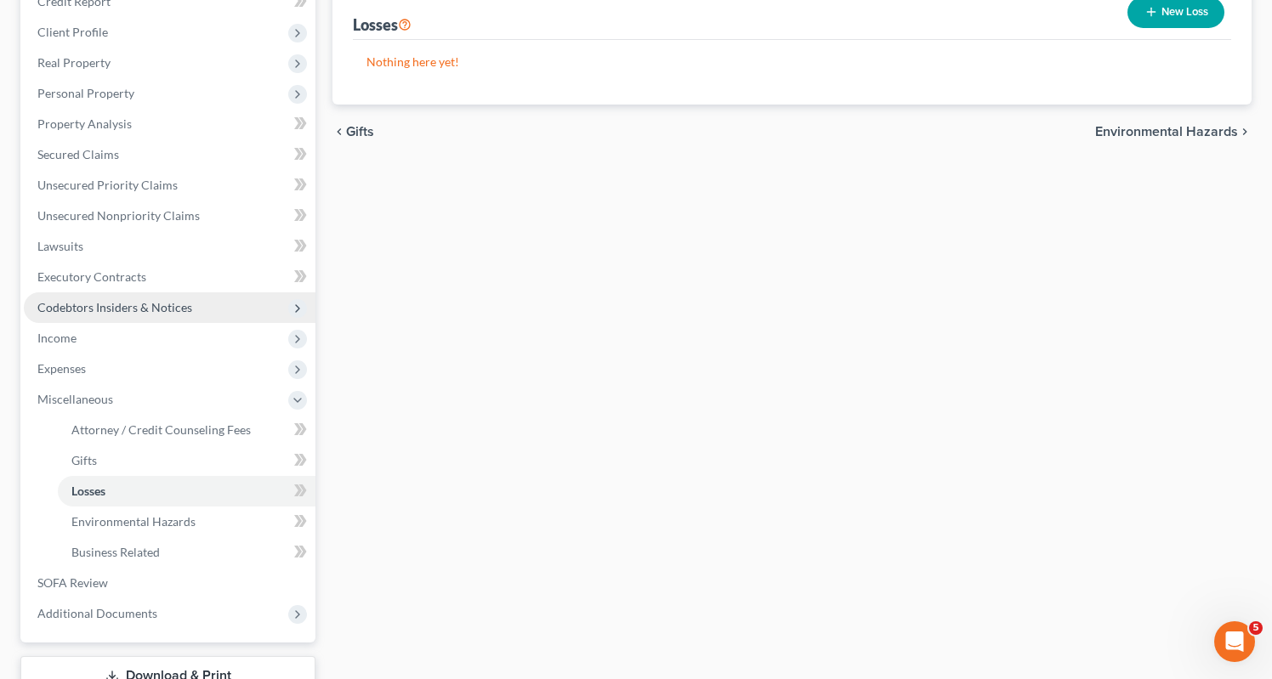
scroll to position [254, 0]
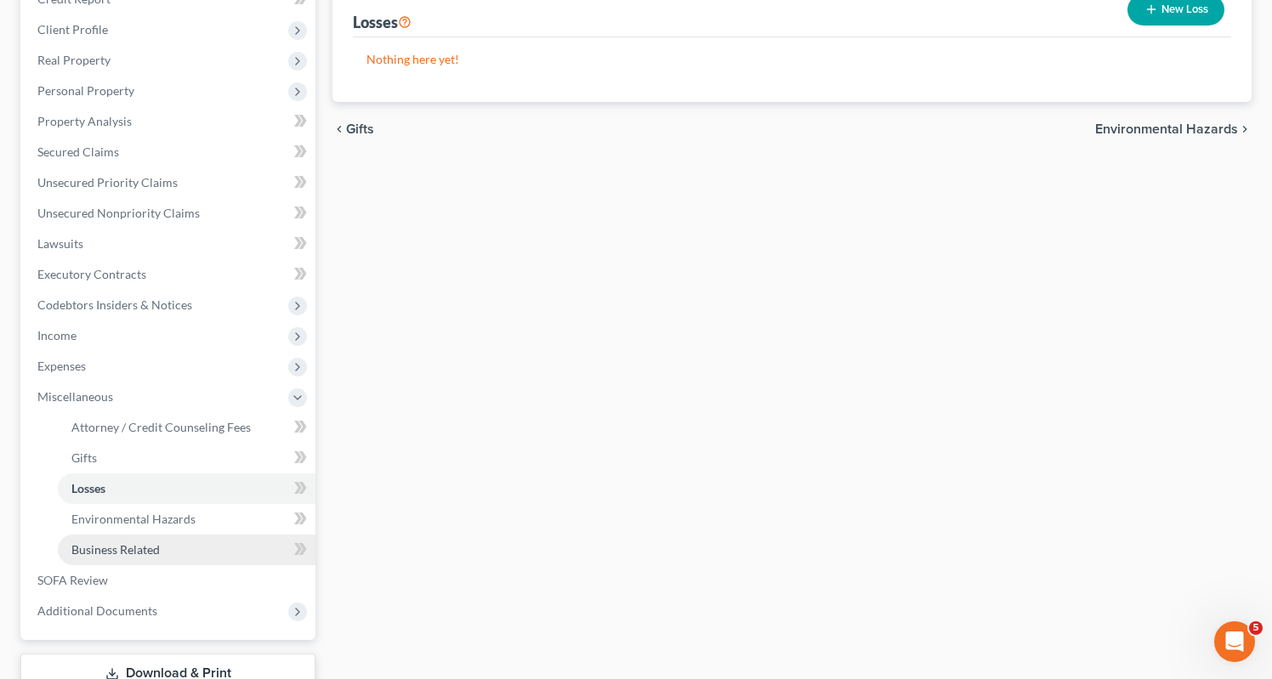
click at [119, 543] on span "Business Related" at bounding box center [115, 550] width 88 height 14
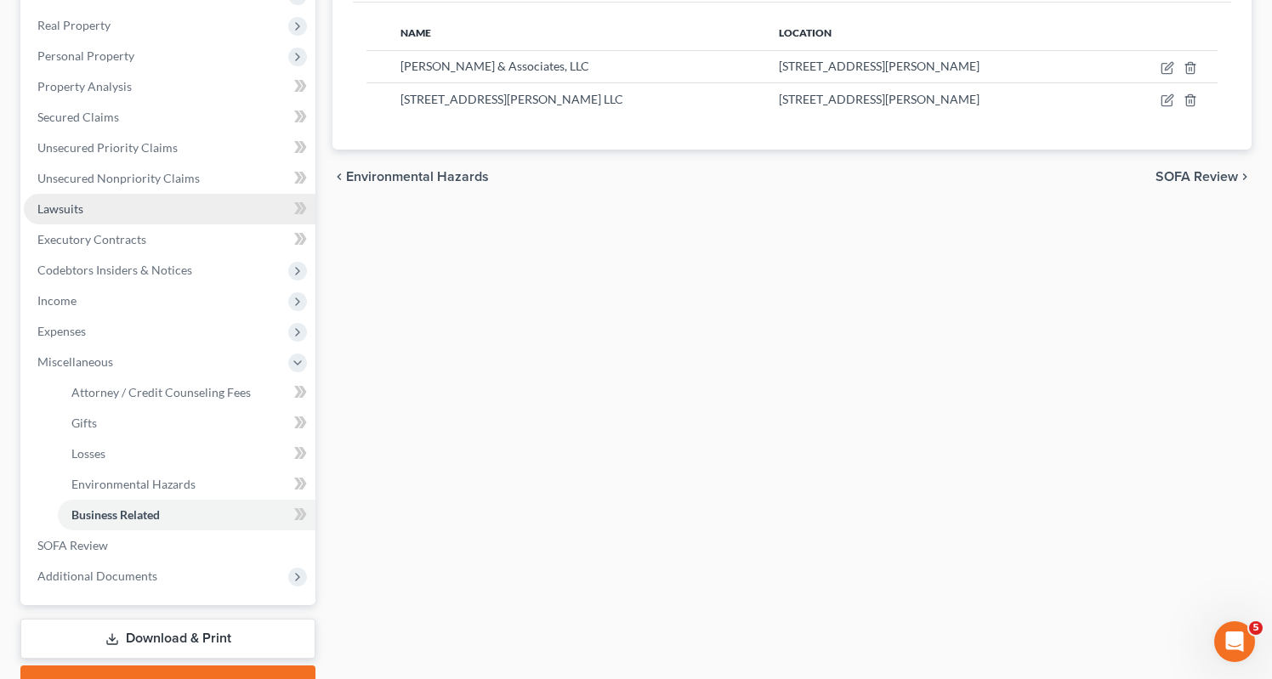
scroll to position [294, 0]
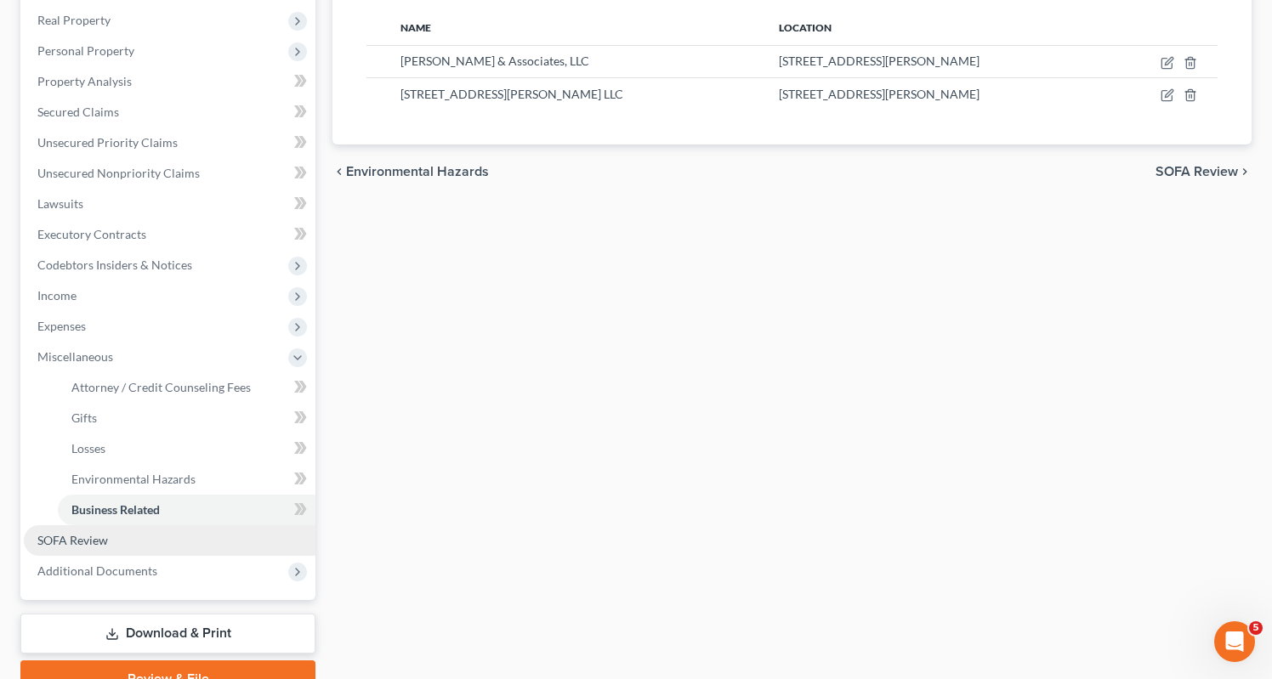
click at [63, 533] on span "SOFA Review" at bounding box center [72, 540] width 71 height 14
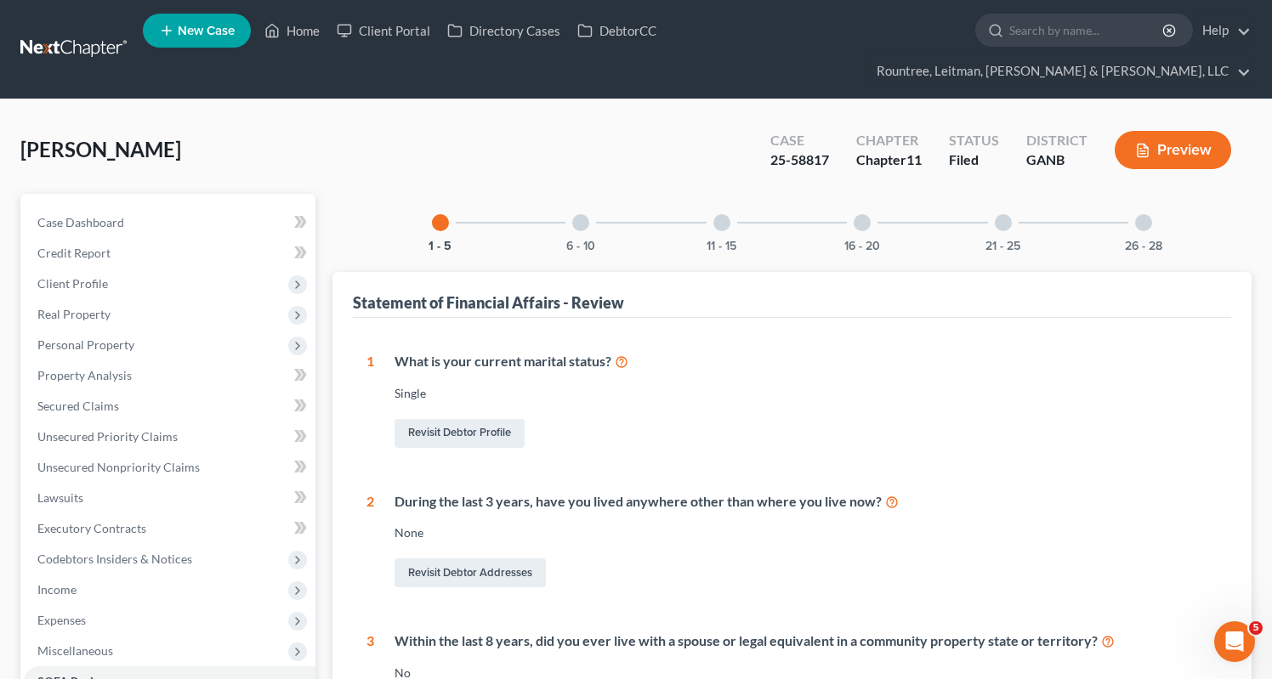
click at [577, 214] on div at bounding box center [580, 222] width 17 height 17
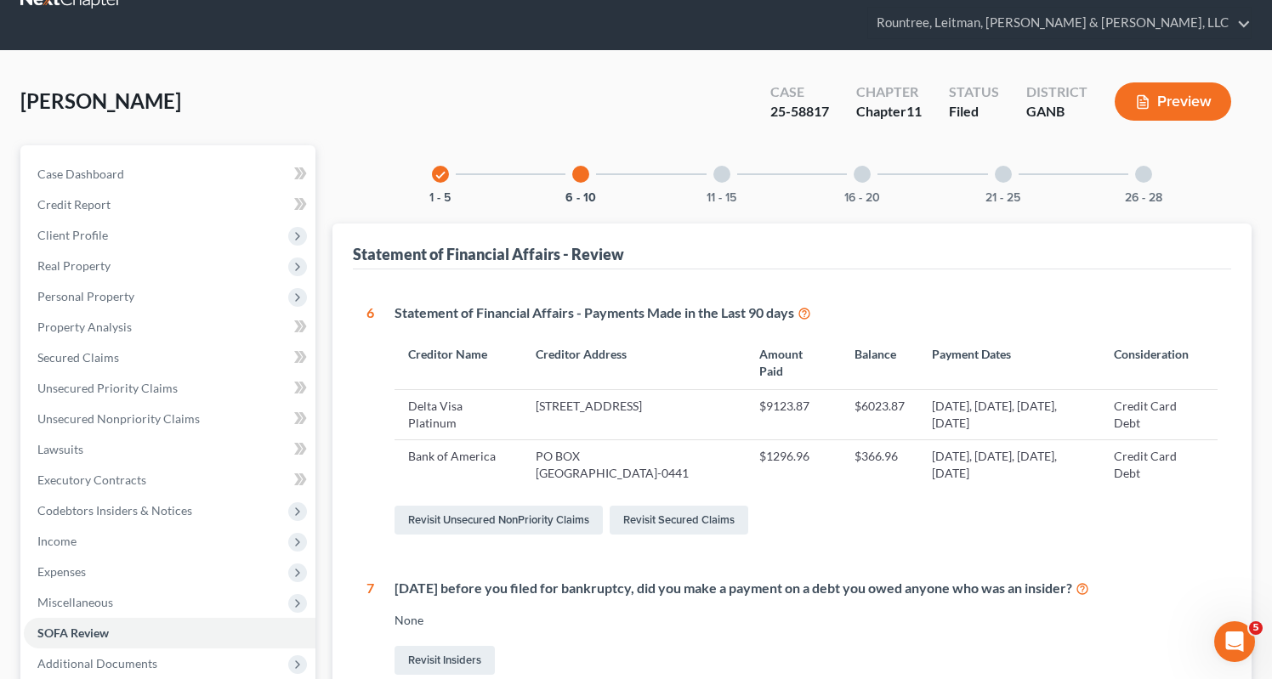
scroll to position [45, 0]
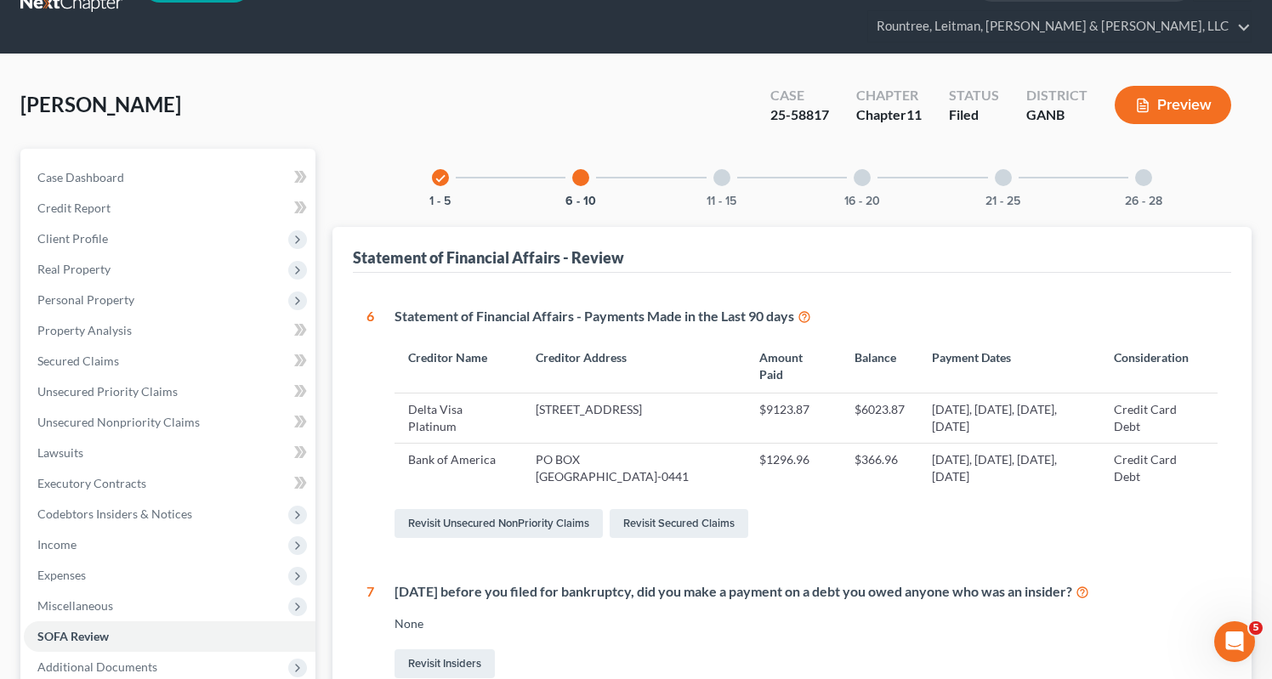
click at [714, 169] on div at bounding box center [721, 177] width 17 height 17
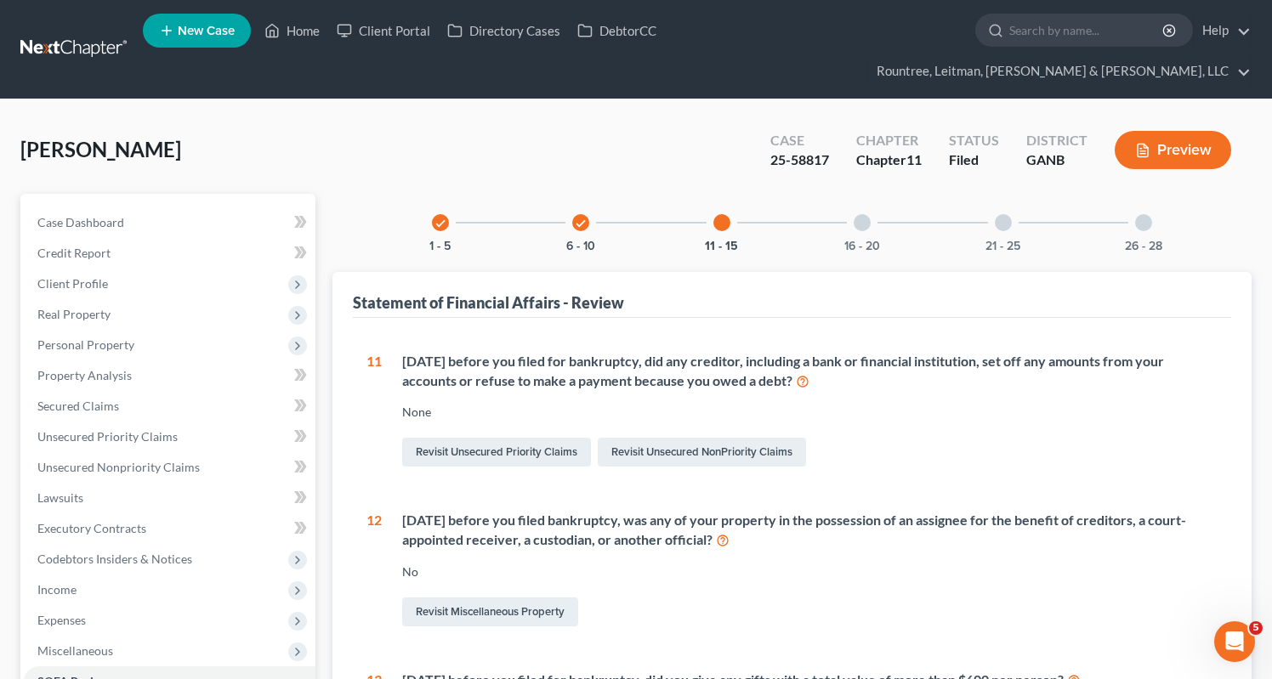
scroll to position [0, 0]
click at [866, 214] on div at bounding box center [862, 222] width 17 height 17
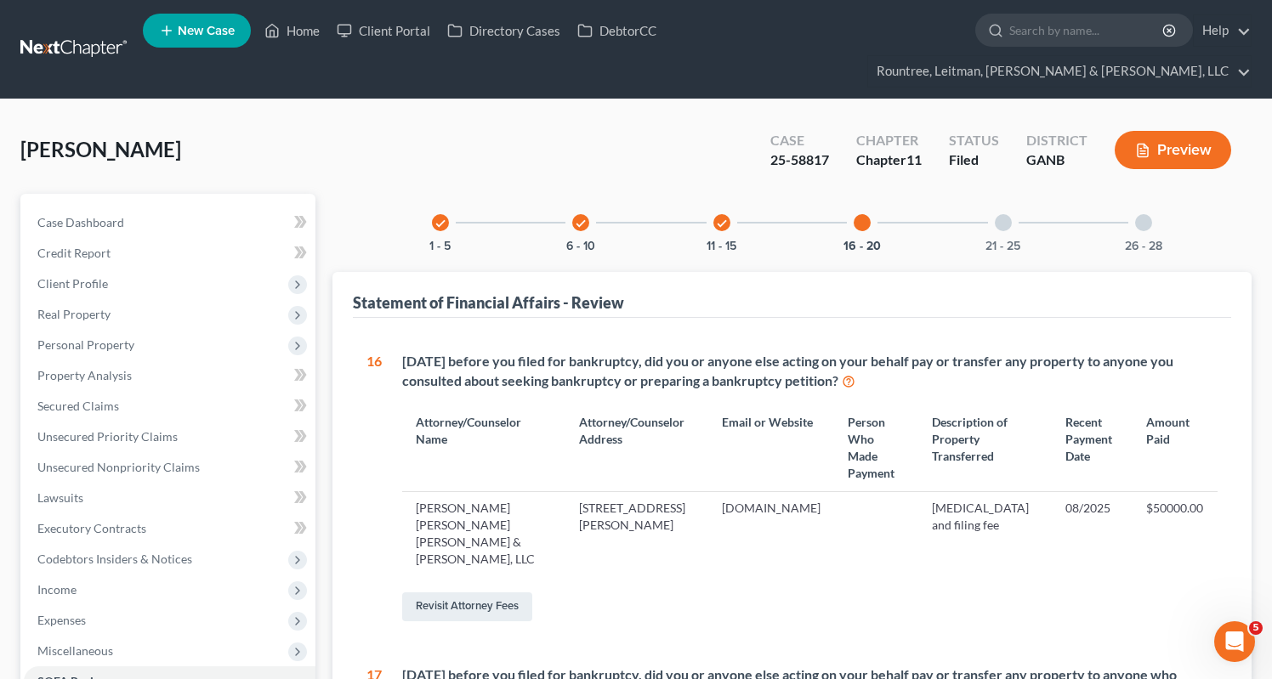
click at [1007, 214] on div at bounding box center [1003, 222] width 17 height 17
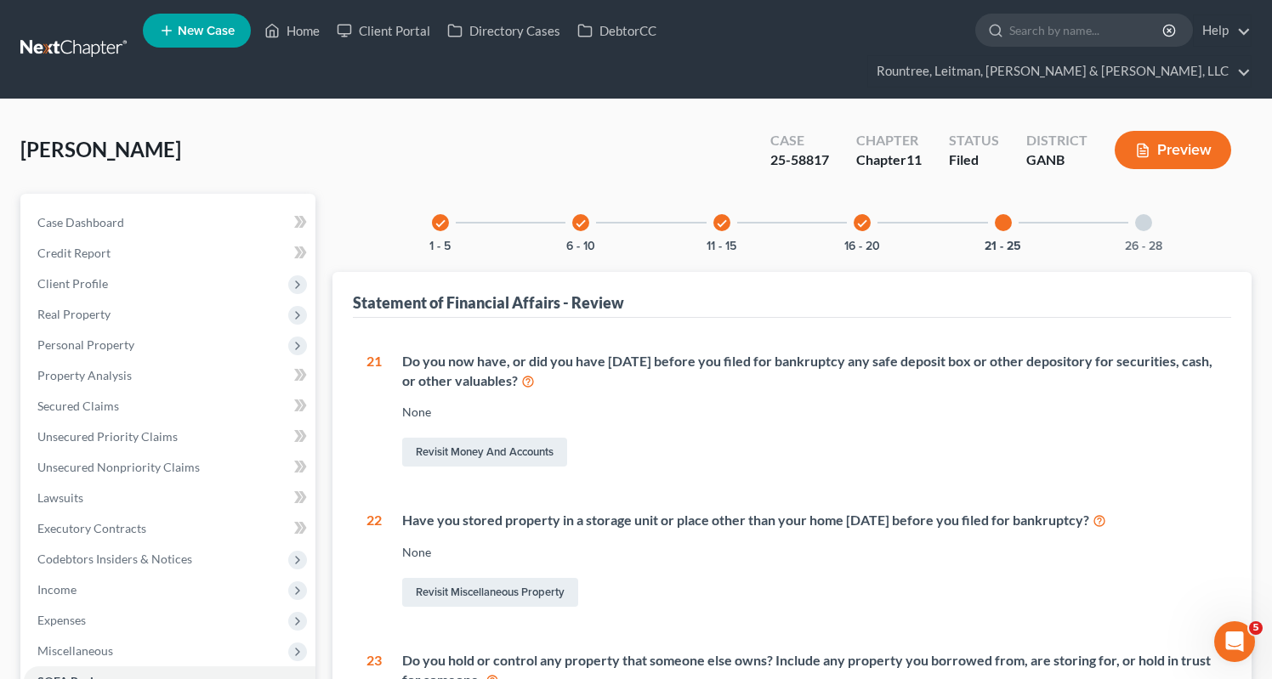
click at [1147, 214] on div at bounding box center [1143, 222] width 17 height 17
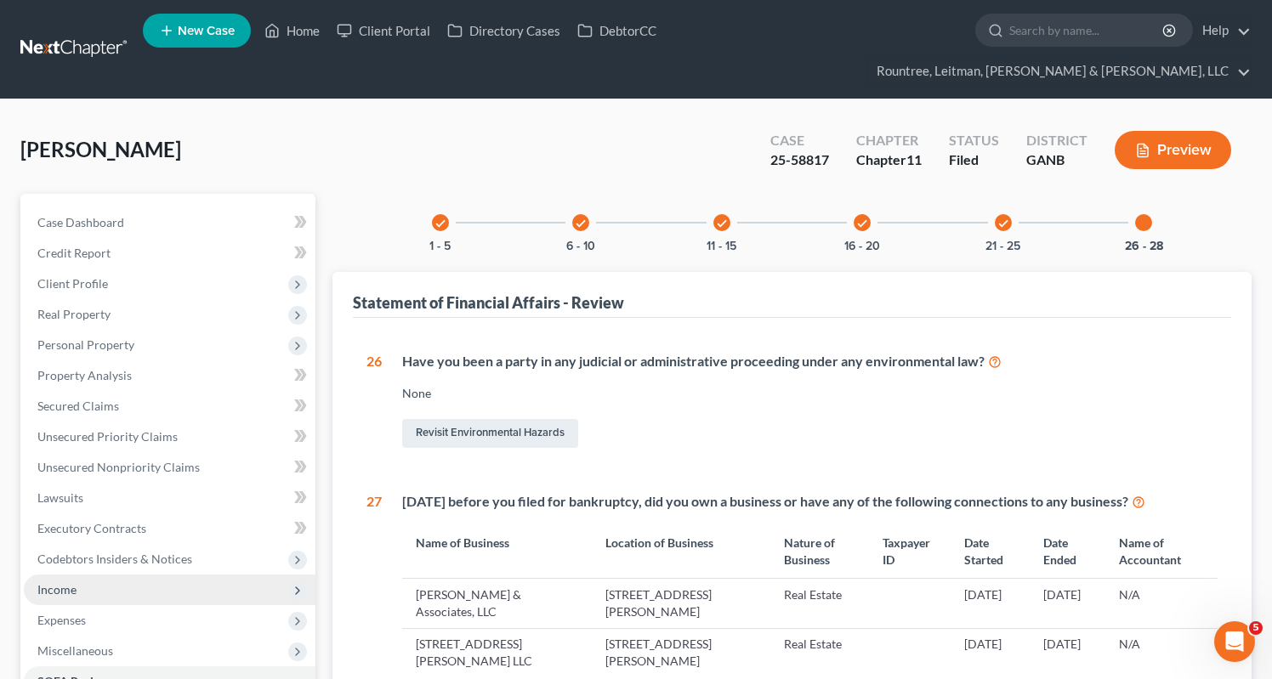
click at [57, 583] on span "Income" at bounding box center [56, 590] width 39 height 14
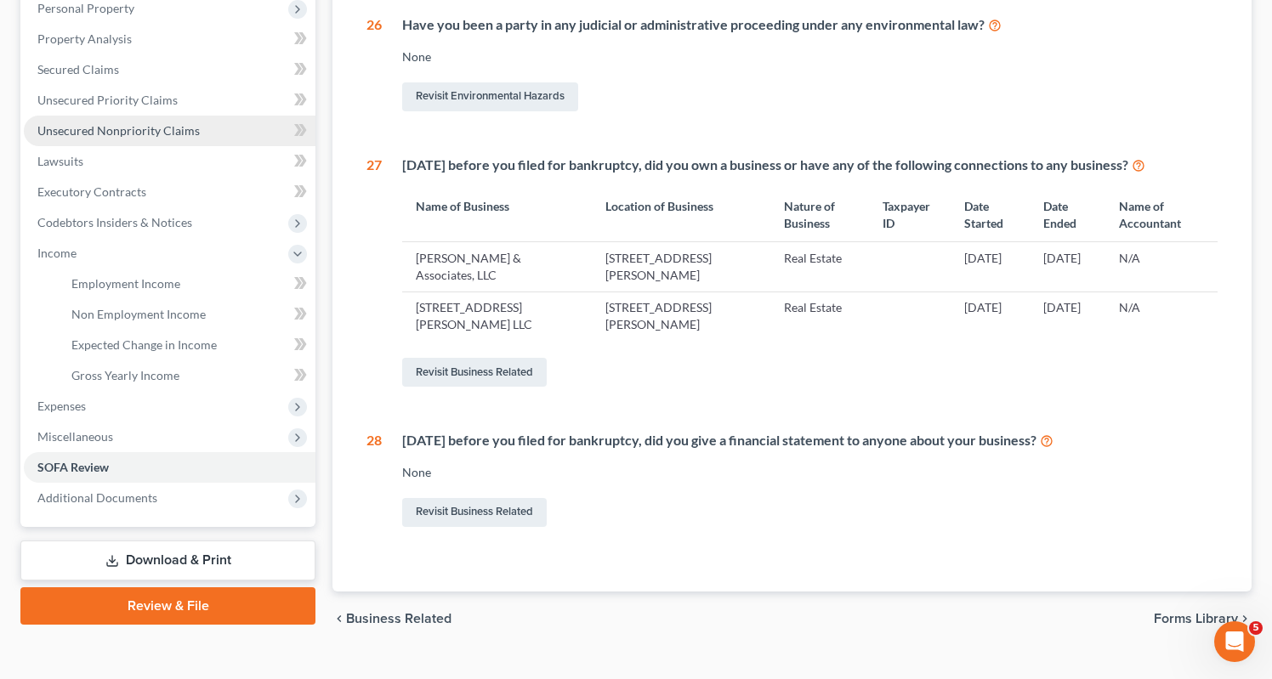
scroll to position [335, 0]
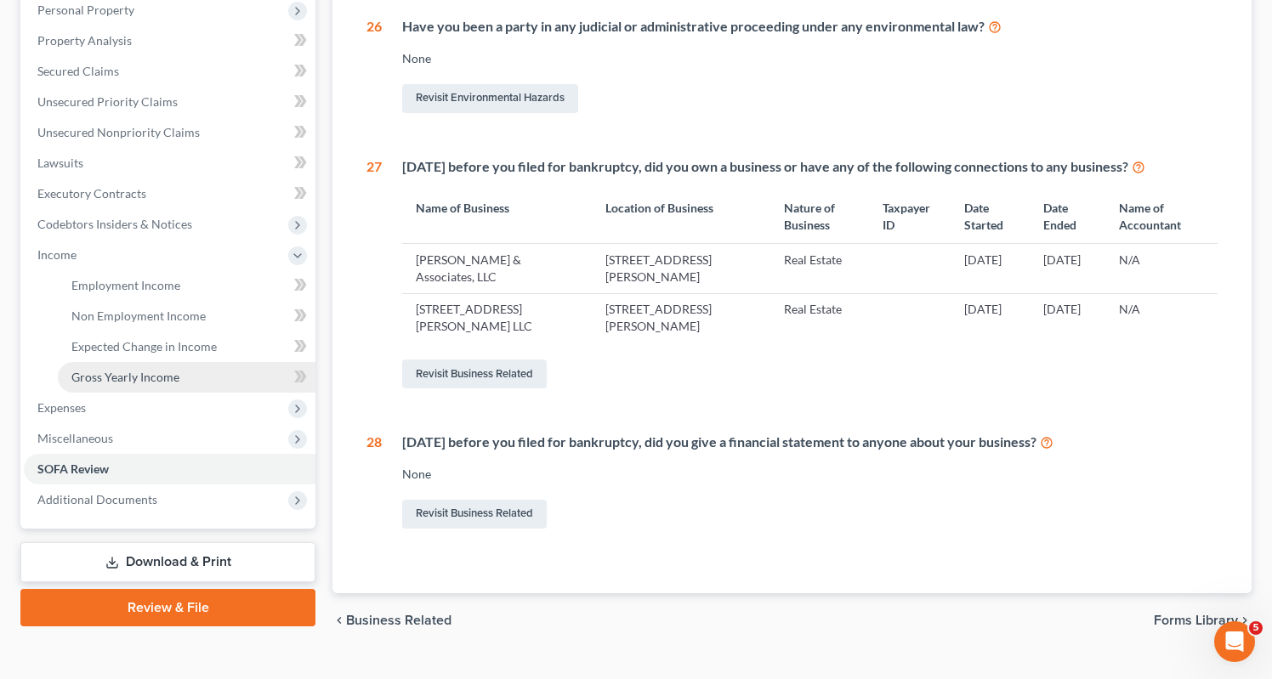
click at [162, 370] on span "Gross Yearly Income" at bounding box center [125, 377] width 108 height 14
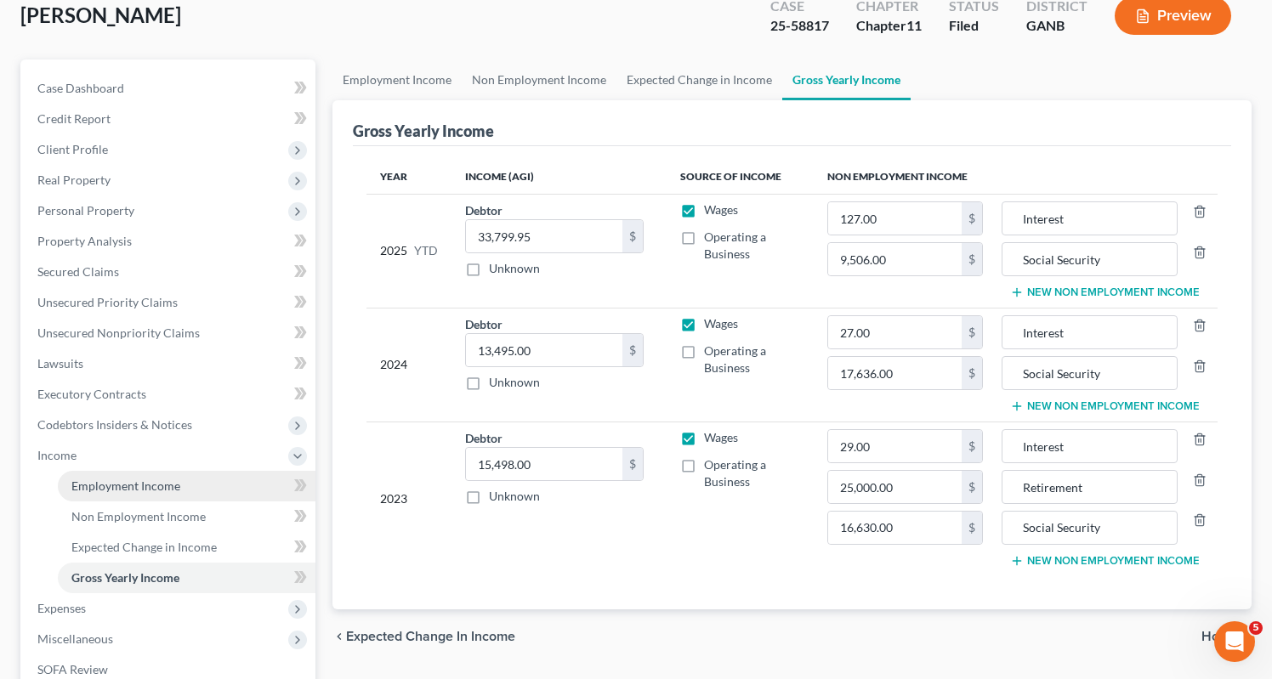
scroll to position [151, 0]
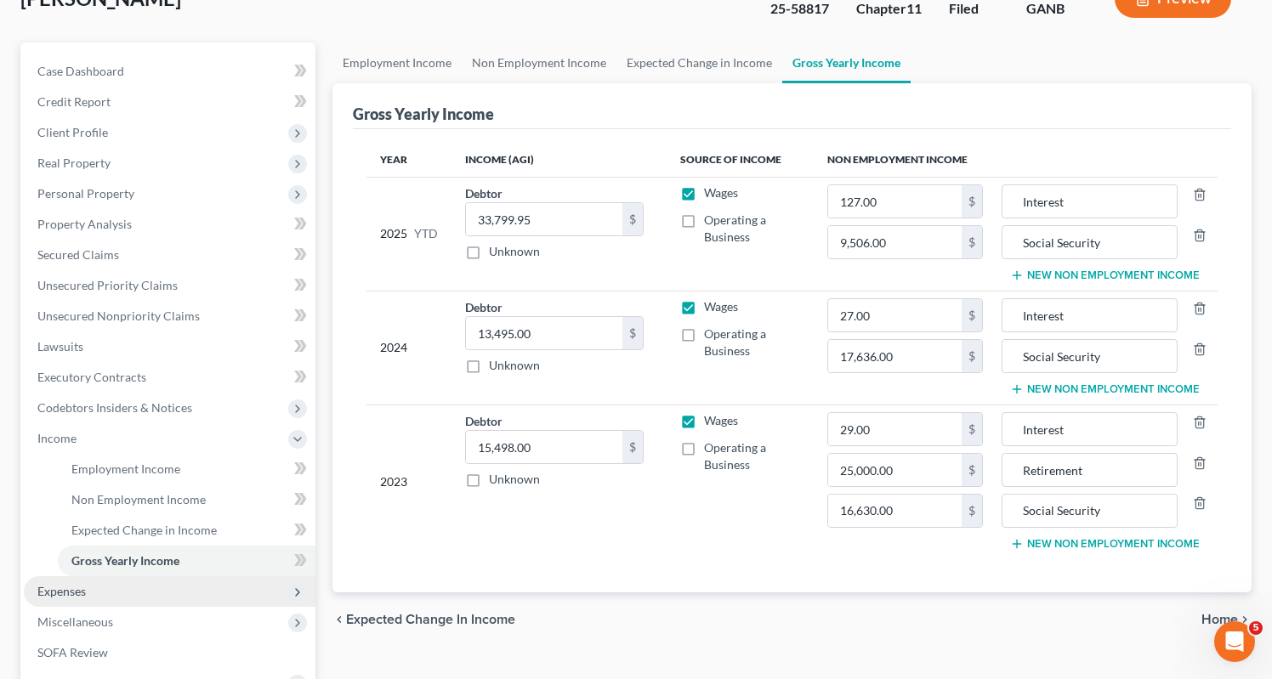
click at [82, 584] on span "Expenses" at bounding box center [61, 591] width 48 height 14
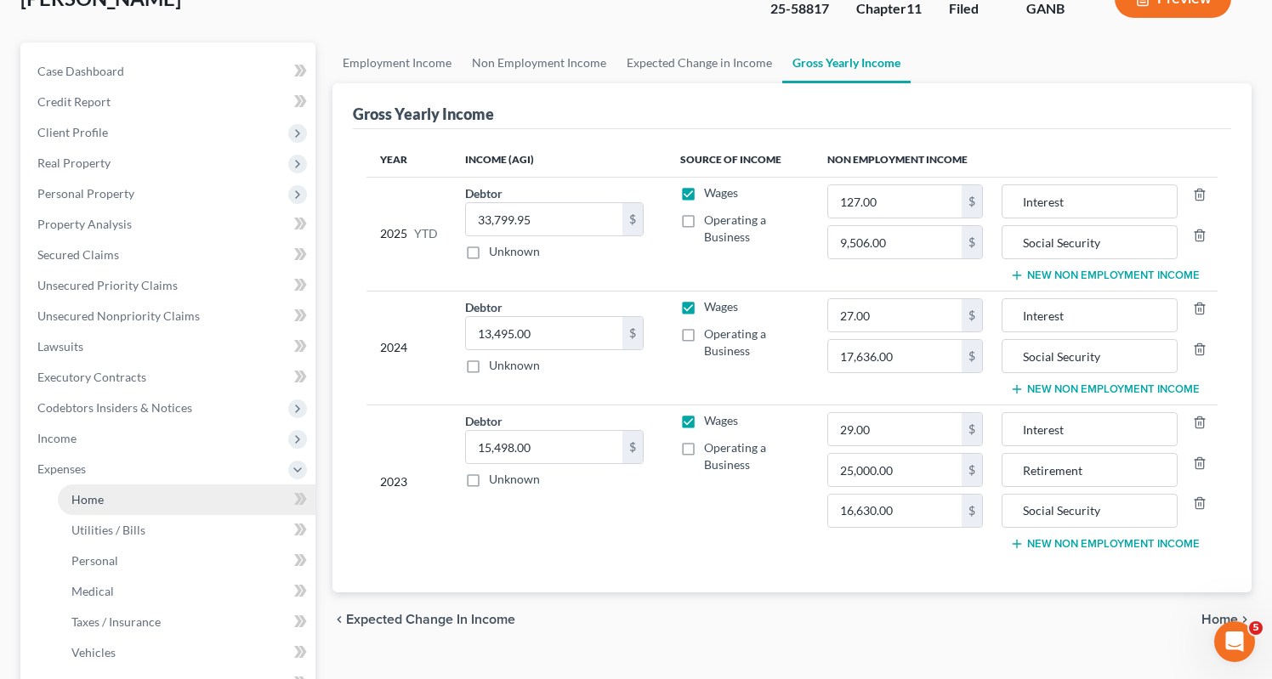
click at [89, 492] on span "Home" at bounding box center [87, 499] width 32 height 14
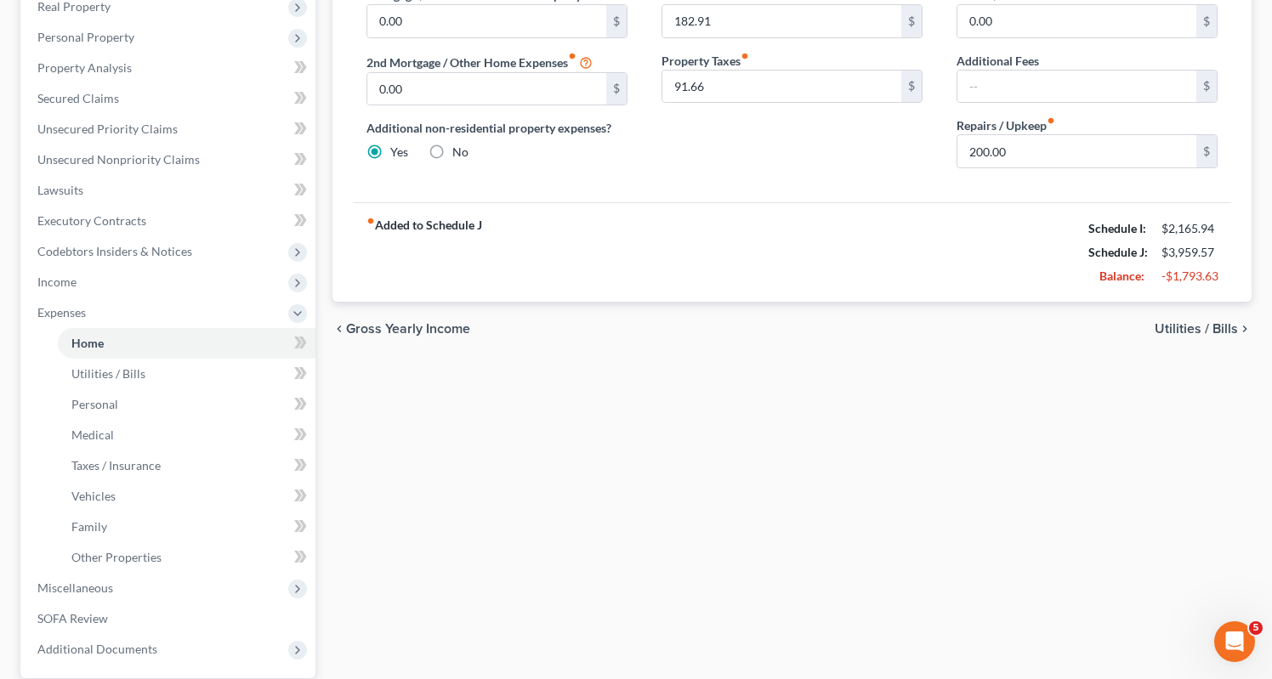
scroll to position [336, 0]
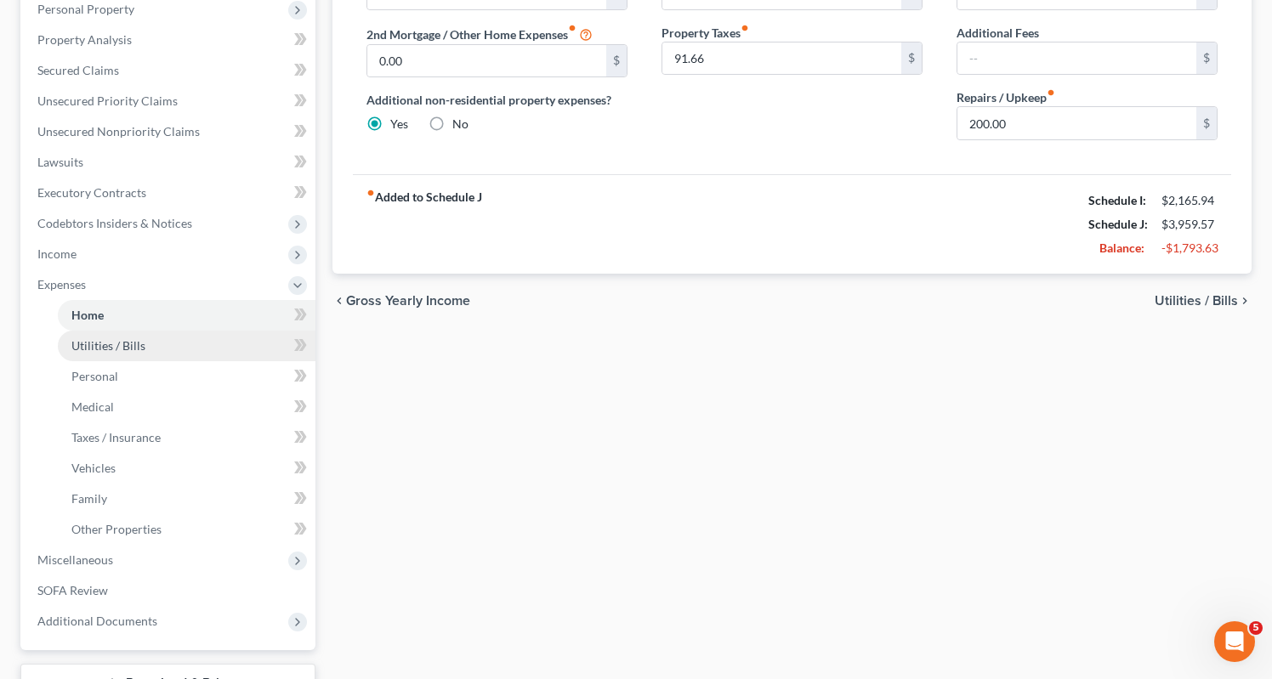
click at [81, 338] on span "Utilities / Bills" at bounding box center [108, 345] width 74 height 14
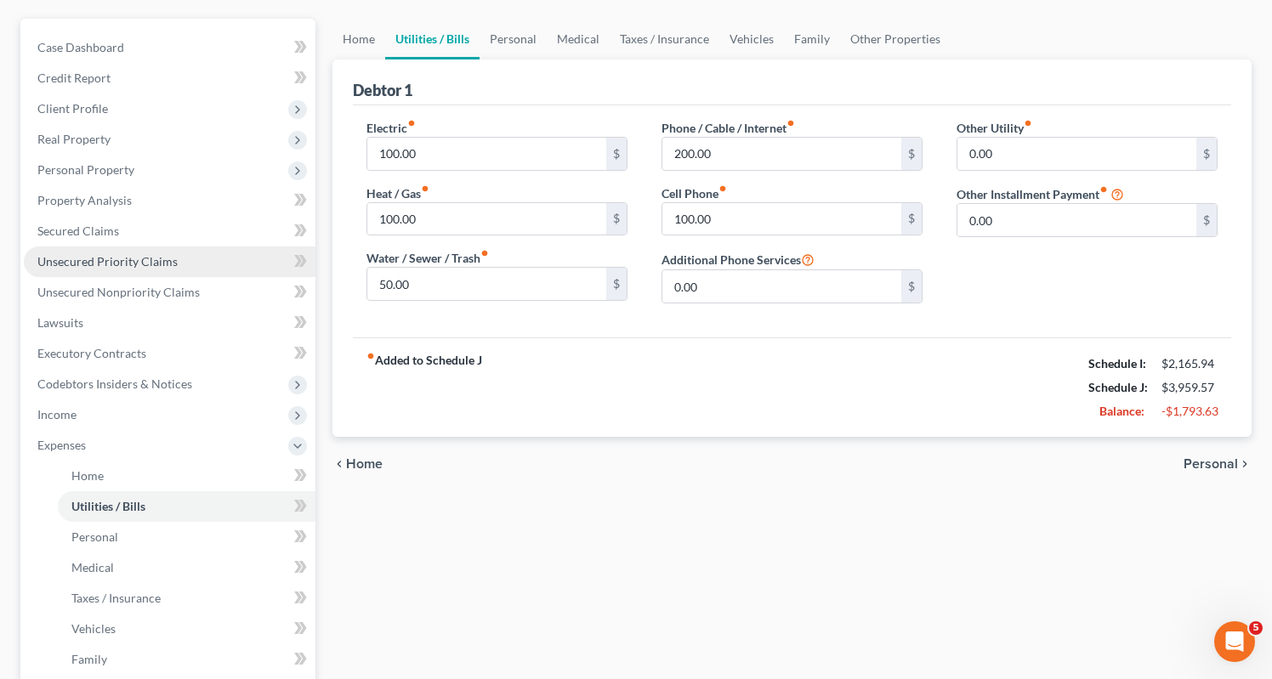
scroll to position [201, 0]
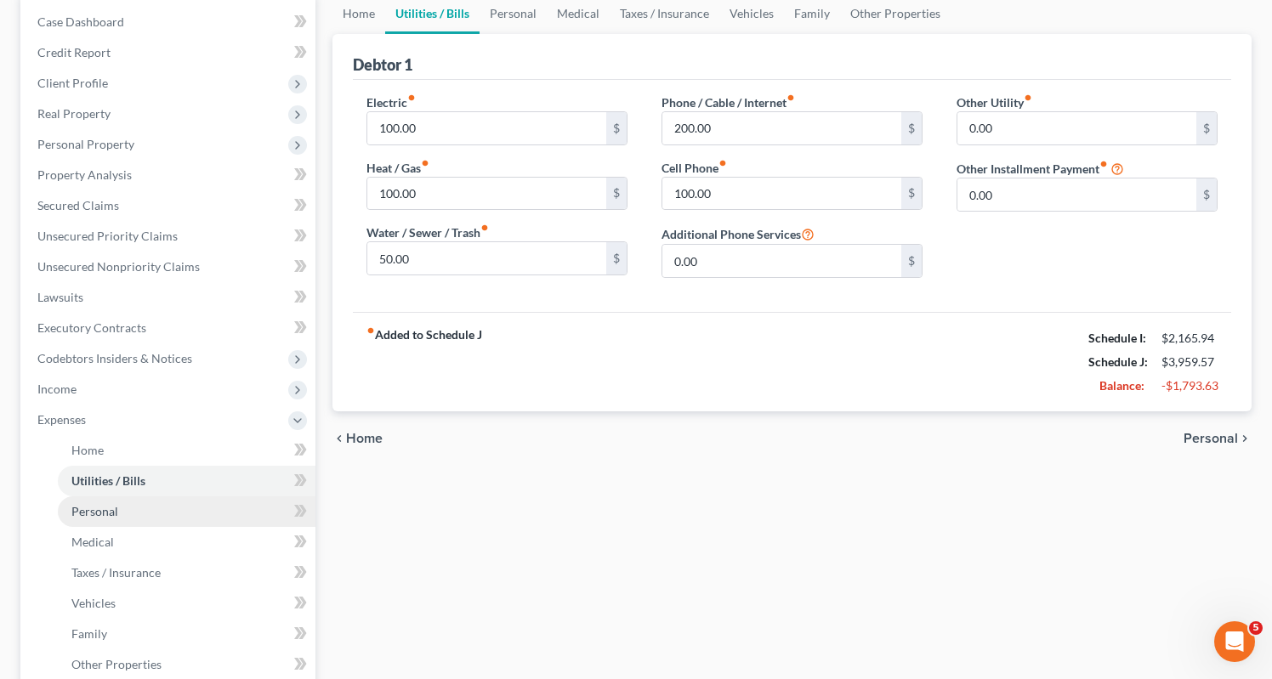
click at [94, 504] on span "Personal" at bounding box center [94, 511] width 47 height 14
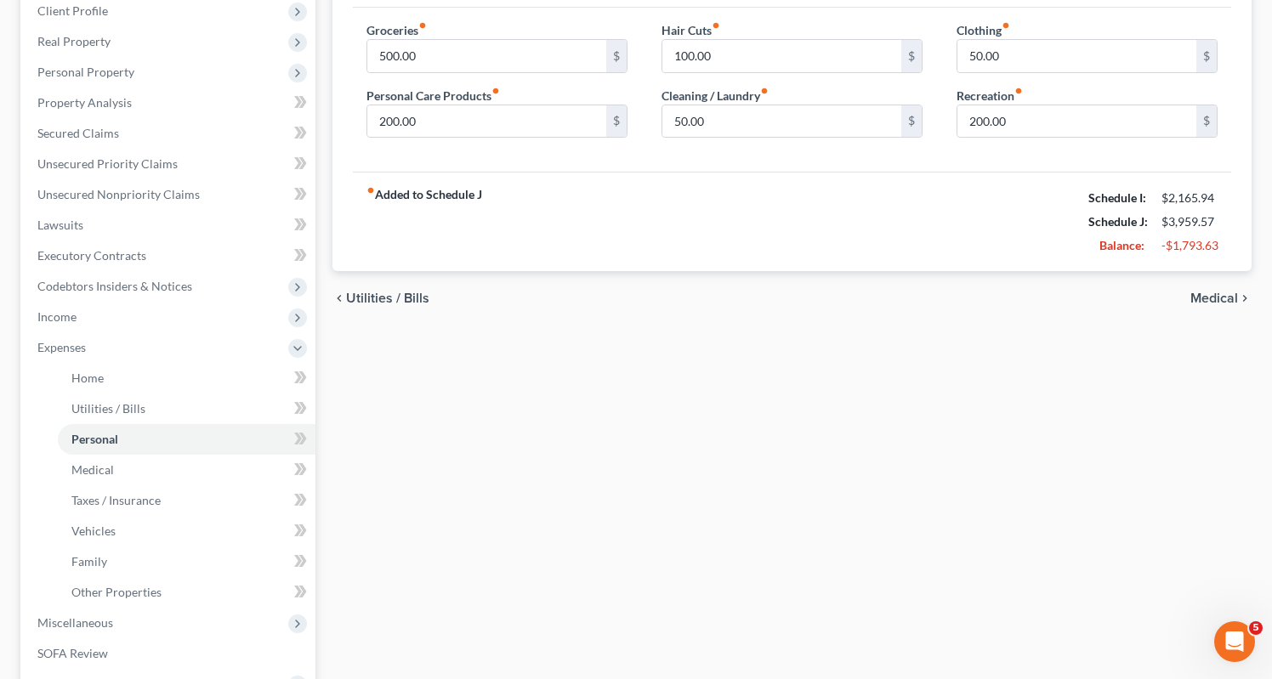
scroll to position [277, 0]
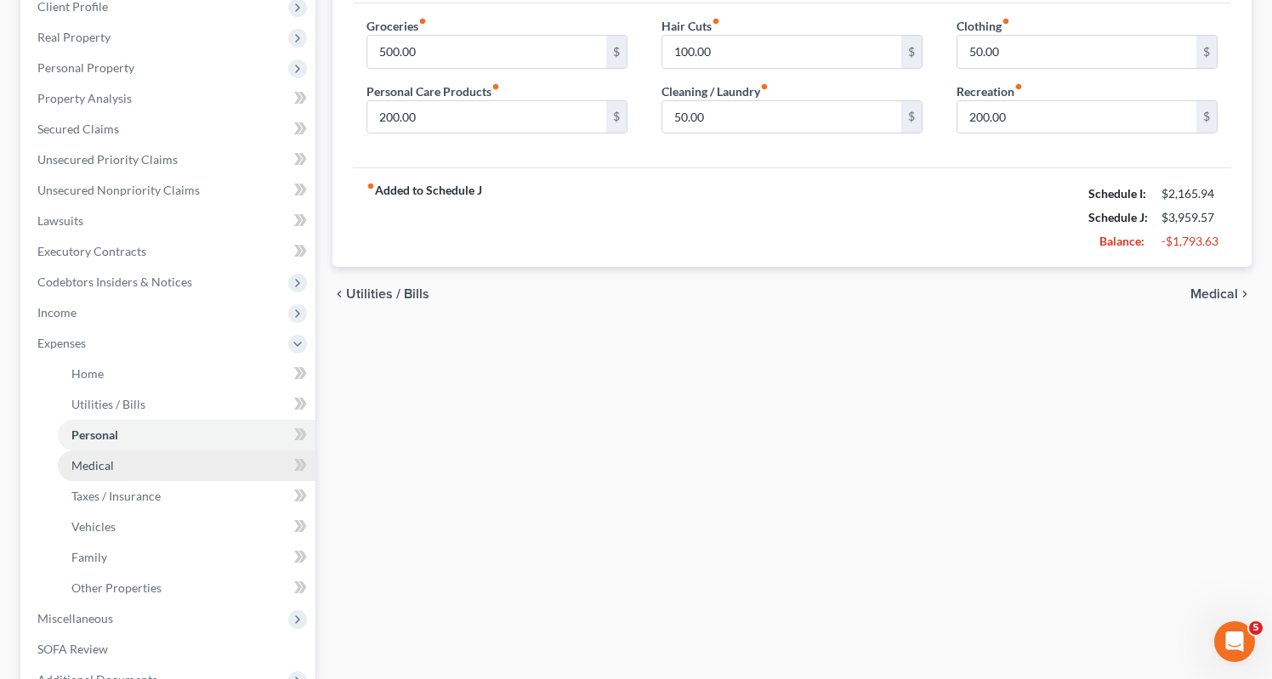
click at [96, 458] on span "Medical" at bounding box center [92, 465] width 43 height 14
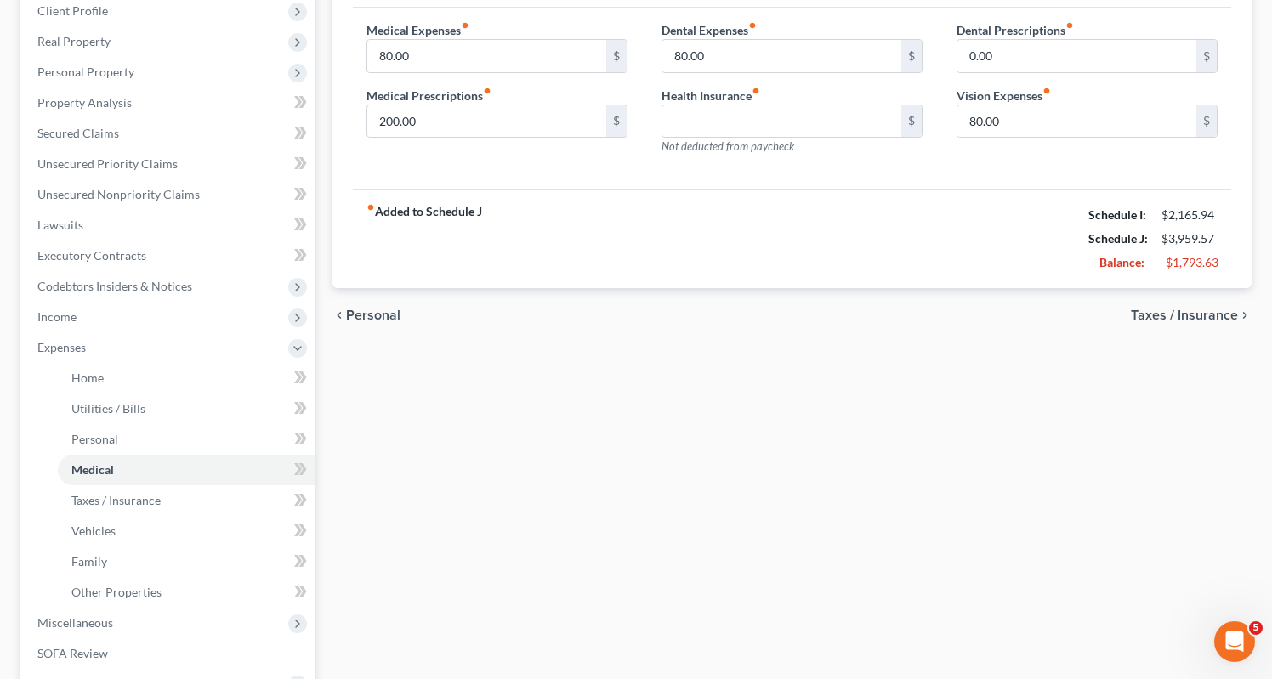
scroll to position [286, 0]
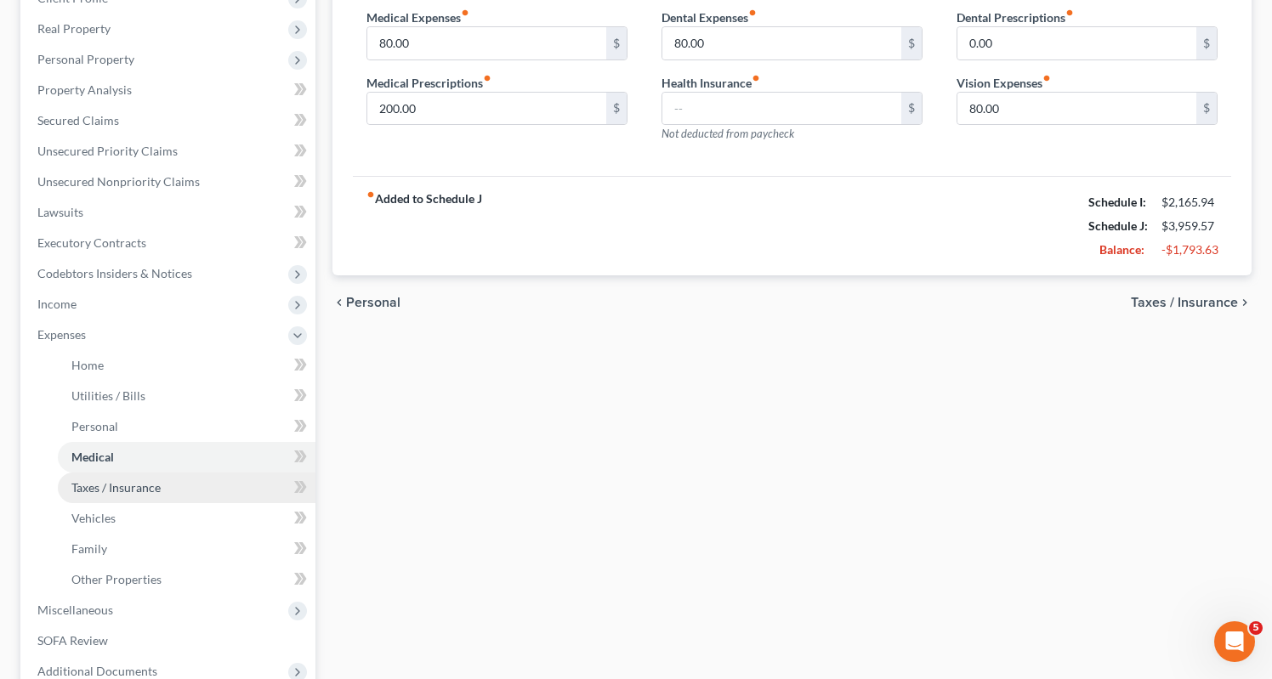
click at [156, 480] on span "Taxes / Insurance" at bounding box center [115, 487] width 89 height 14
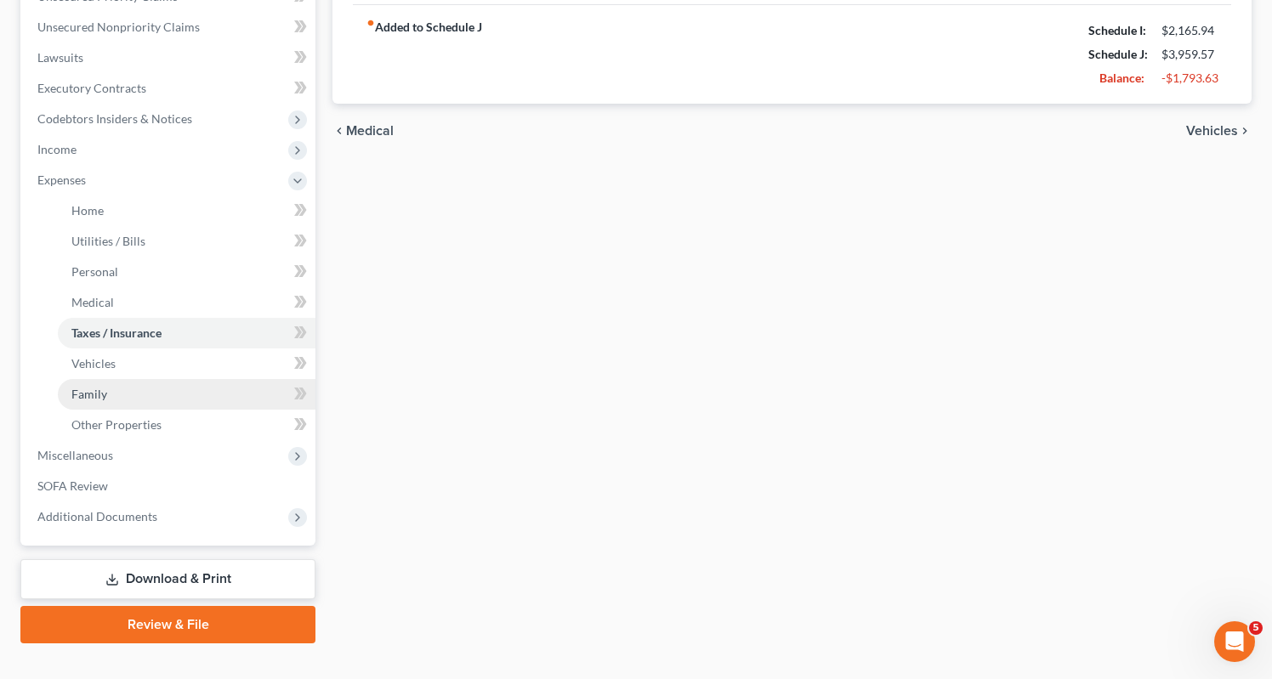
scroll to position [439, 0]
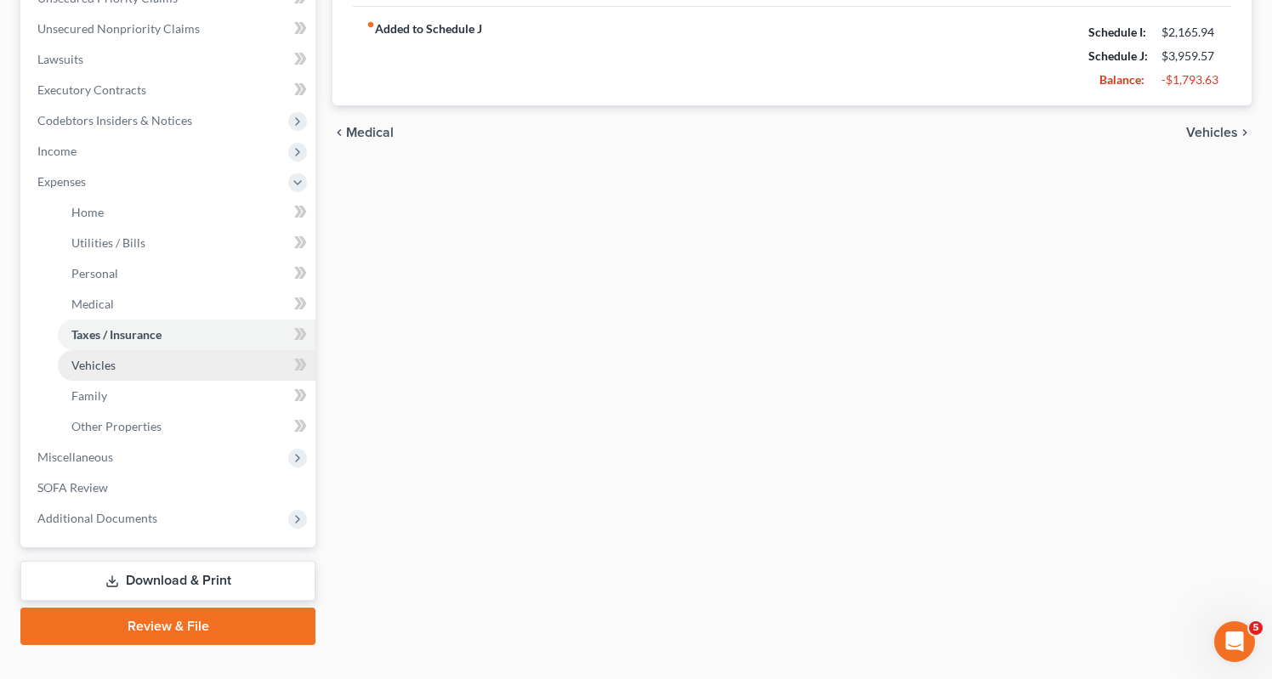
click at [99, 358] on span "Vehicles" at bounding box center [93, 365] width 44 height 14
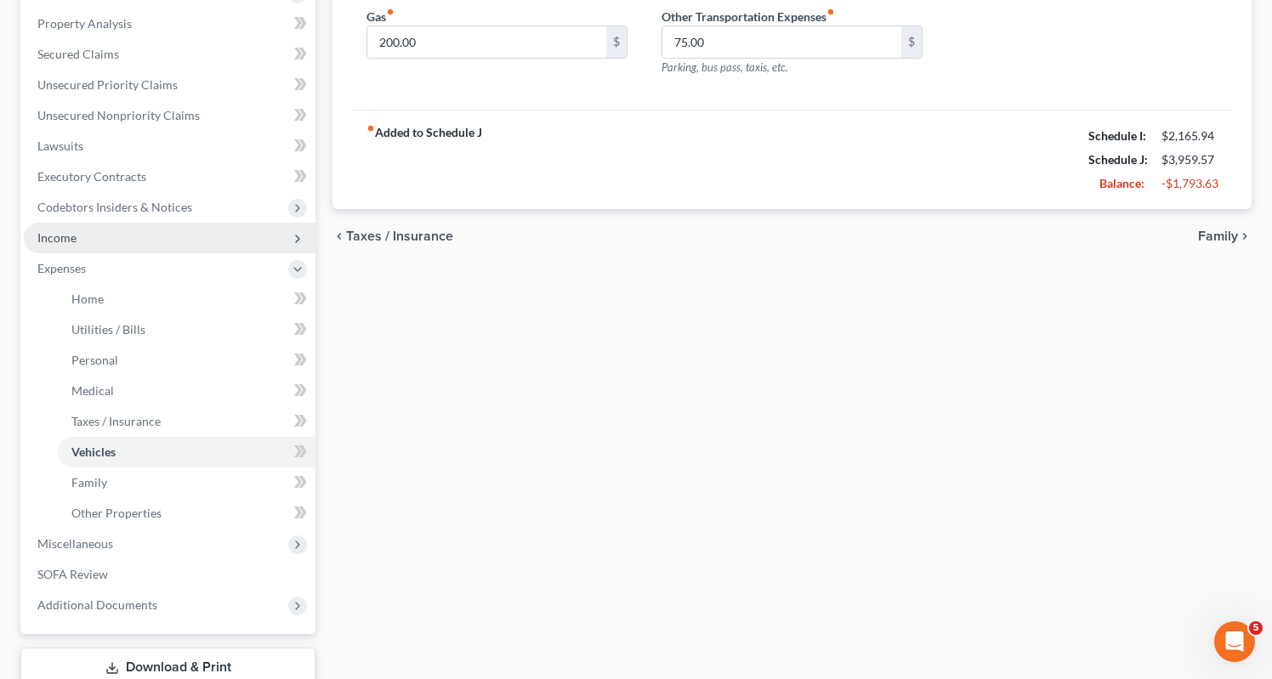
scroll to position [355, 0]
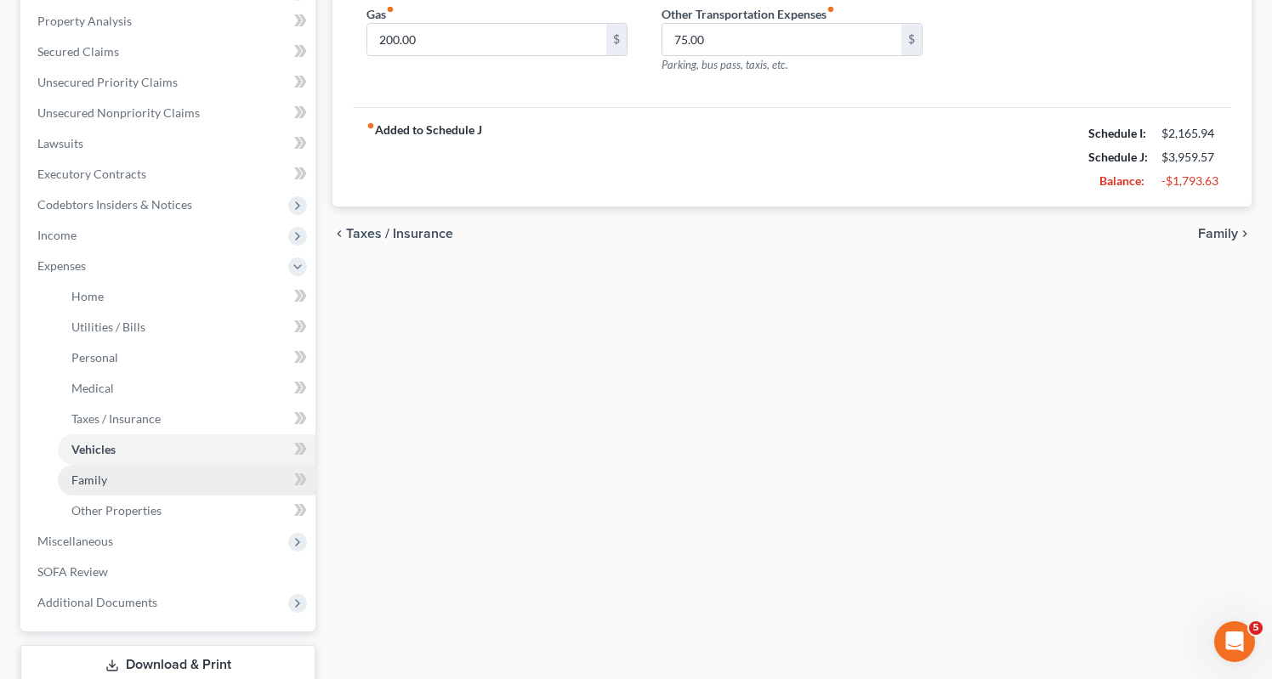
click at [83, 473] on span "Family" at bounding box center [89, 480] width 36 height 14
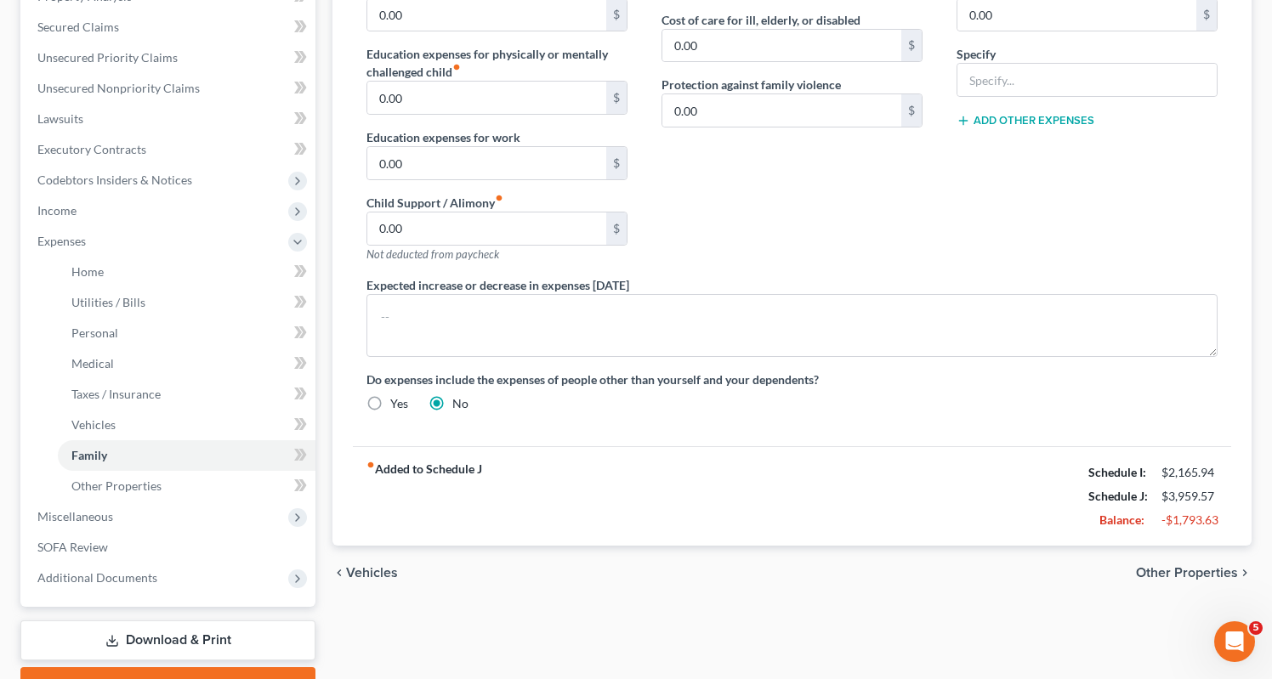
scroll to position [389, 0]
